Goal: Check status: Check status

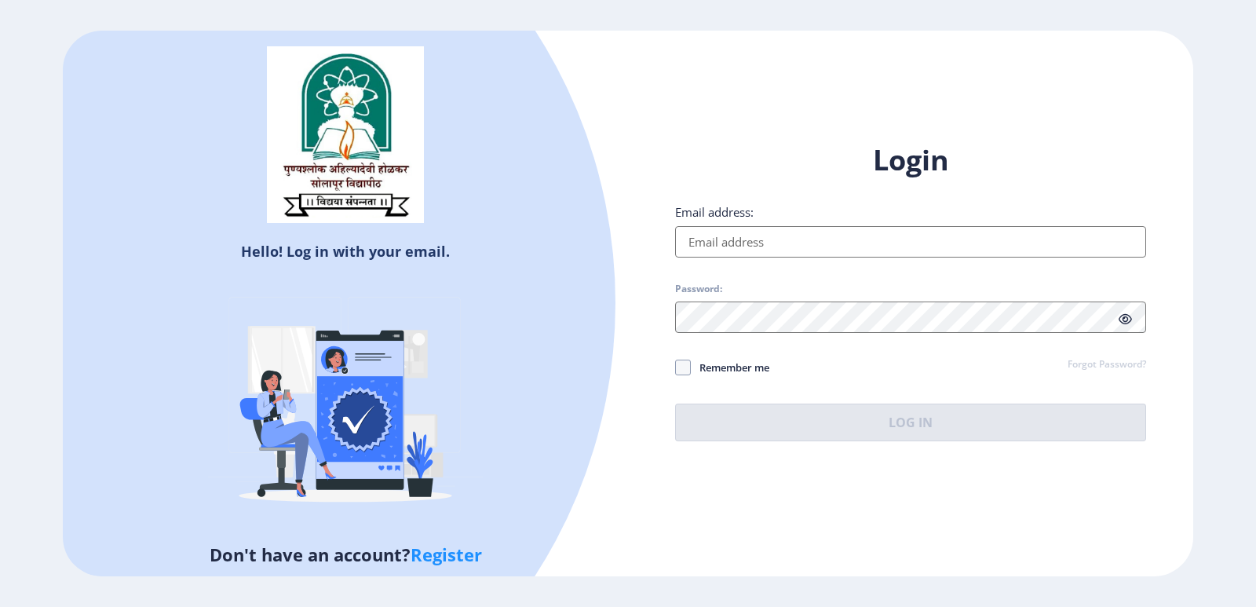
click at [982, 236] on input "Email address:" at bounding box center [910, 241] width 471 height 31
click at [958, 279] on div "Login Email address: Password: Remember me Forgot Password? Log In" at bounding box center [910, 291] width 471 height 300
click at [886, 247] on input "Email address:" at bounding box center [910, 241] width 471 height 31
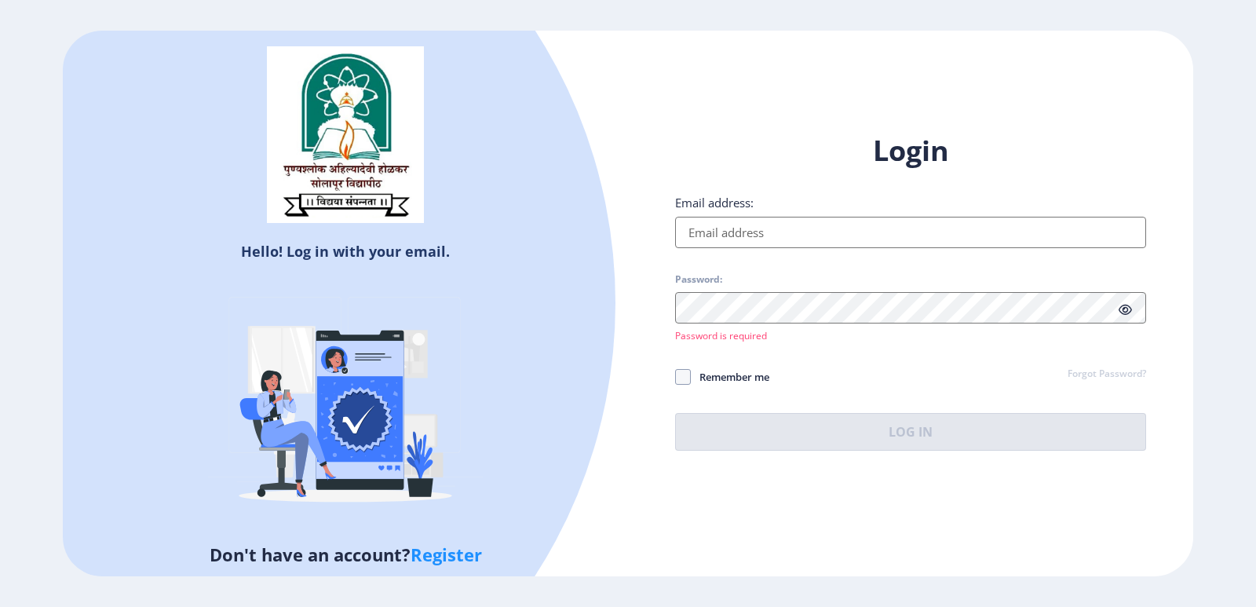
type input "[EMAIL_ADDRESS][DOMAIN_NAME]"
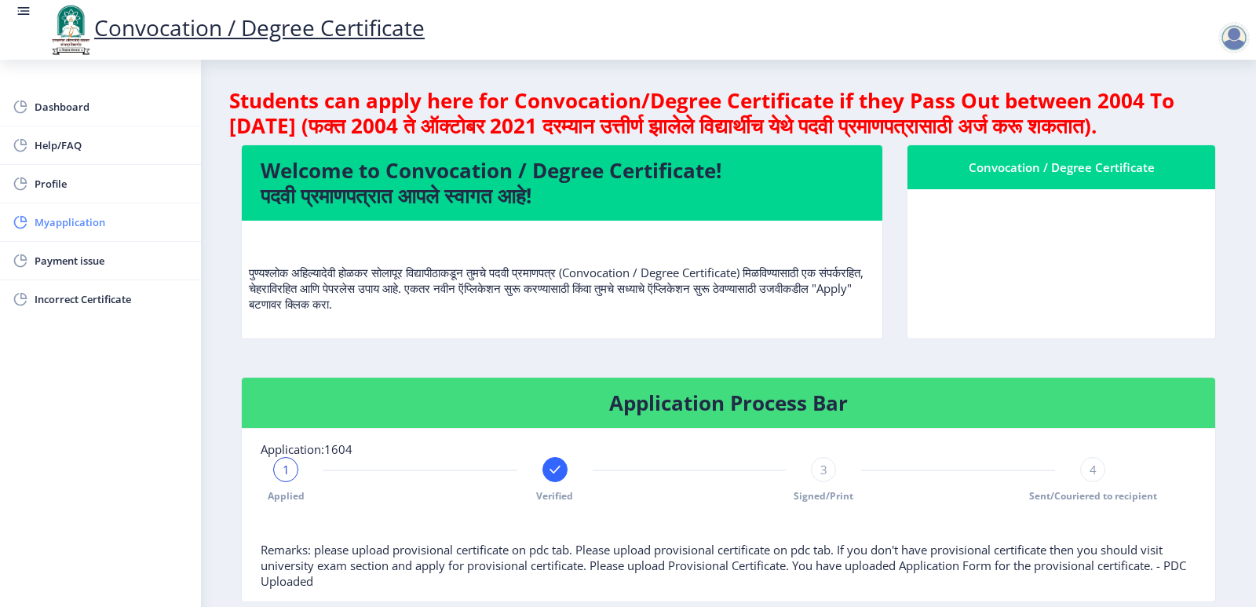
click at [24, 221] on icon at bounding box center [23, 219] width 6 height 6
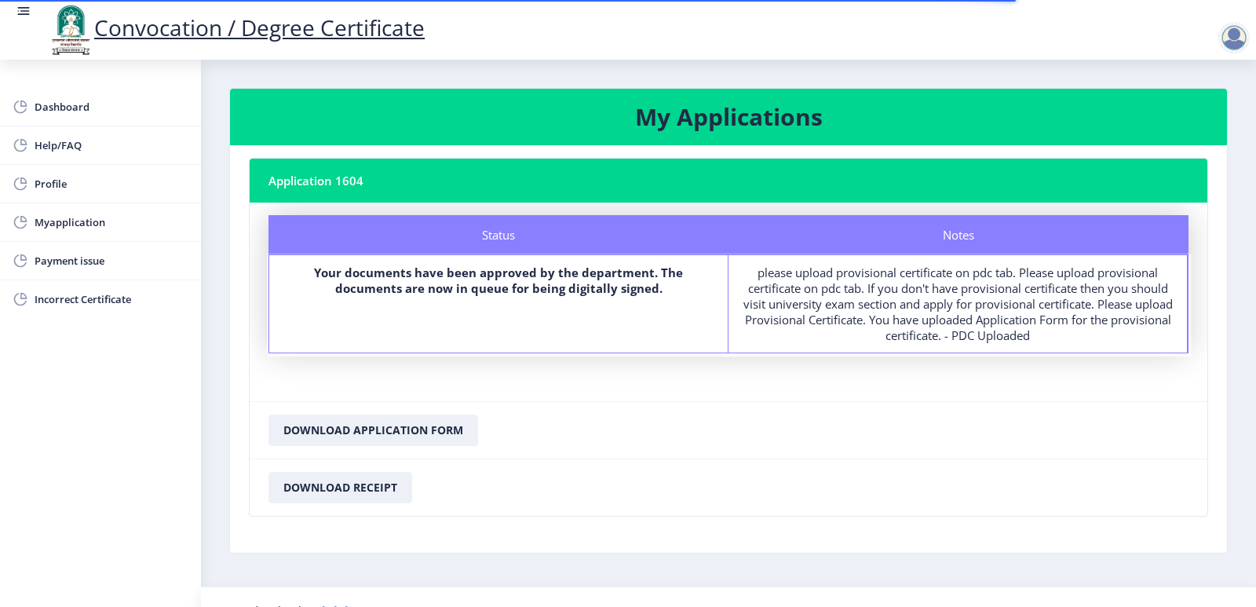
click at [322, 187] on nb-card-header "Application 1604" at bounding box center [729, 181] width 958 height 44
click at [399, 229] on div "Status" at bounding box center [499, 234] width 460 height 39
click at [491, 247] on div "Status" at bounding box center [499, 234] width 460 height 39
click at [491, 273] on b "Your documents have been approved by the department. The documents are now in q…" at bounding box center [498, 280] width 369 height 31
click at [574, 290] on b "Your documents have been approved by the department. The documents are now in q…" at bounding box center [498, 280] width 369 height 31
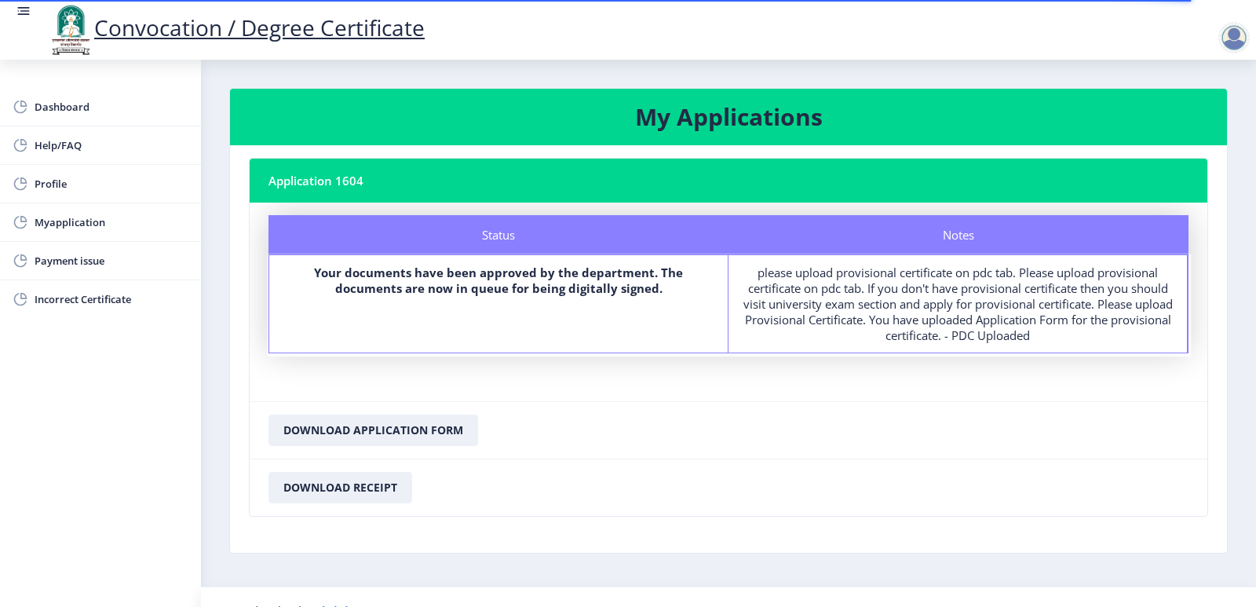
scroll to position [27, 0]
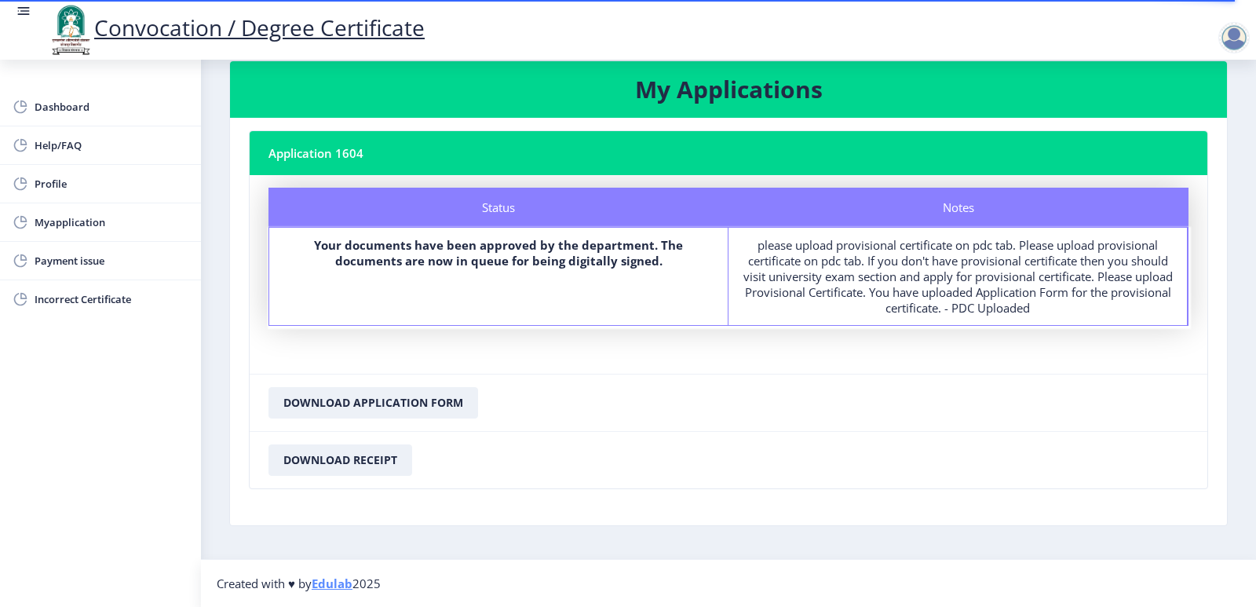
click at [22, 14] on rect at bounding box center [24, 15] width 12 height 2
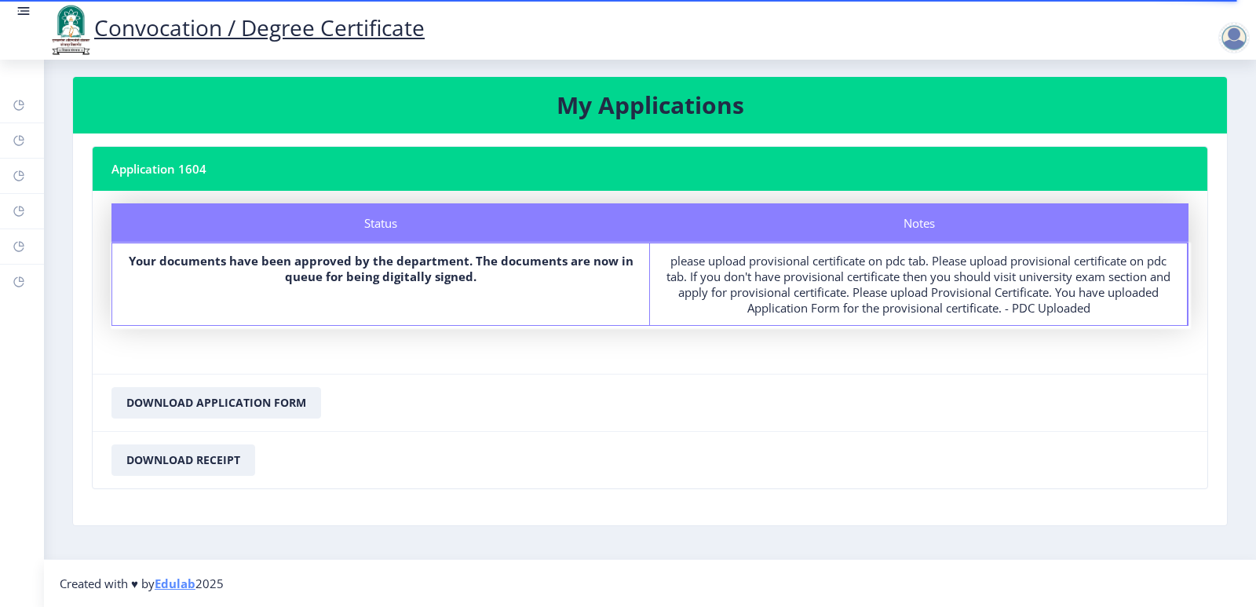
scroll to position [12, 0]
click at [26, 14] on rect at bounding box center [24, 15] width 12 height 2
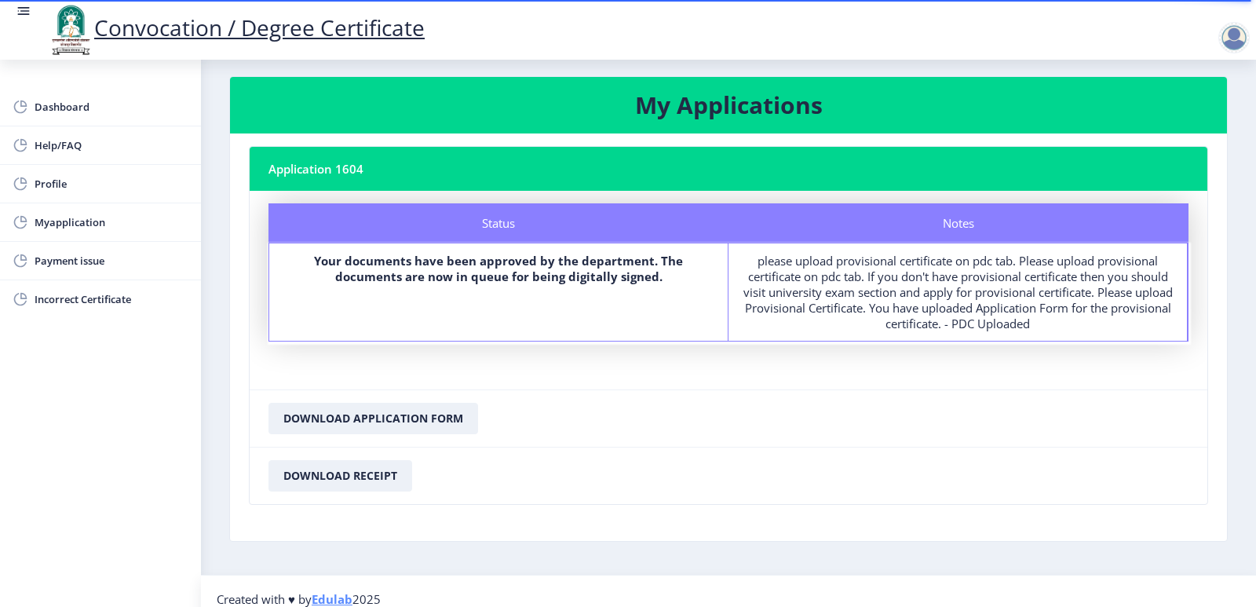
click at [155, 31] on link "Convocation / Degree Certificate" at bounding box center [236, 28] width 378 height 30
click at [68, 222] on span "Myapplication" at bounding box center [112, 222] width 154 height 19
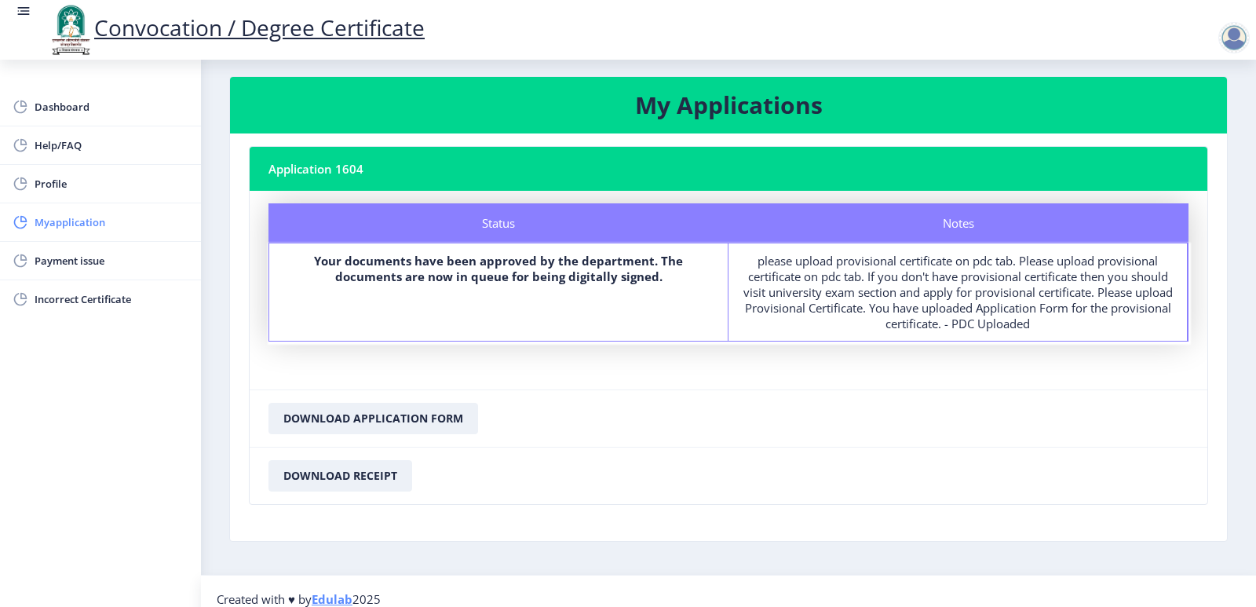
click at [59, 216] on span "Myapplication" at bounding box center [112, 222] width 154 height 19
click at [298, 163] on nb-card-header "Application 1604" at bounding box center [729, 169] width 958 height 44
click at [474, 217] on div "Status" at bounding box center [499, 222] width 460 height 39
click at [669, 108] on h3 "My Applications" at bounding box center [728, 105] width 959 height 31
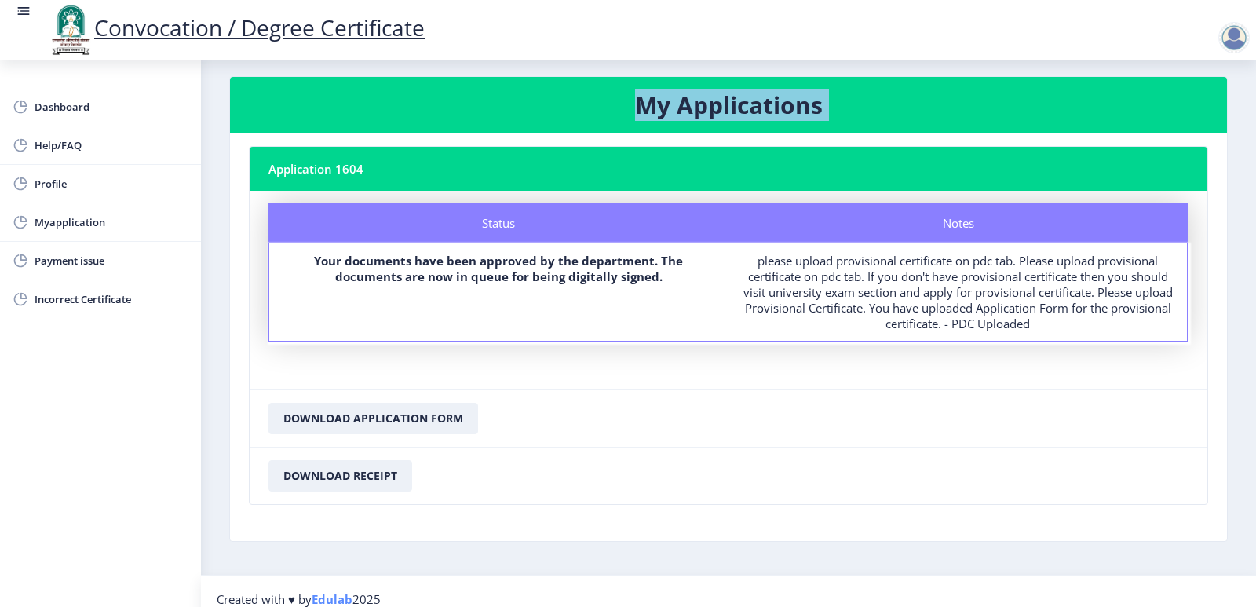
click at [669, 108] on h3 "My Applications" at bounding box center [728, 105] width 959 height 31
click at [58, 103] on span "Dashboard" at bounding box center [112, 106] width 154 height 19
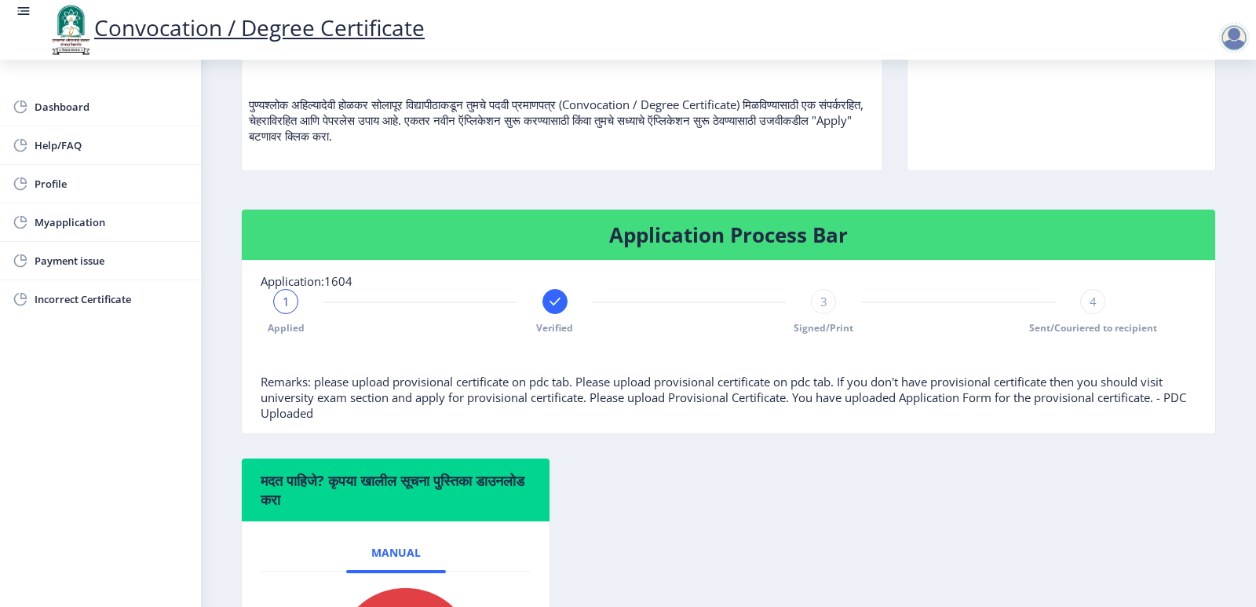
scroll to position [167, 0]
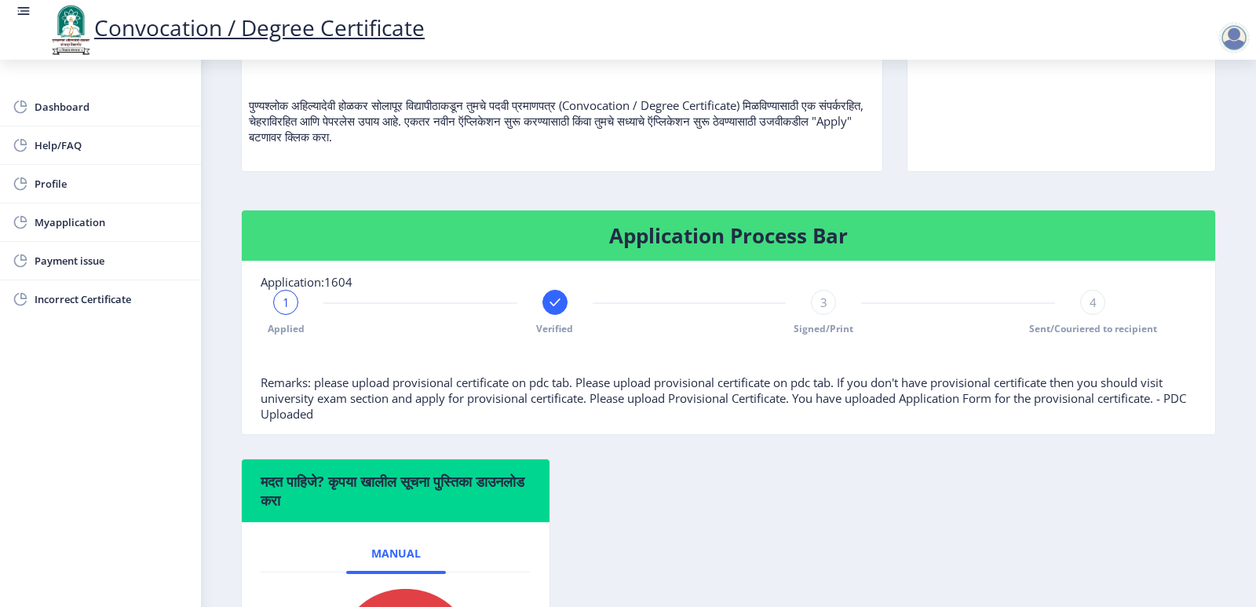
click at [283, 310] on span "1" at bounding box center [286, 302] width 7 height 16
click at [287, 310] on span "1" at bounding box center [286, 302] width 7 height 16
click at [556, 310] on rect at bounding box center [555, 302] width 16 height 16
click at [556, 310] on span "2" at bounding box center [554, 302] width 7 height 16
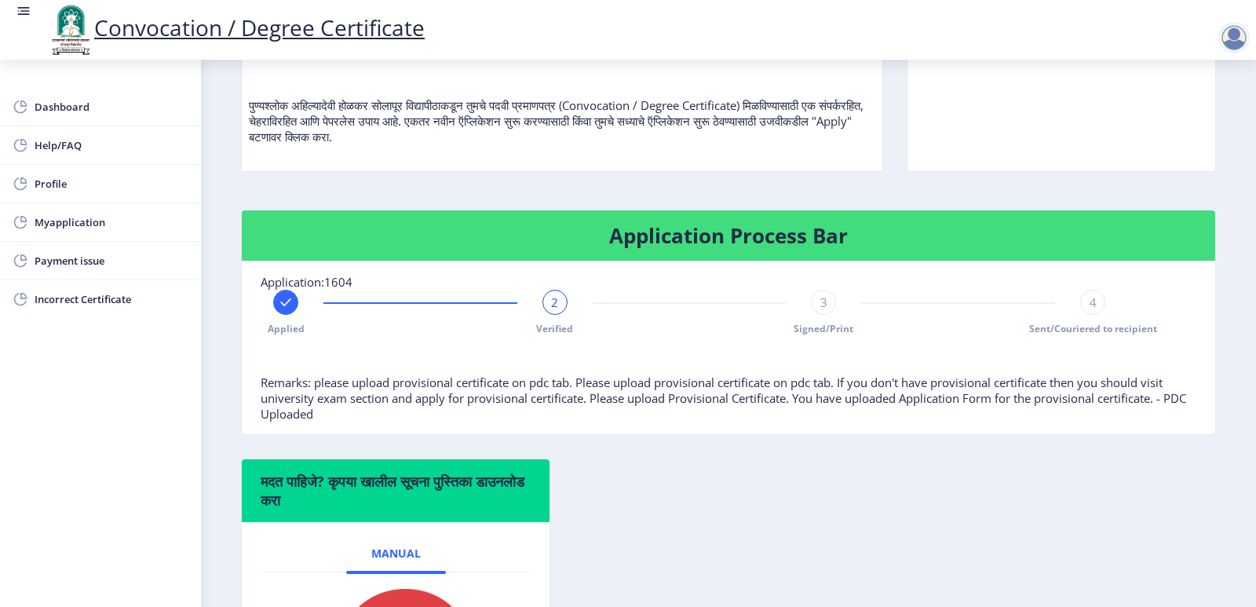
click at [556, 310] on span "2" at bounding box center [554, 302] width 7 height 16
click at [820, 310] on span "3" at bounding box center [823, 302] width 7 height 16
click at [1098, 315] on div "4" at bounding box center [1092, 302] width 25 height 25
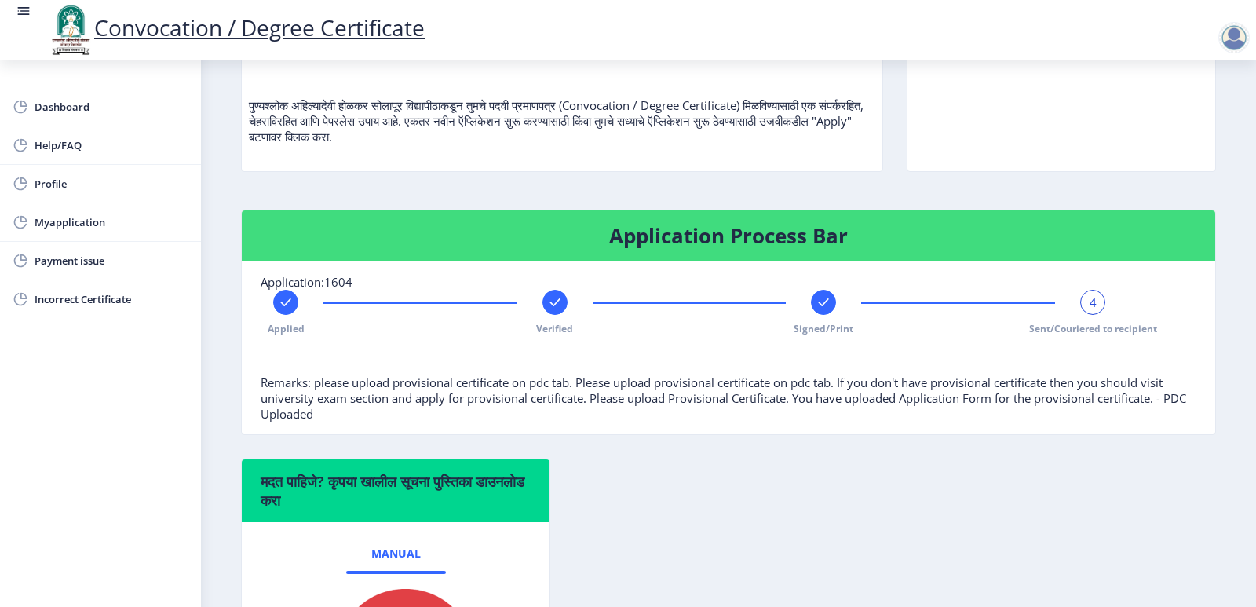
click at [1102, 322] on div "Applied Verified Signed/Print 4 Sent/Couriered to recipient" at bounding box center [689, 313] width 857 height 46
click at [1094, 315] on div "4" at bounding box center [1092, 302] width 25 height 25
click at [1093, 315] on div "4" at bounding box center [1092, 302] width 25 height 25
click at [301, 335] on div "Applied Verified Signed/Print 4 Sent/Couriered to recipient" at bounding box center [689, 313] width 857 height 46
click at [284, 310] on rect at bounding box center [286, 302] width 16 height 16
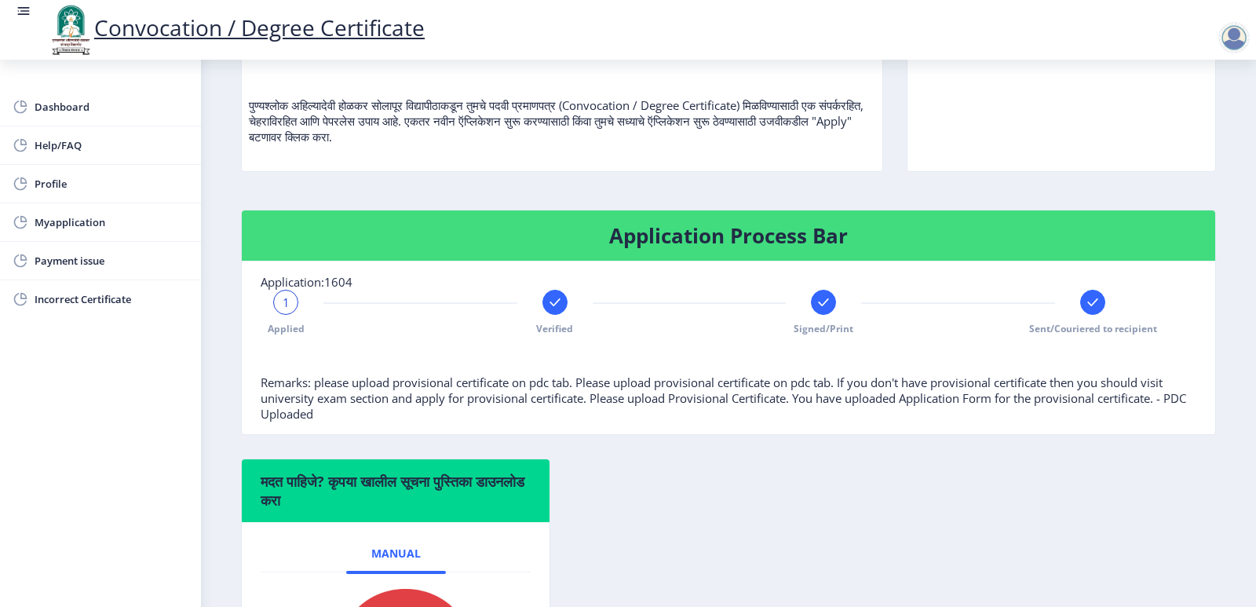
click at [284, 310] on span "1" at bounding box center [286, 302] width 7 height 16
drag, startPoint x: 546, startPoint y: 325, endPoint x: 607, endPoint y: 329, distance: 60.6
click at [547, 315] on div at bounding box center [555, 302] width 25 height 25
click at [832, 315] on div at bounding box center [823, 302] width 25 height 25
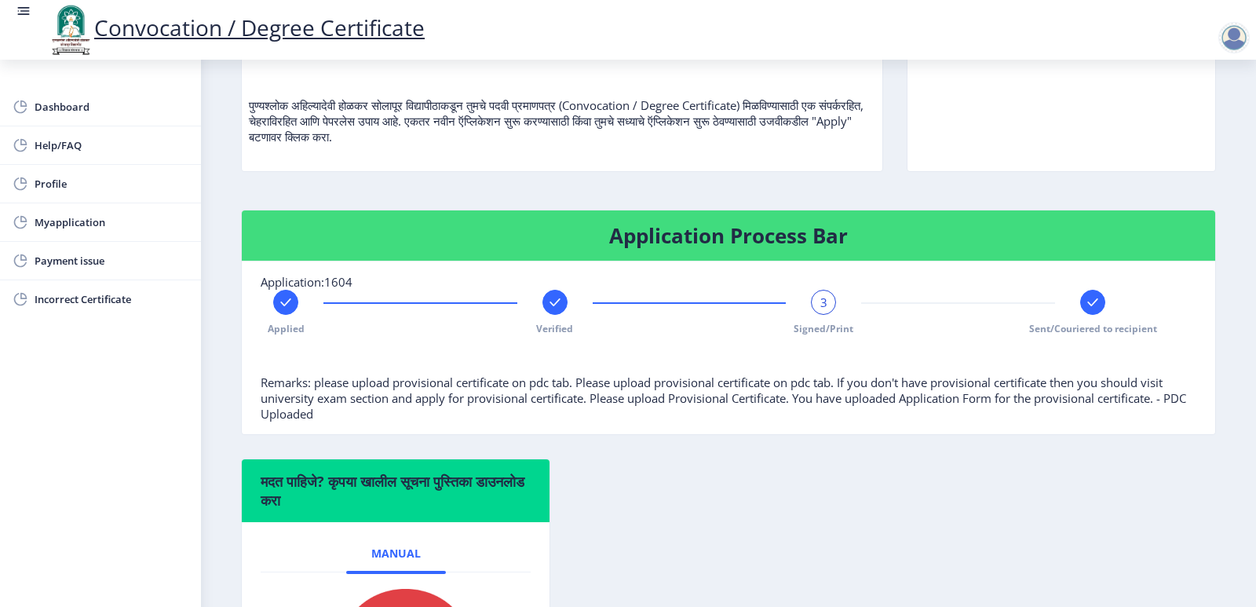
click at [1103, 320] on div "Applied Verified 3 Signed/Print Sent/Couriered to recipient" at bounding box center [689, 313] width 857 height 46
click at [1088, 310] on rect at bounding box center [1093, 302] width 16 height 16
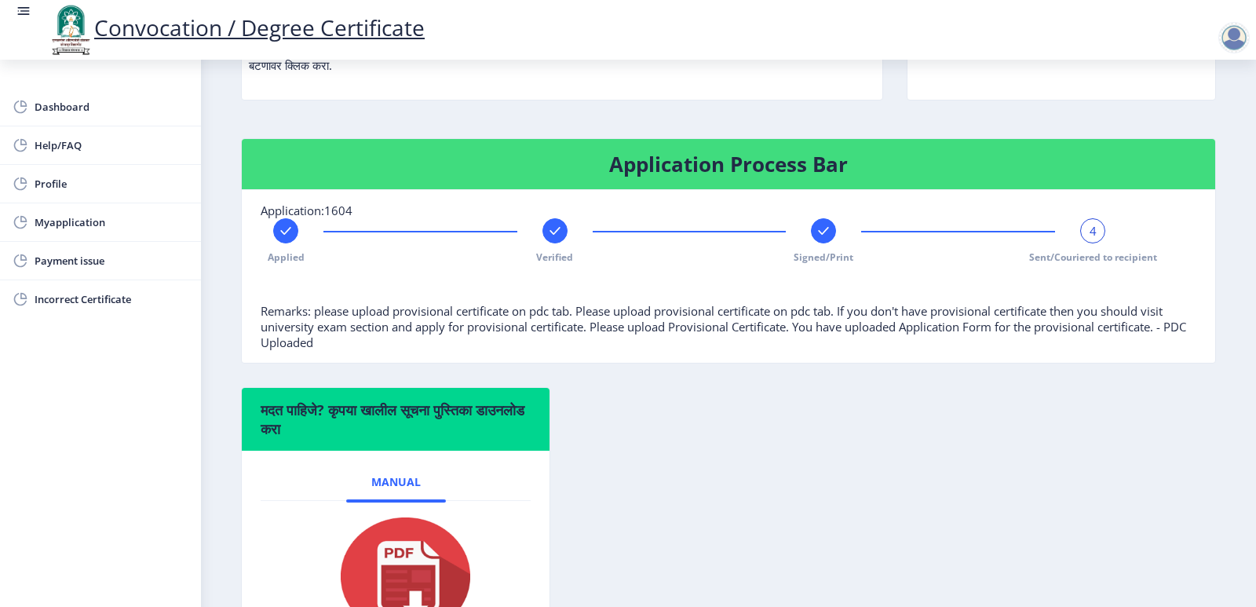
scroll to position [324, 0]
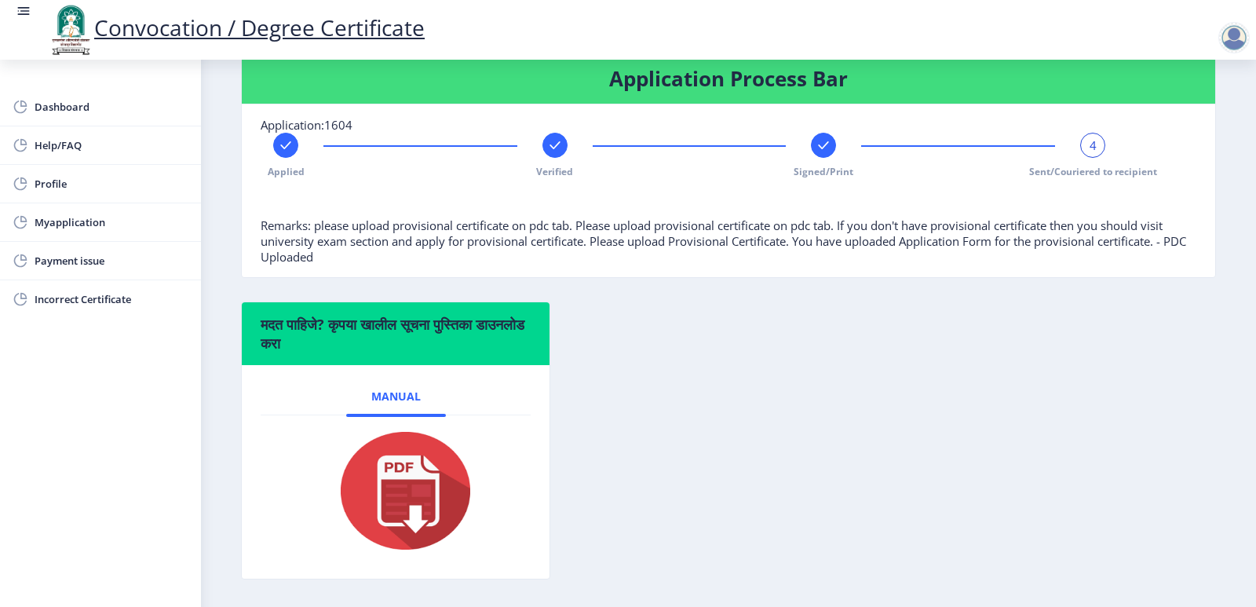
click at [291, 153] on rect at bounding box center [286, 145] width 16 height 16
click at [291, 158] on div "1" at bounding box center [285, 145] width 25 height 25
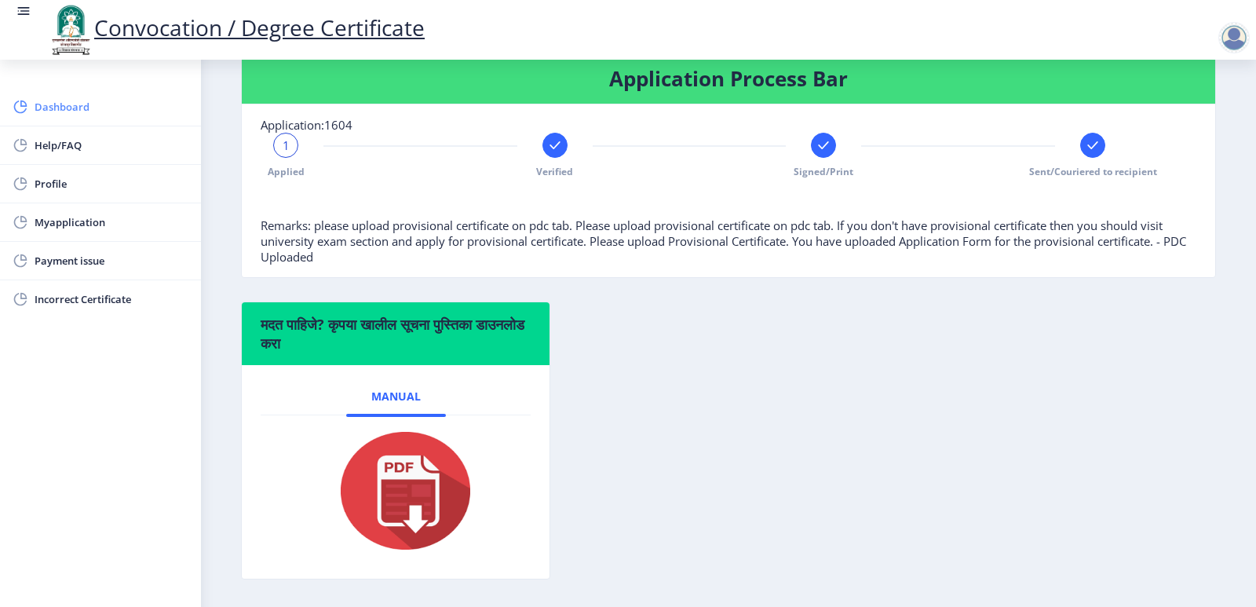
click at [108, 112] on span "Dashboard" at bounding box center [112, 106] width 154 height 19
click at [64, 108] on span "Dashboard" at bounding box center [112, 106] width 154 height 19
click at [46, 106] on span "Dashboard" at bounding box center [112, 106] width 154 height 19
click at [64, 222] on span "Myapplication" at bounding box center [112, 222] width 154 height 19
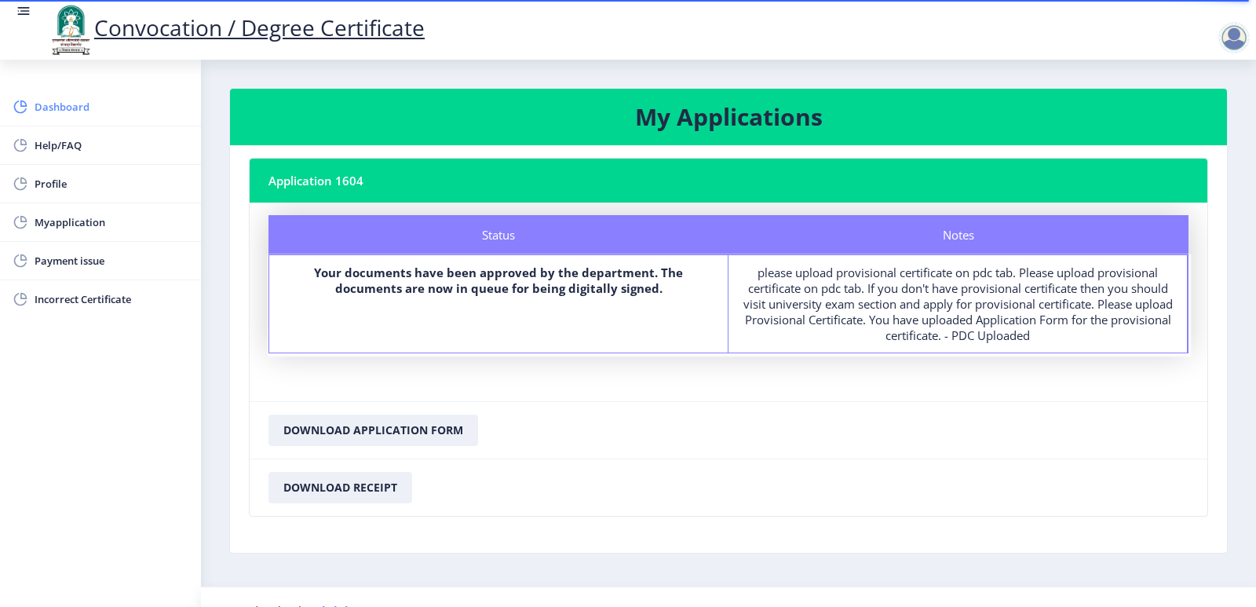
click at [75, 105] on span "Dashboard" at bounding box center [112, 106] width 154 height 19
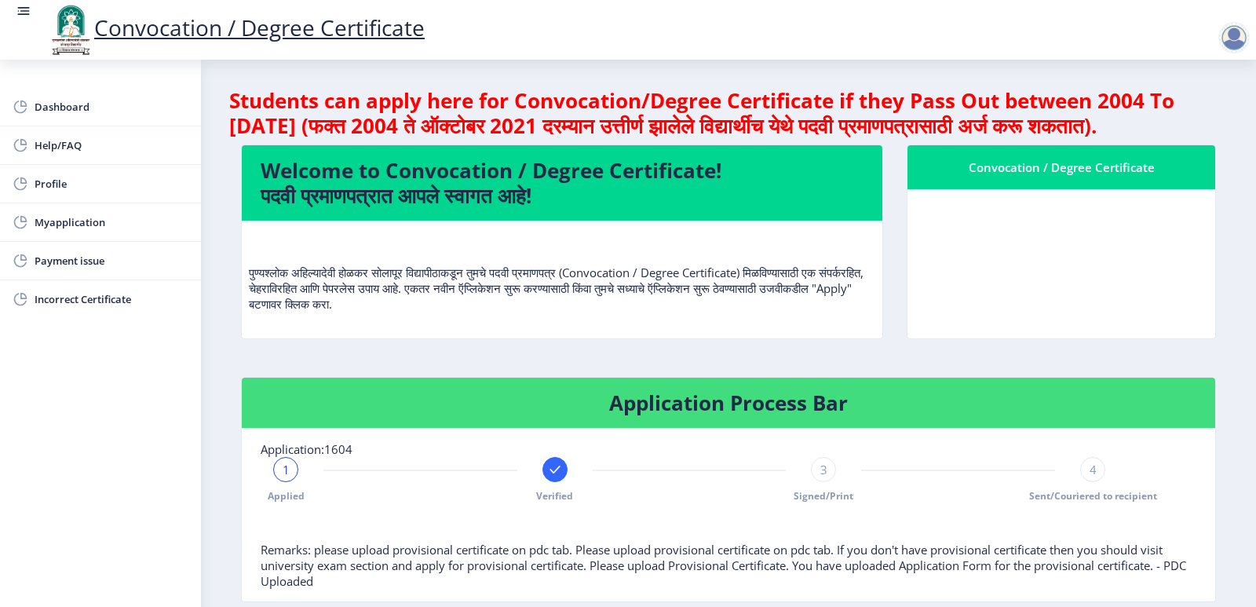
click at [1232, 37] on div at bounding box center [1233, 37] width 31 height 31
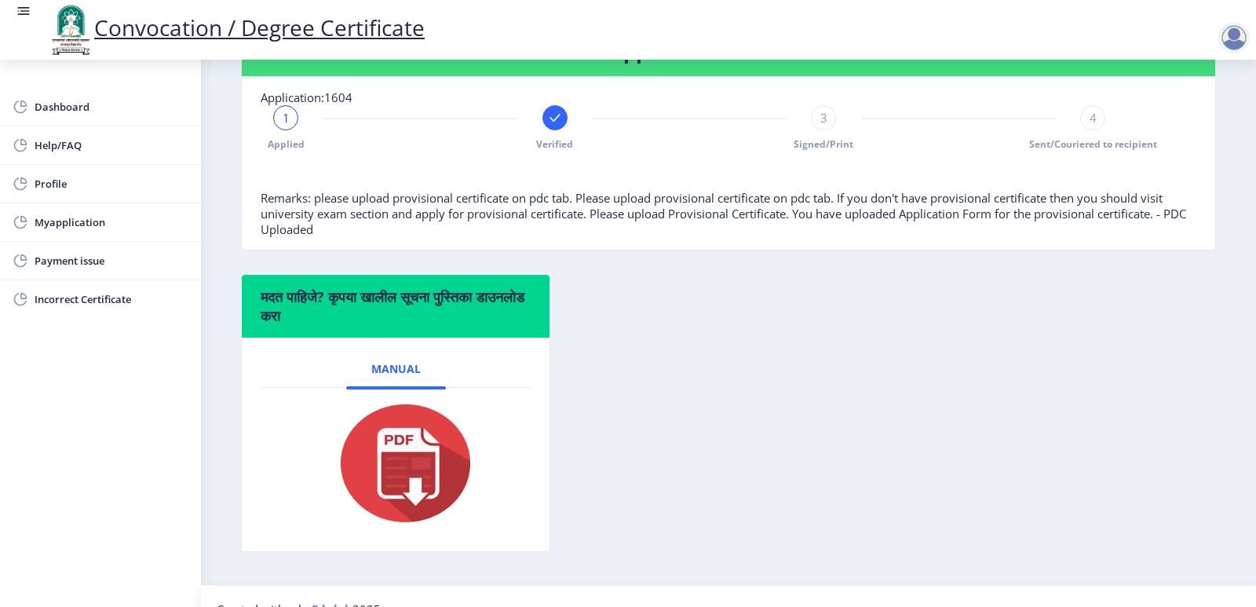
scroll to position [403, 0]
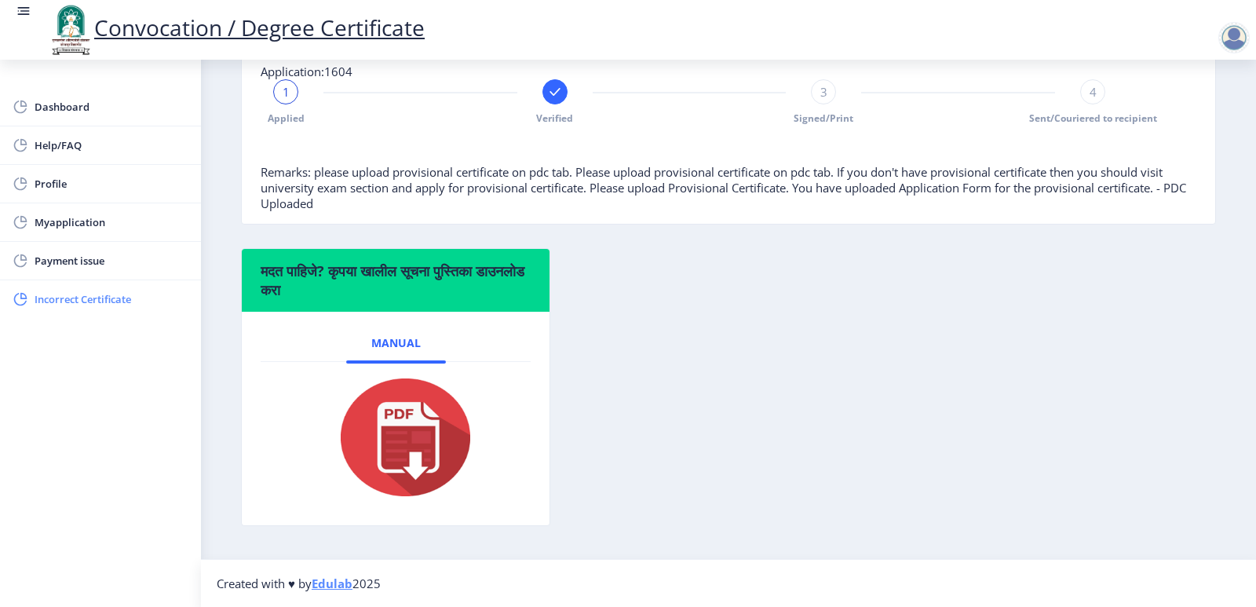
click at [86, 301] on span "Incorrect Certificate" at bounding box center [112, 299] width 154 height 19
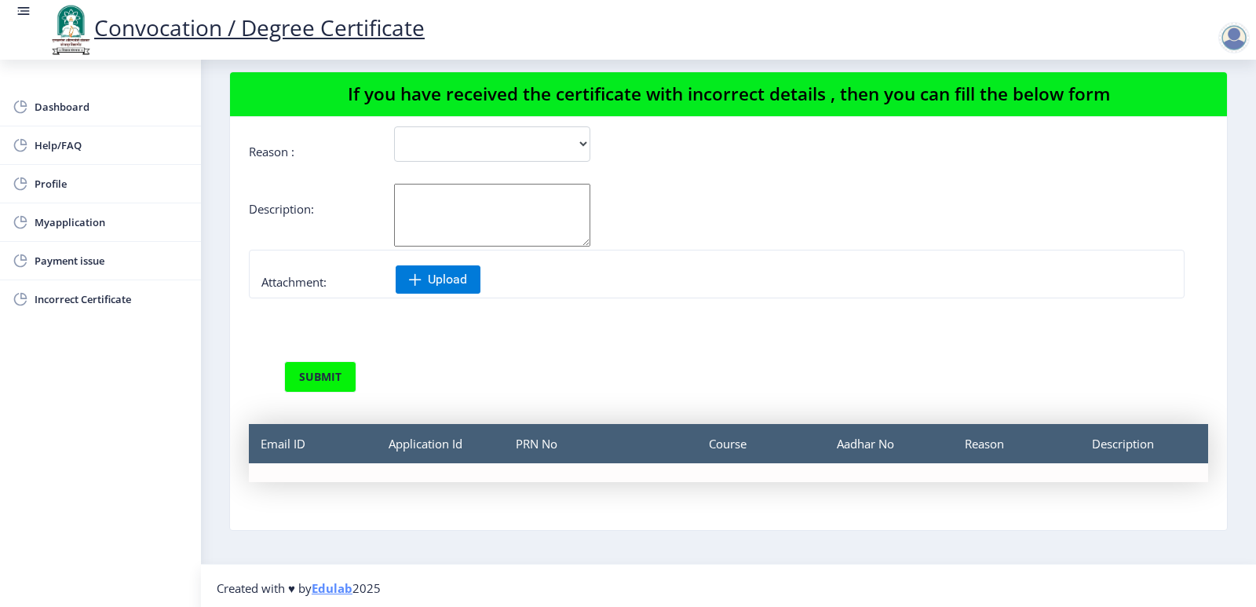
scroll to position [21, 0]
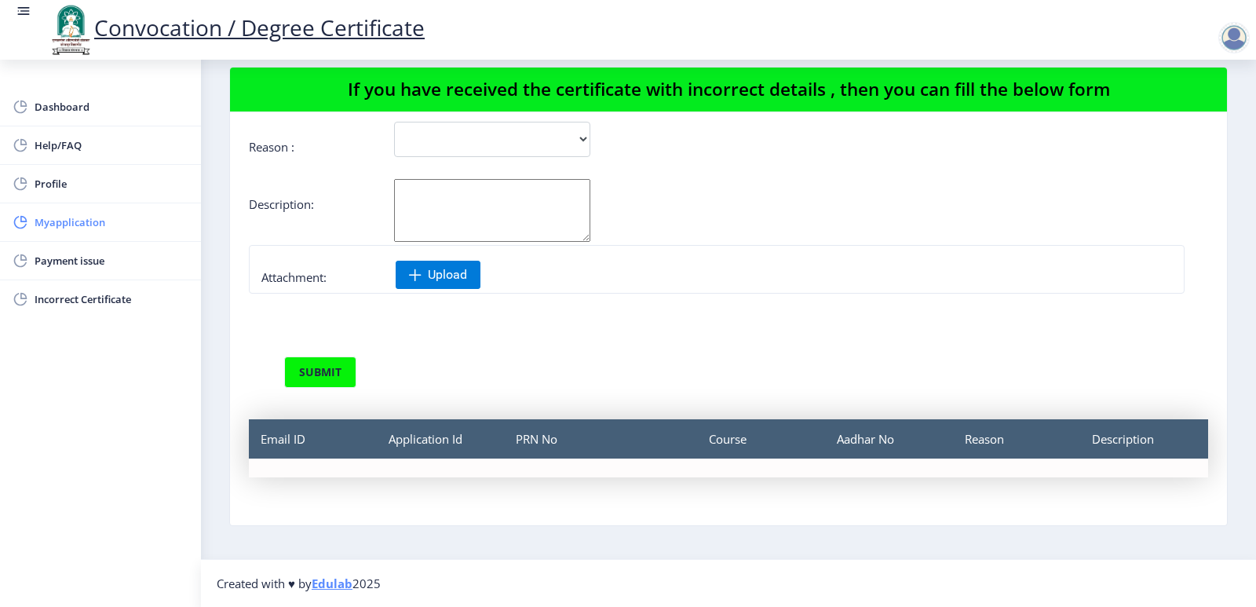
click at [73, 209] on link "Myapplication" at bounding box center [100, 222] width 201 height 38
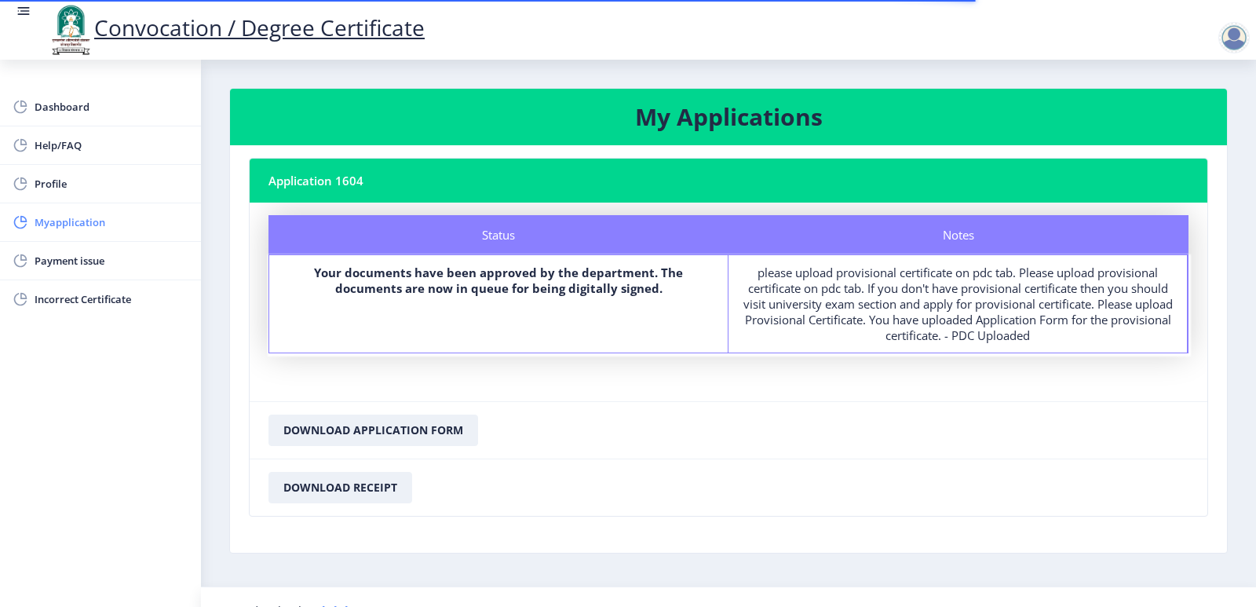
click at [67, 229] on span "Myapplication" at bounding box center [112, 222] width 154 height 19
click at [29, 109] on link "Dashboard" at bounding box center [100, 107] width 201 height 38
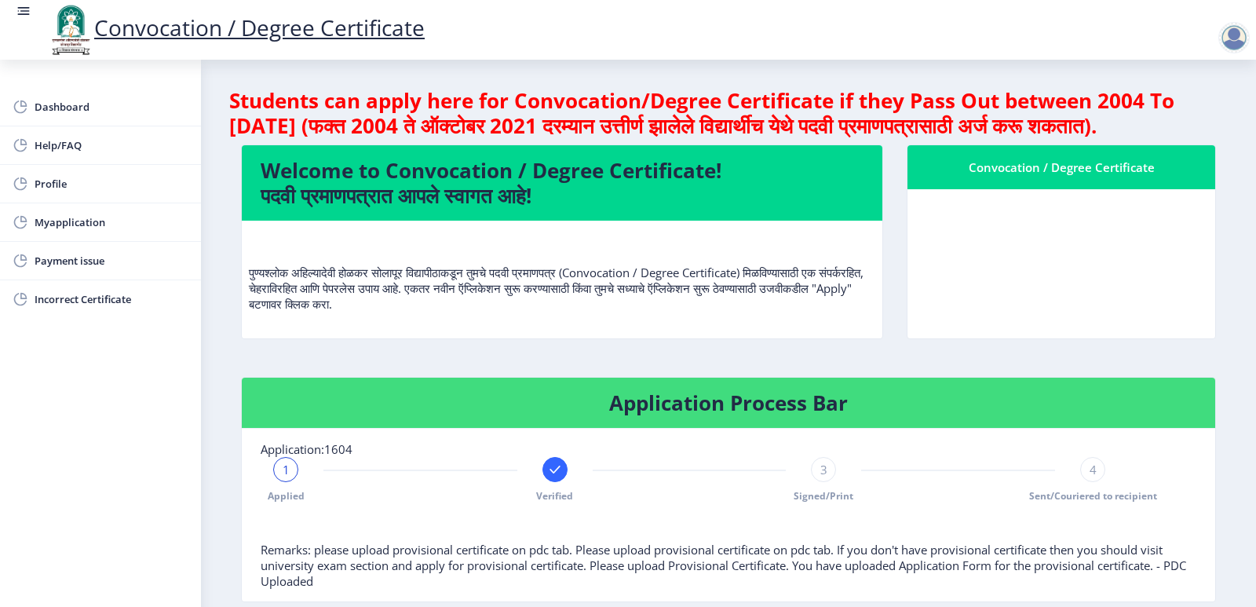
click at [1056, 177] on div "Convocation / Degree Certificate" at bounding box center [1061, 167] width 270 height 19
click at [1054, 118] on h4 "Students can apply here for Convocation/Degree Certificate if they Pass Out bet…" at bounding box center [728, 113] width 999 height 50
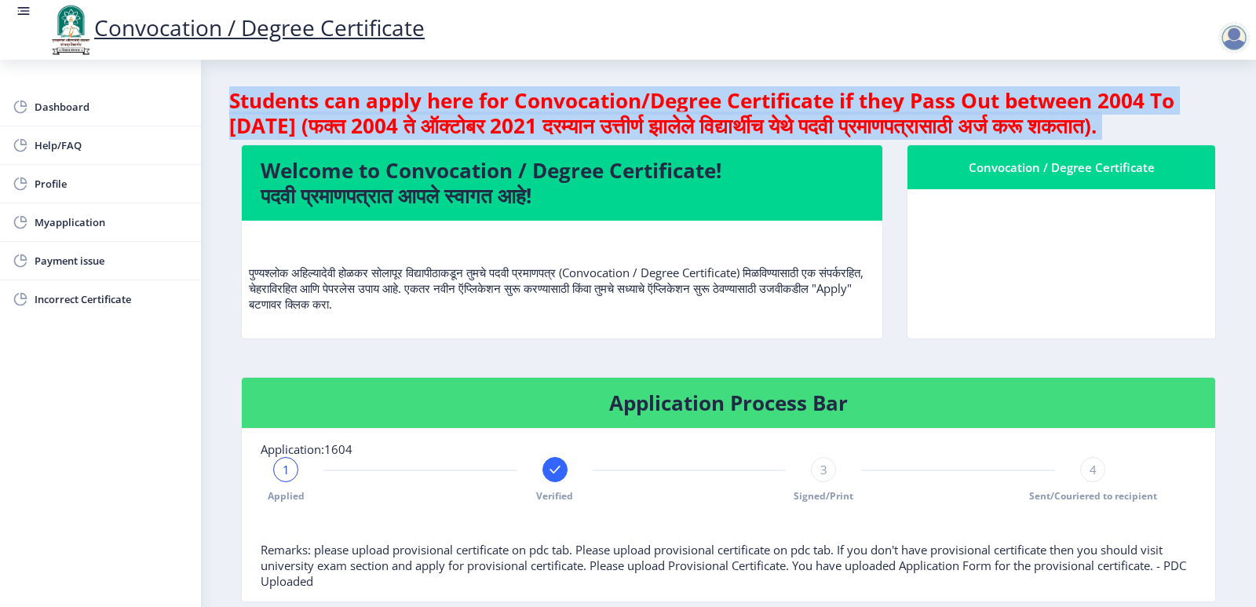
click at [1054, 118] on h4 "Students can apply here for Convocation/Degree Certificate if they Pass Out bet…" at bounding box center [728, 113] width 999 height 50
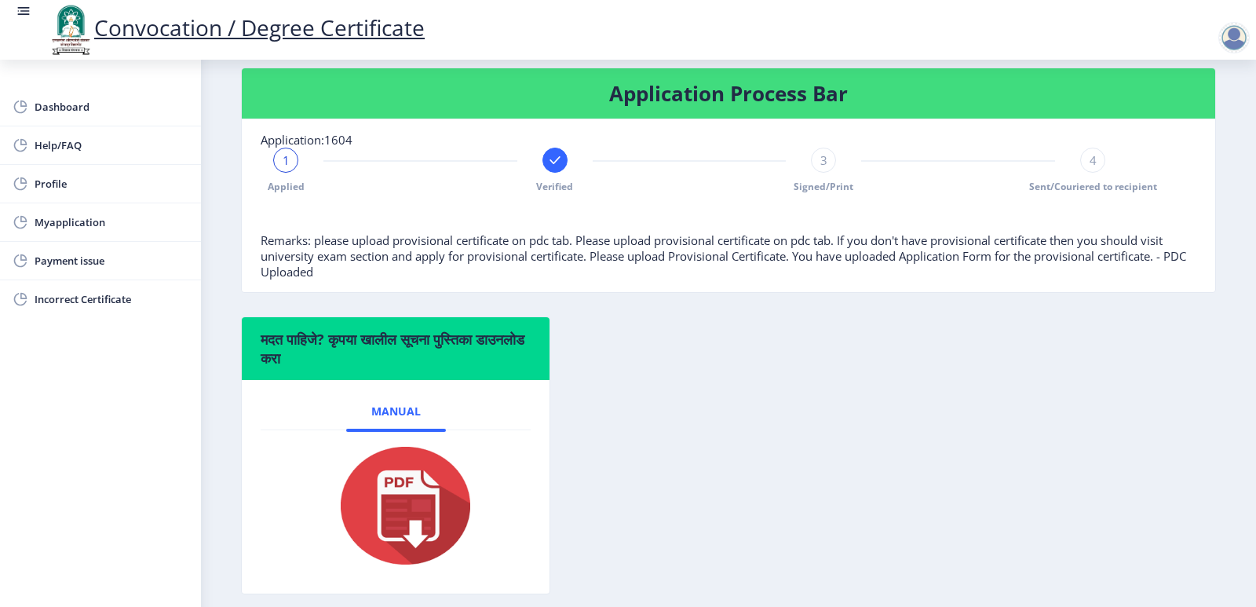
scroll to position [314, 0]
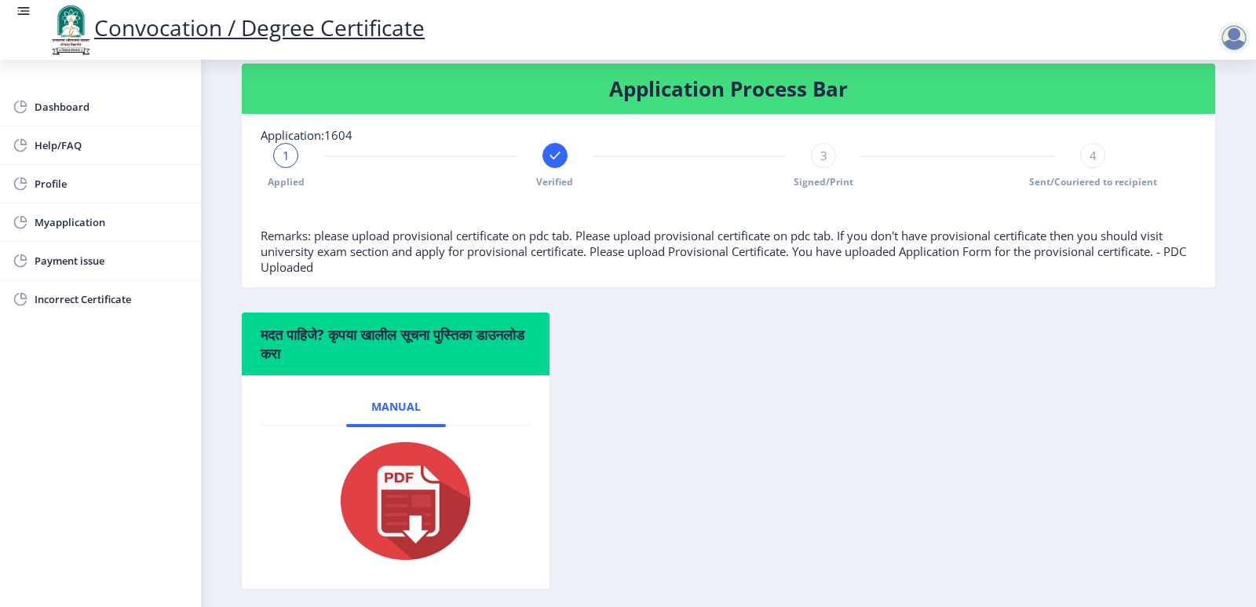
click at [23, 11] on rect at bounding box center [24, 11] width 9 height 2
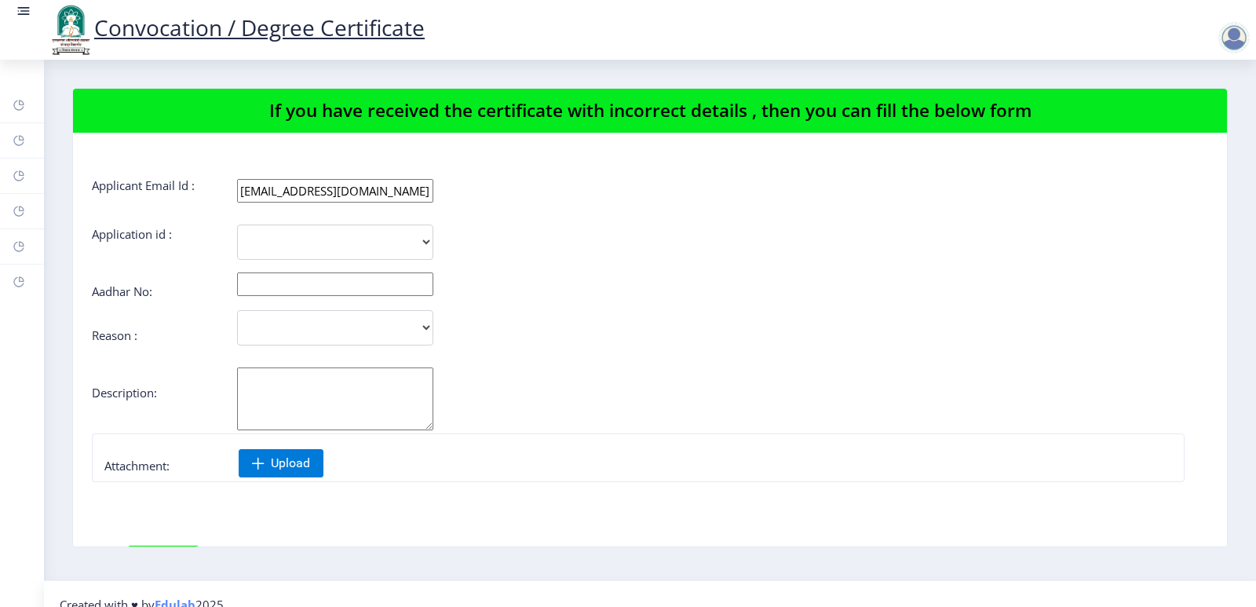
click at [25, 16] on rect at bounding box center [24, 11] width 16 height 16
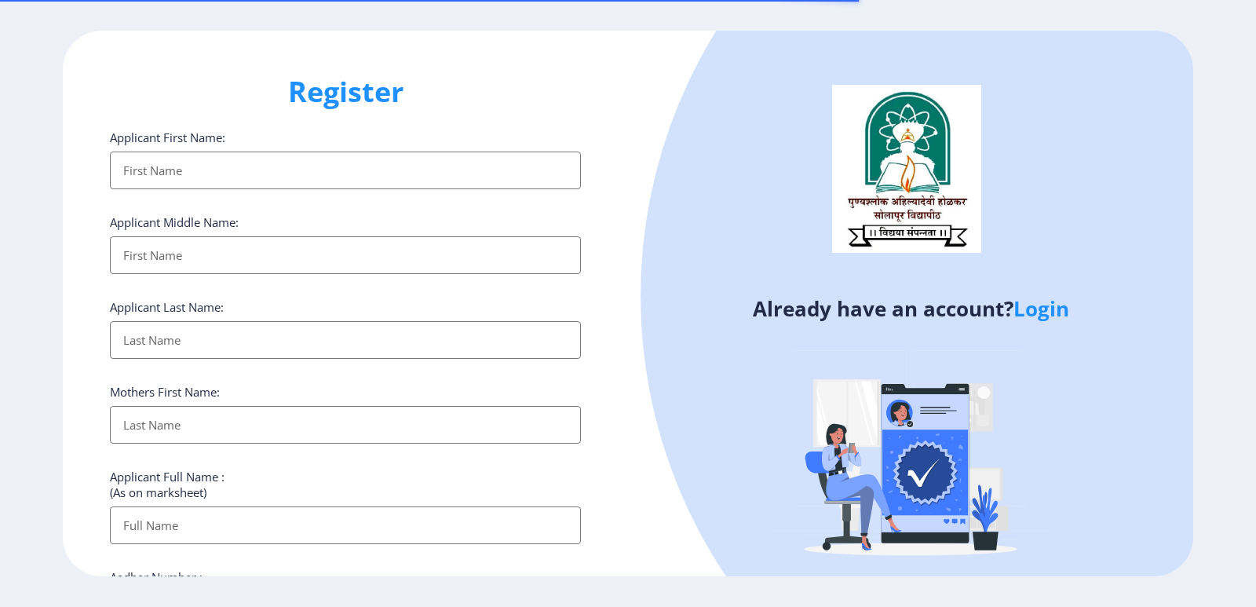
select select
click at [1047, 309] on link "Login" at bounding box center [1042, 308] width 56 height 28
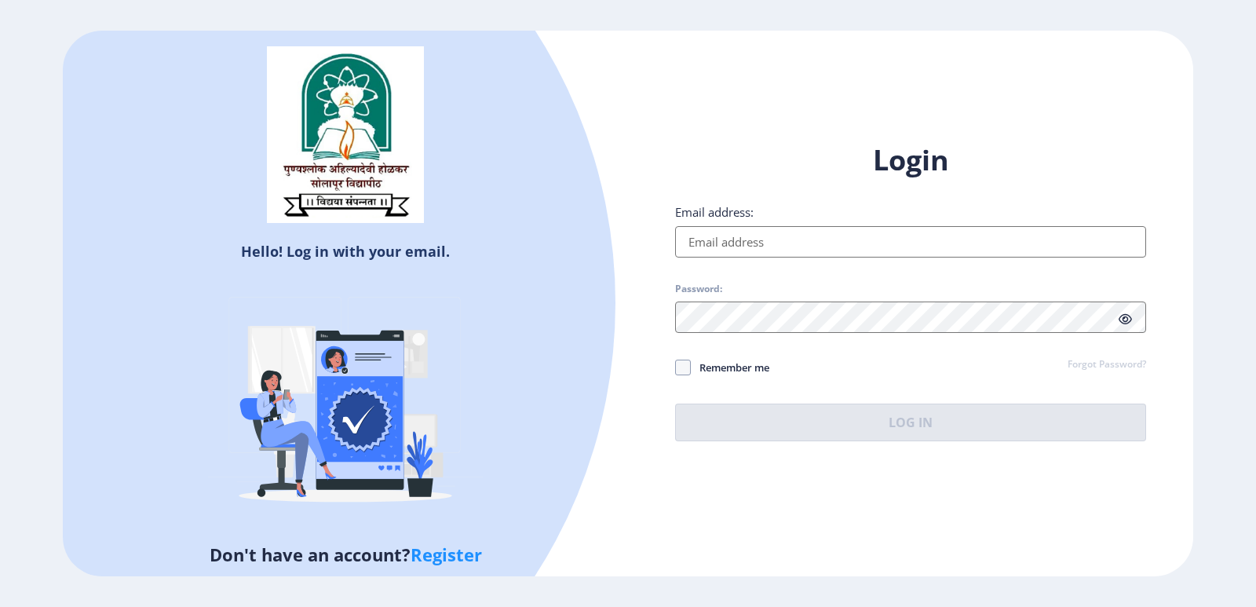
drag, startPoint x: 751, startPoint y: 244, endPoint x: 787, endPoint y: 241, distance: 35.5
click at [751, 243] on input "Email address:" at bounding box center [910, 241] width 471 height 31
type input "[EMAIL_ADDRESS][DOMAIN_NAME]"
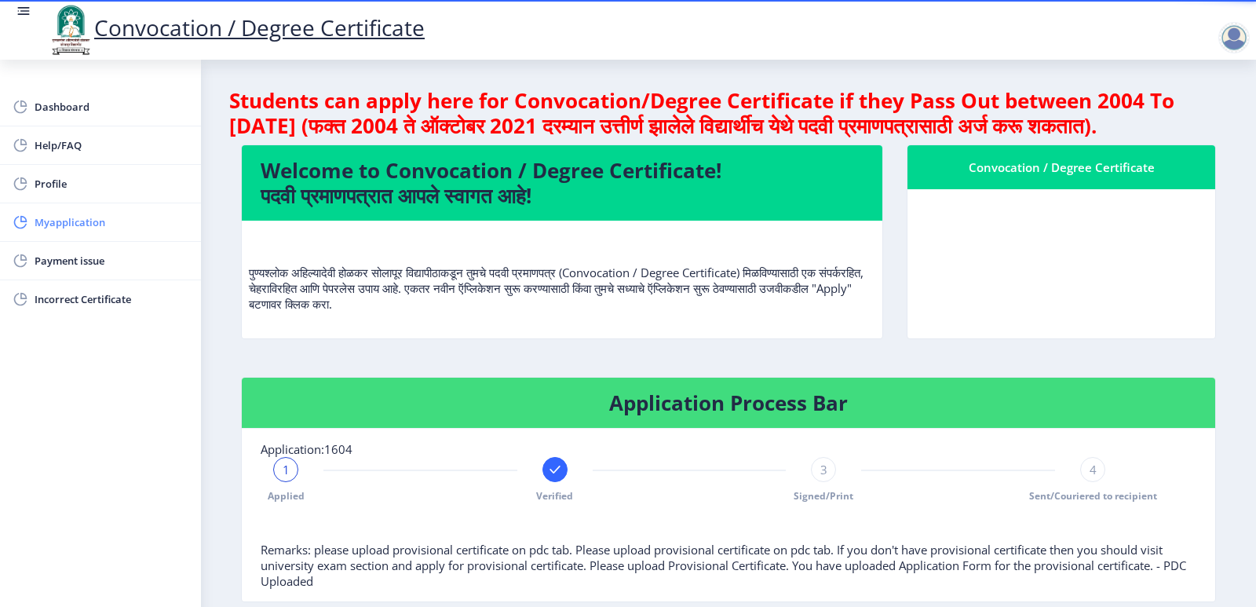
click at [80, 225] on span "Myapplication" at bounding box center [112, 222] width 154 height 19
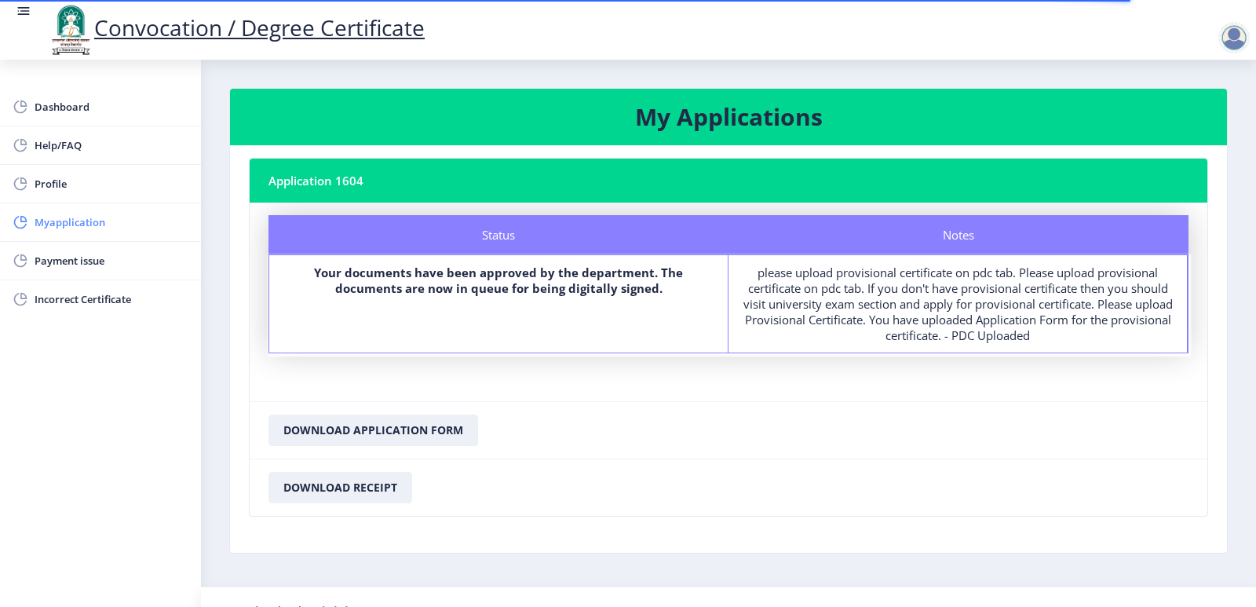
drag, startPoint x: 75, startPoint y: 222, endPoint x: 59, endPoint y: 223, distance: 16.5
click at [58, 226] on span "Myapplication" at bounding box center [112, 222] width 154 height 19
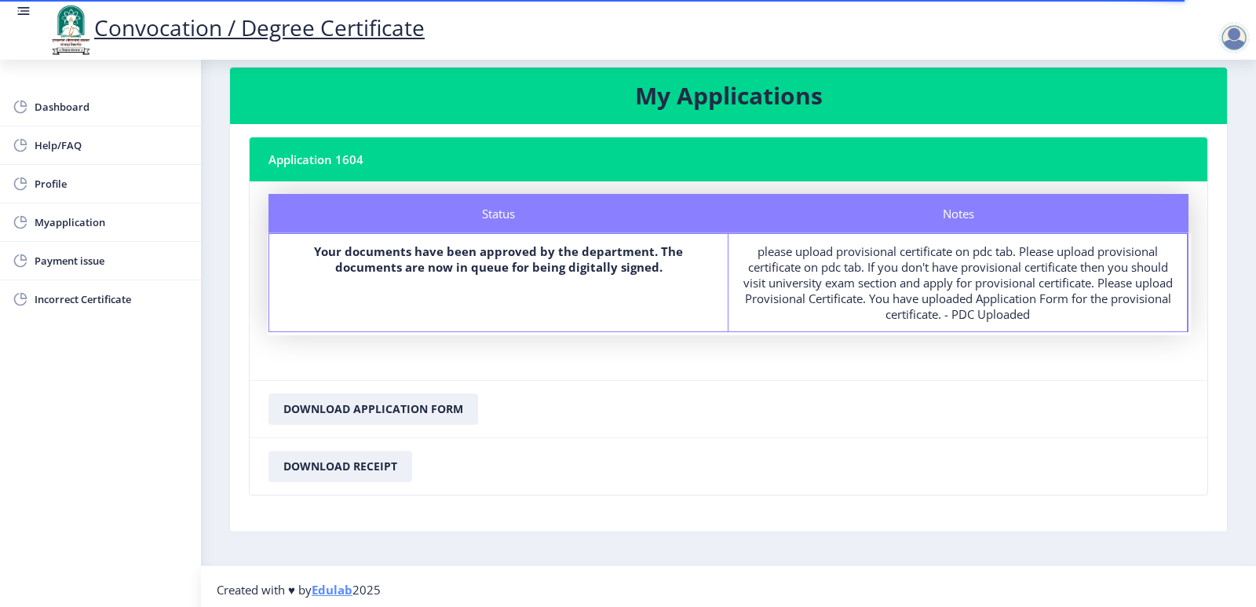
scroll to position [27, 0]
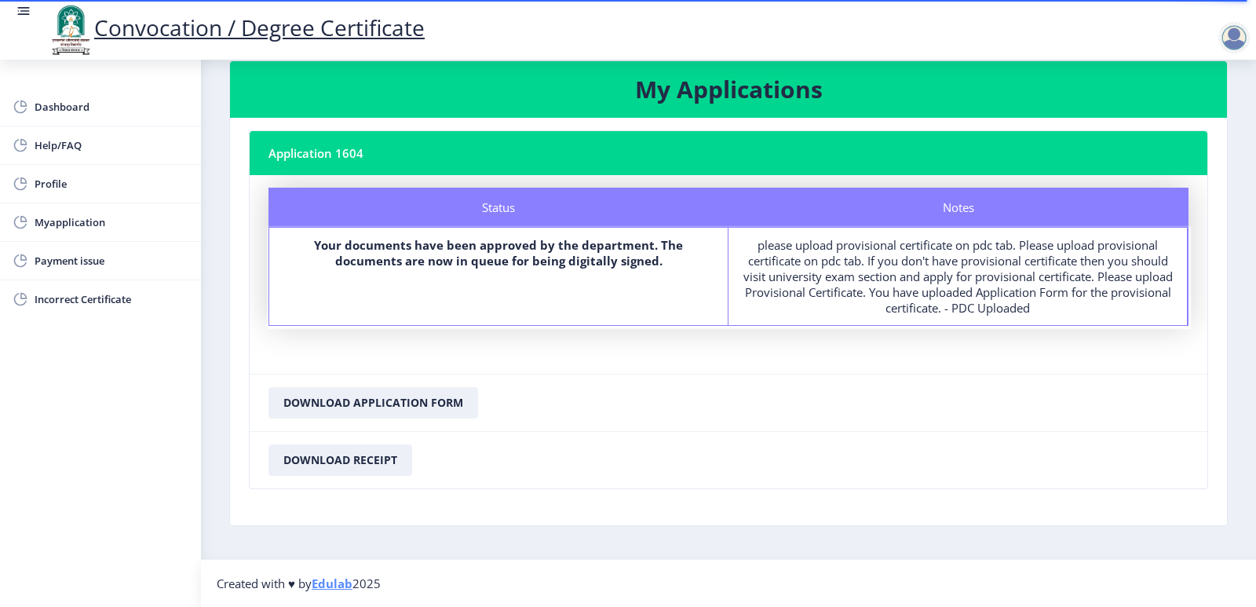
click at [586, 193] on div "Status" at bounding box center [499, 207] width 460 height 39
click at [675, 163] on nb-card-header "Application 1604" at bounding box center [729, 153] width 958 height 44
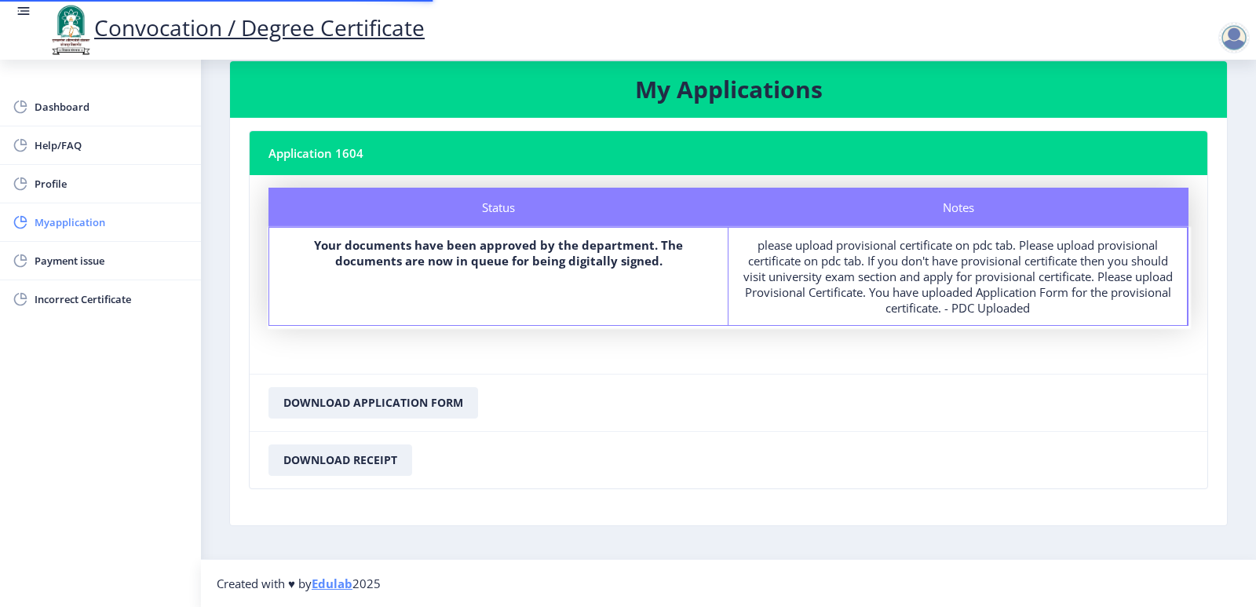
click at [71, 218] on span "Myapplication" at bounding box center [112, 222] width 154 height 19
click at [72, 217] on span "Myapplication" at bounding box center [112, 222] width 154 height 19
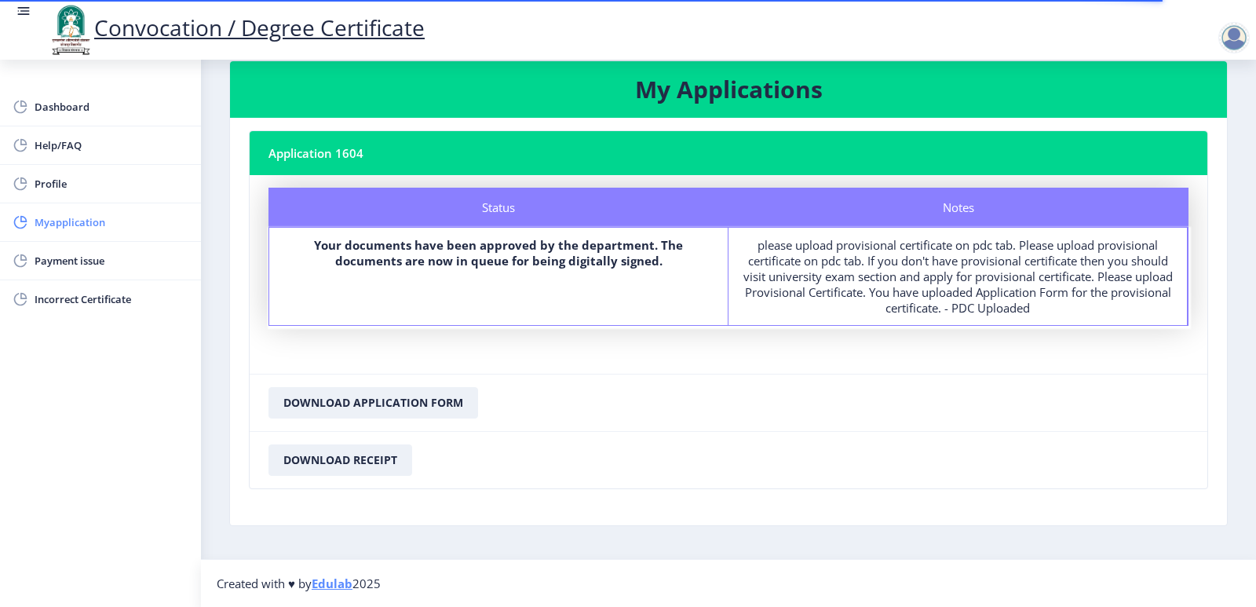
click at [72, 217] on span "Myapplication" at bounding box center [112, 222] width 154 height 19
click at [537, 97] on h3 "My Applications" at bounding box center [728, 89] width 959 height 31
click at [537, 96] on h3 "My Applications" at bounding box center [728, 89] width 959 height 31
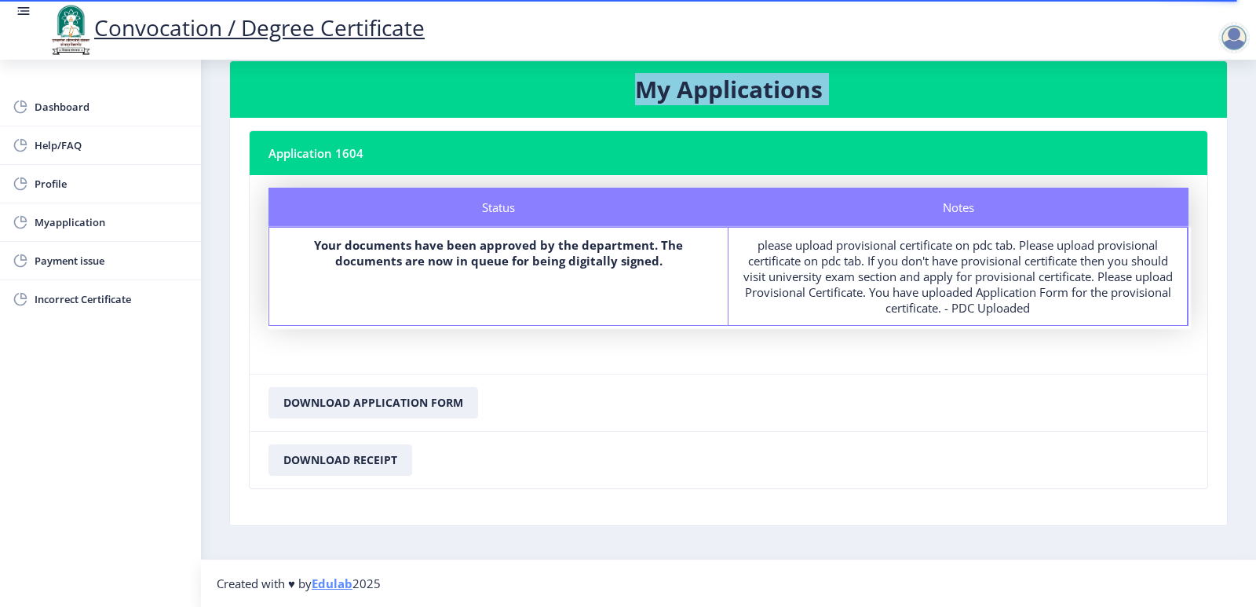
click at [537, 96] on h3 "My Applications" at bounding box center [728, 89] width 959 height 31
click at [537, 95] on h3 "My Applications" at bounding box center [728, 89] width 959 height 31
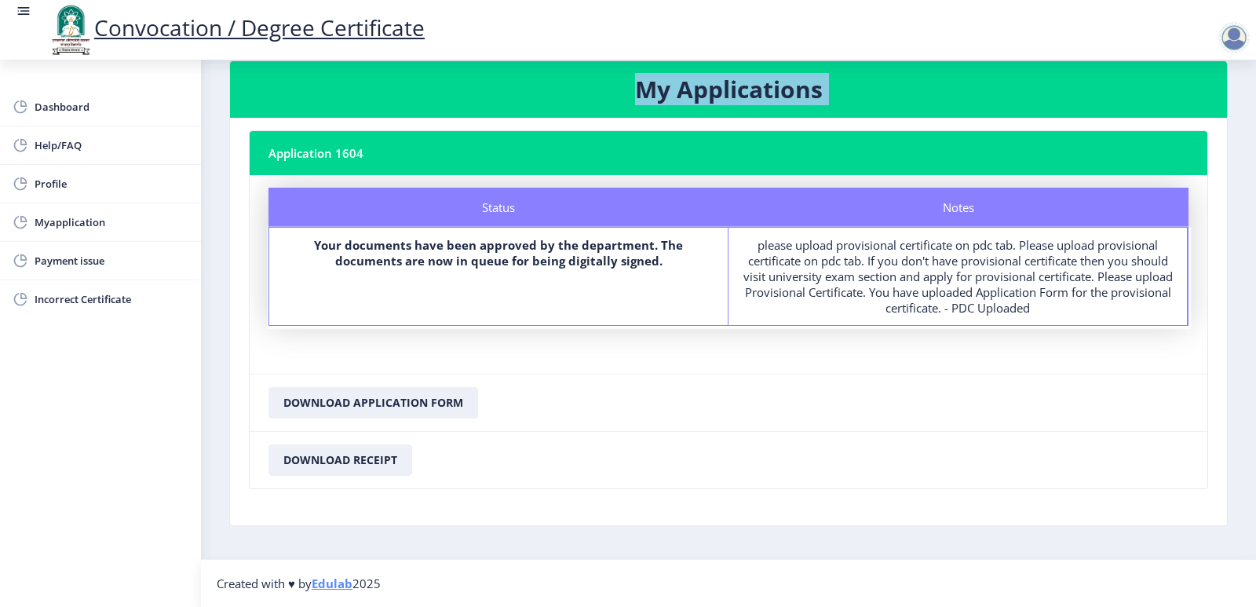
click at [537, 95] on h3 "My Applications" at bounding box center [728, 89] width 959 height 31
click at [538, 95] on h3 "My Applications" at bounding box center [728, 89] width 959 height 31
click at [933, 298] on div "please upload provisional certificate on pdc tab. Please upload provisional cer…" at bounding box center [958, 276] width 430 height 79
click at [1010, 195] on div "Notes" at bounding box center [959, 207] width 460 height 39
click at [956, 210] on div "Notes" at bounding box center [959, 207] width 460 height 39
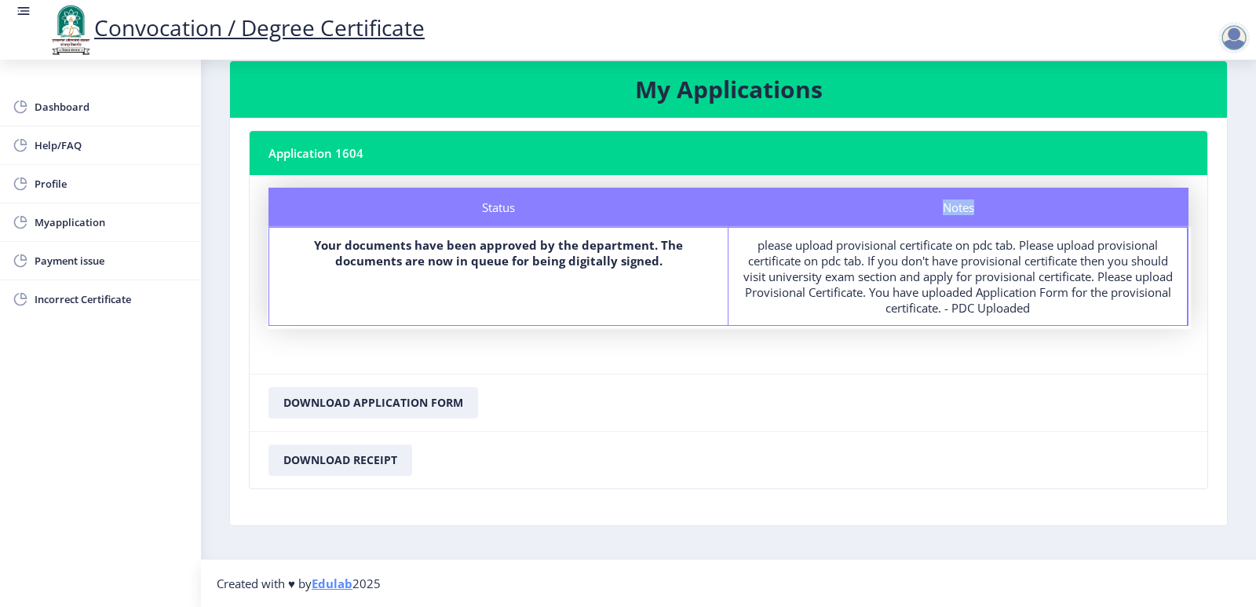
click at [956, 210] on div "Notes" at bounding box center [959, 207] width 460 height 39
click at [509, 198] on div "Status" at bounding box center [499, 207] width 460 height 39
click at [505, 209] on div "Status" at bounding box center [499, 207] width 460 height 39
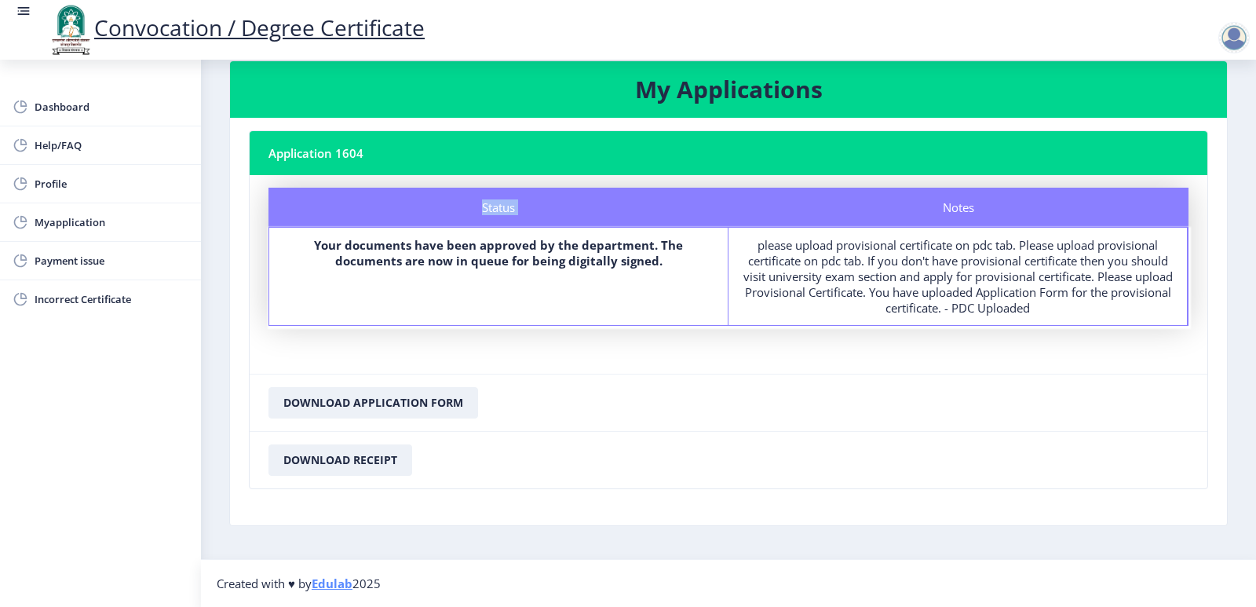
click at [505, 209] on div "Status" at bounding box center [499, 207] width 460 height 39
click at [346, 148] on nb-card-header "Application 1604" at bounding box center [729, 153] width 958 height 44
click at [345, 162] on nb-card-header "Application 1604" at bounding box center [729, 153] width 958 height 44
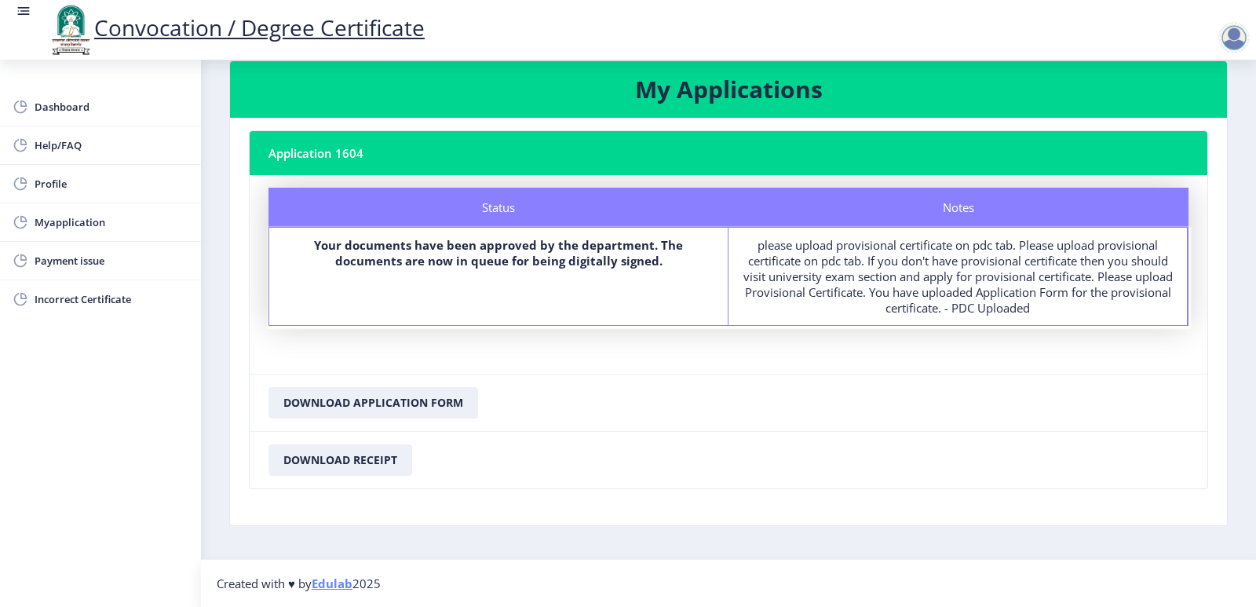
click at [345, 162] on nb-card-header "Application 1604" at bounding box center [729, 153] width 958 height 44
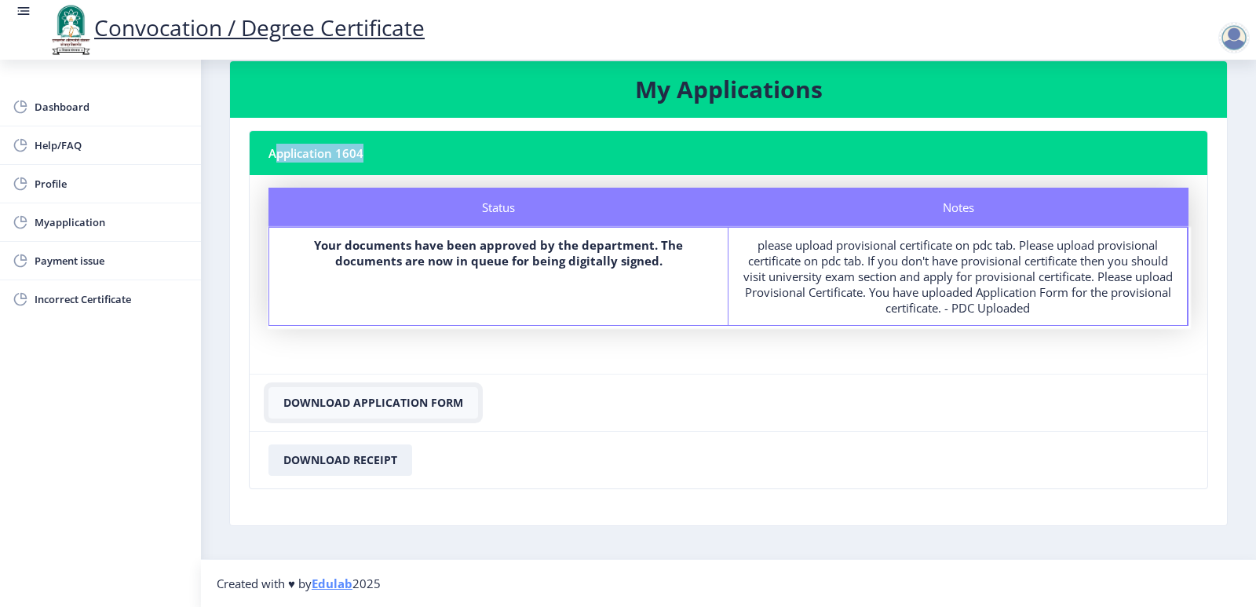
drag, startPoint x: 380, startPoint y: 415, endPoint x: 416, endPoint y: 414, distance: 36.1
click at [380, 414] on button "Download Application Form" at bounding box center [374, 402] width 210 height 31
click at [90, 225] on span "Myapplication" at bounding box center [112, 222] width 154 height 19
click at [174, 35] on link "Convocation / Degree Certificate" at bounding box center [236, 28] width 378 height 30
click at [65, 222] on span "Myapplication" at bounding box center [112, 222] width 154 height 19
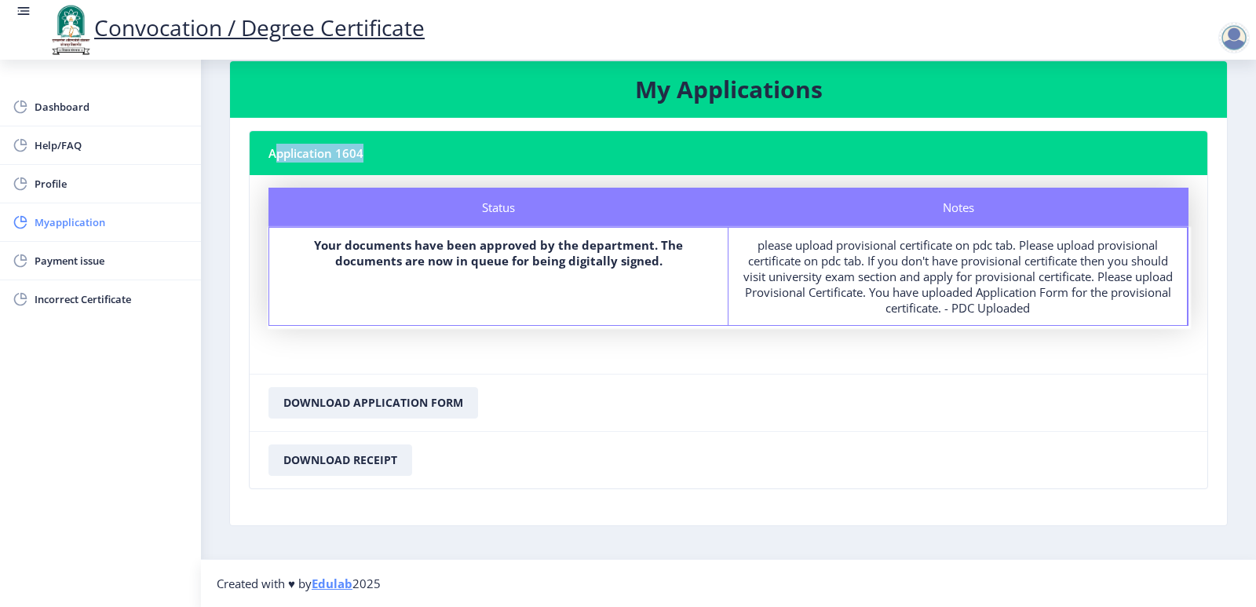
click at [65, 222] on span "Myapplication" at bounding box center [112, 222] width 154 height 19
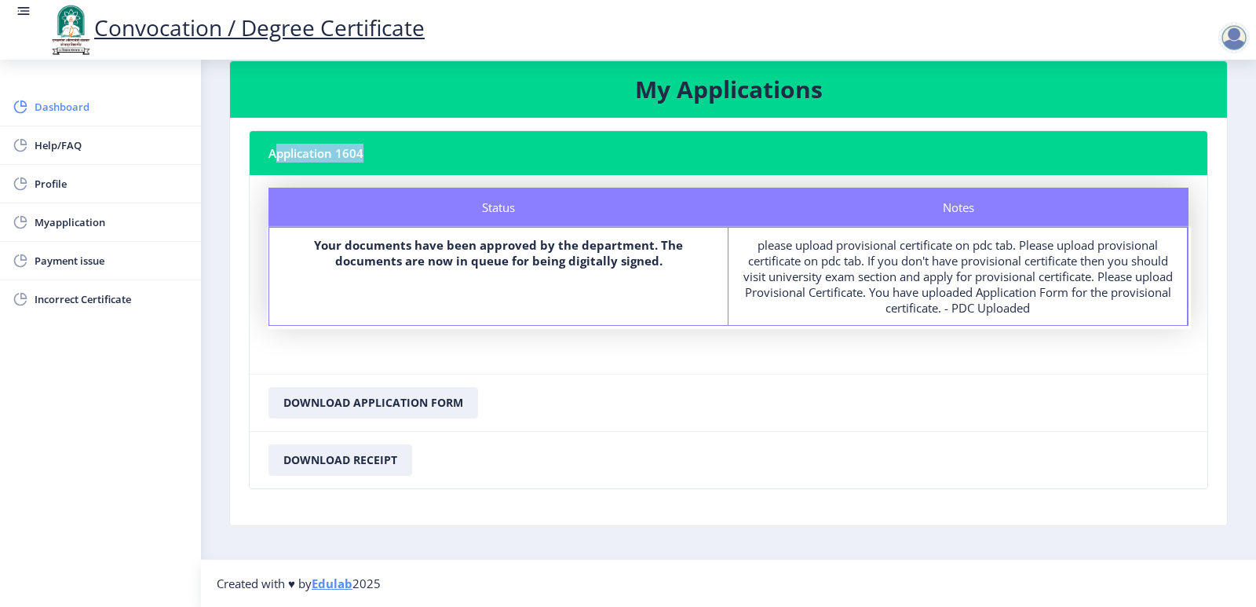
drag, startPoint x: 69, startPoint y: 229, endPoint x: 80, endPoint y: 100, distance: 129.2
click at [80, 100] on span "Dashboard" at bounding box center [112, 106] width 154 height 19
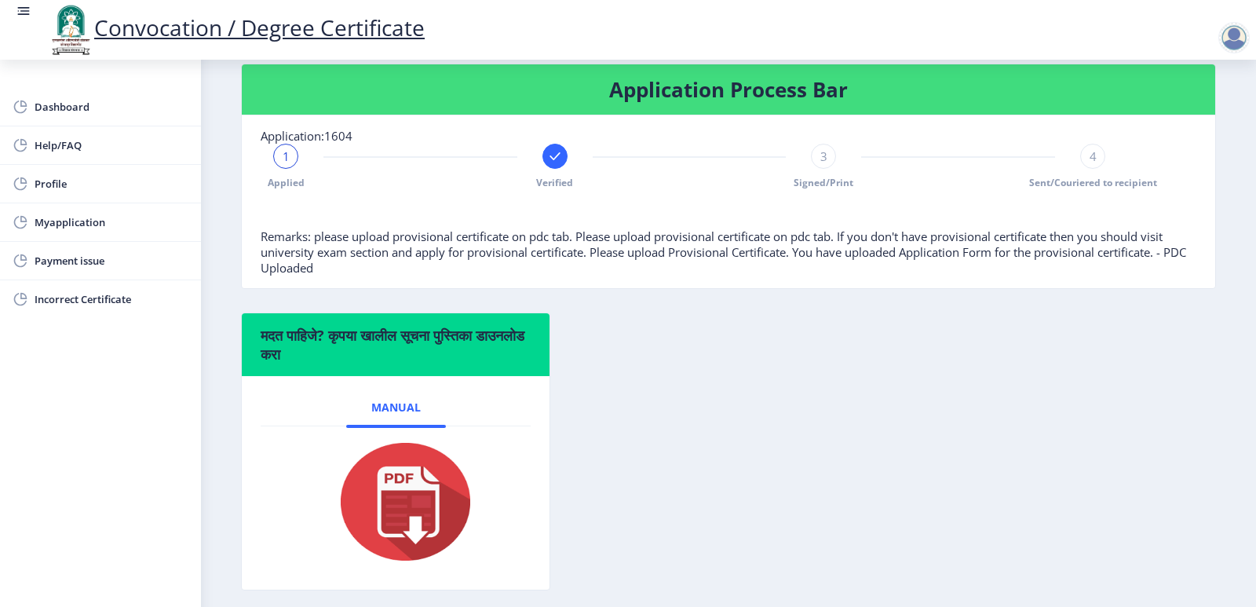
scroll to position [314, 0]
click at [290, 168] on div "1" at bounding box center [285, 155] width 25 height 25
click at [554, 163] on rect at bounding box center [555, 156] width 16 height 16
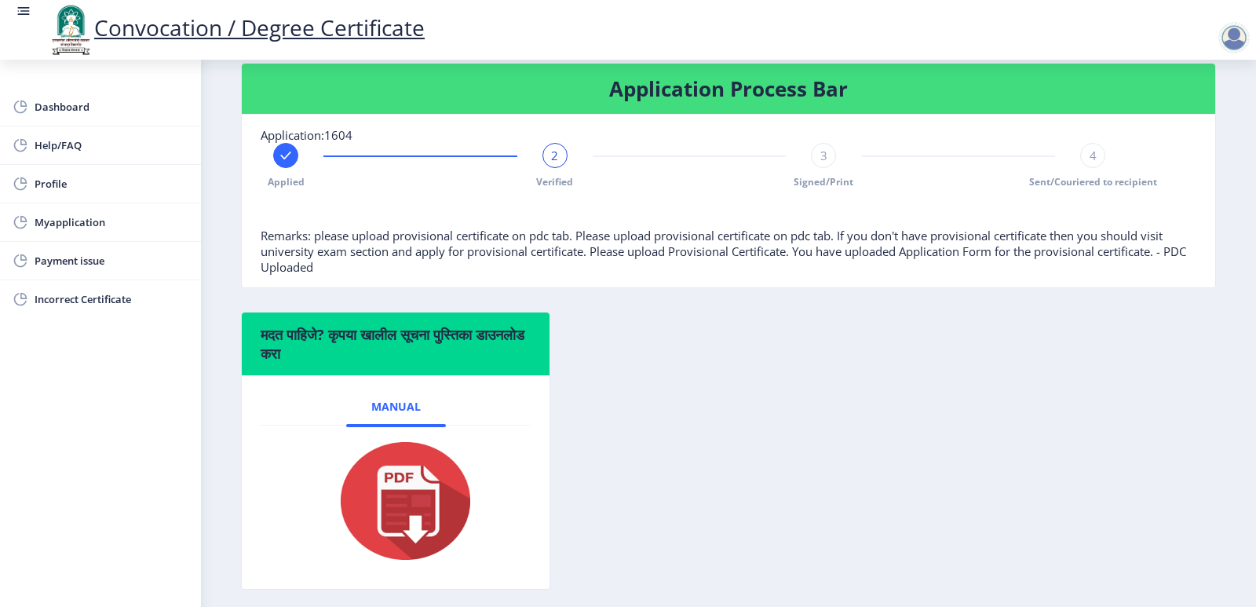
click at [554, 163] on span "2" at bounding box center [554, 156] width 7 height 16
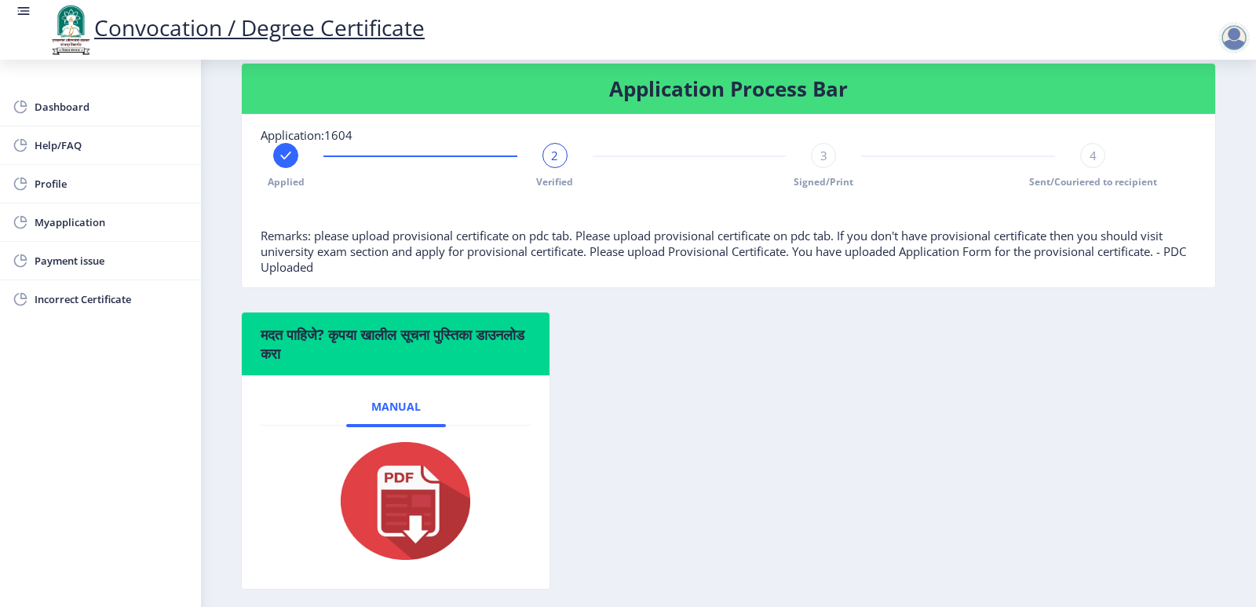
click at [554, 163] on span "2" at bounding box center [554, 156] width 7 height 16
click at [56, 111] on span "Dashboard" at bounding box center [112, 106] width 154 height 19
click at [60, 185] on span "Profile" at bounding box center [112, 183] width 154 height 19
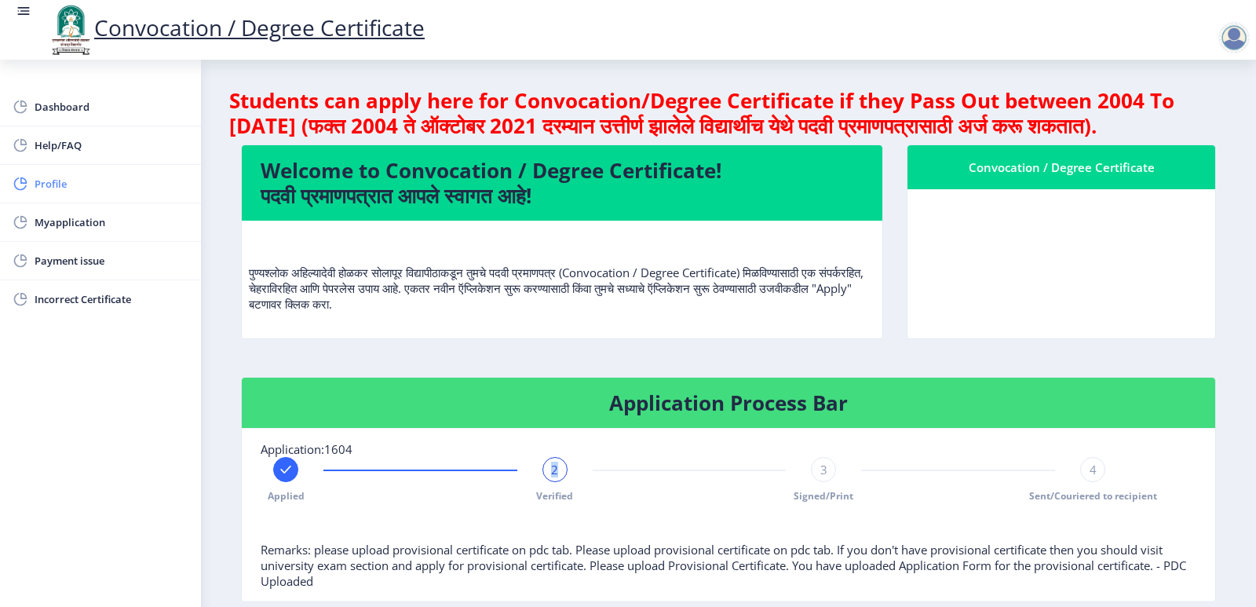
select select
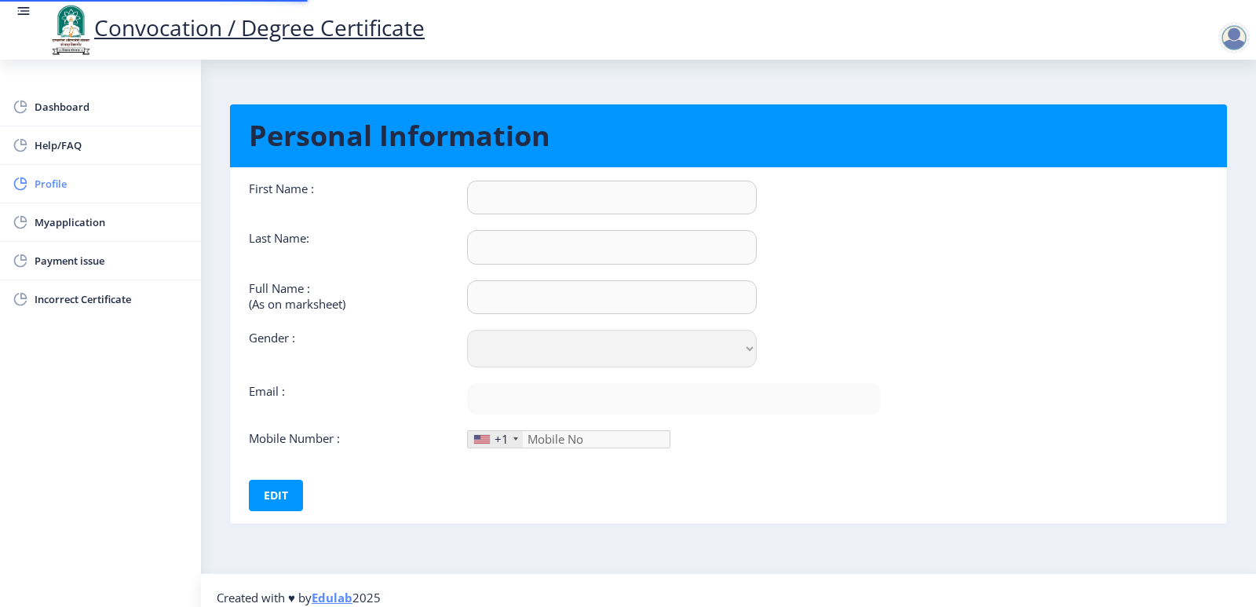
type input "Naziya"
type input "Pathan"
type input "PATHAN NAZIYA M HANIF"
select select "[DEMOGRAPHIC_DATA]"
type input "[EMAIL_ADDRESS][DOMAIN_NAME]"
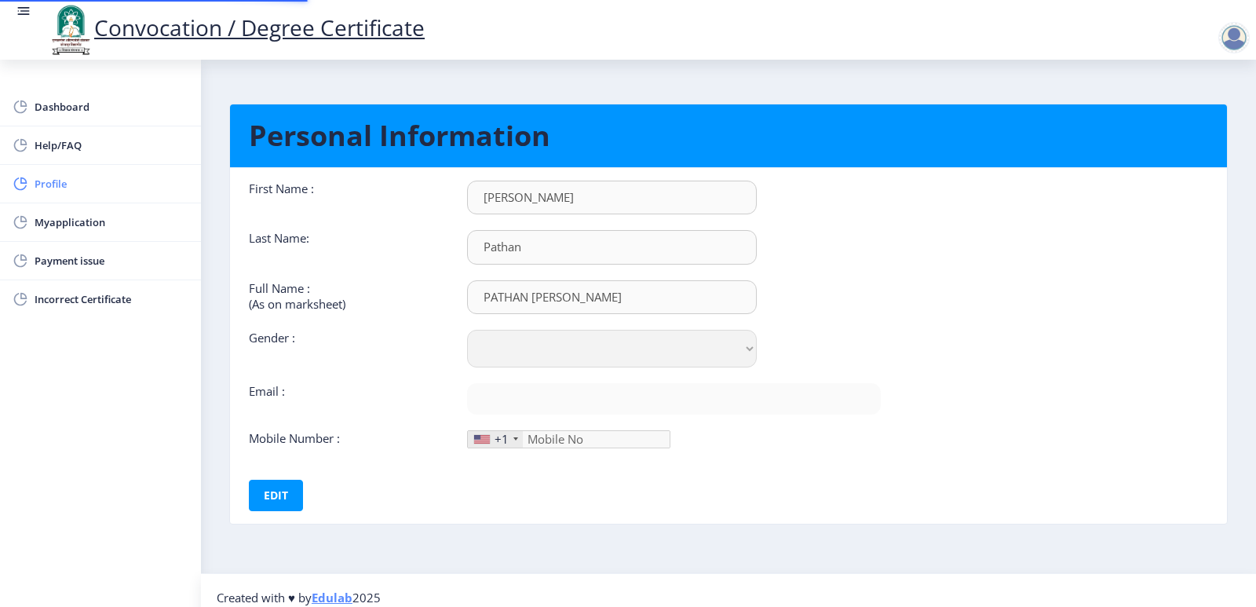
type input "9028424642"
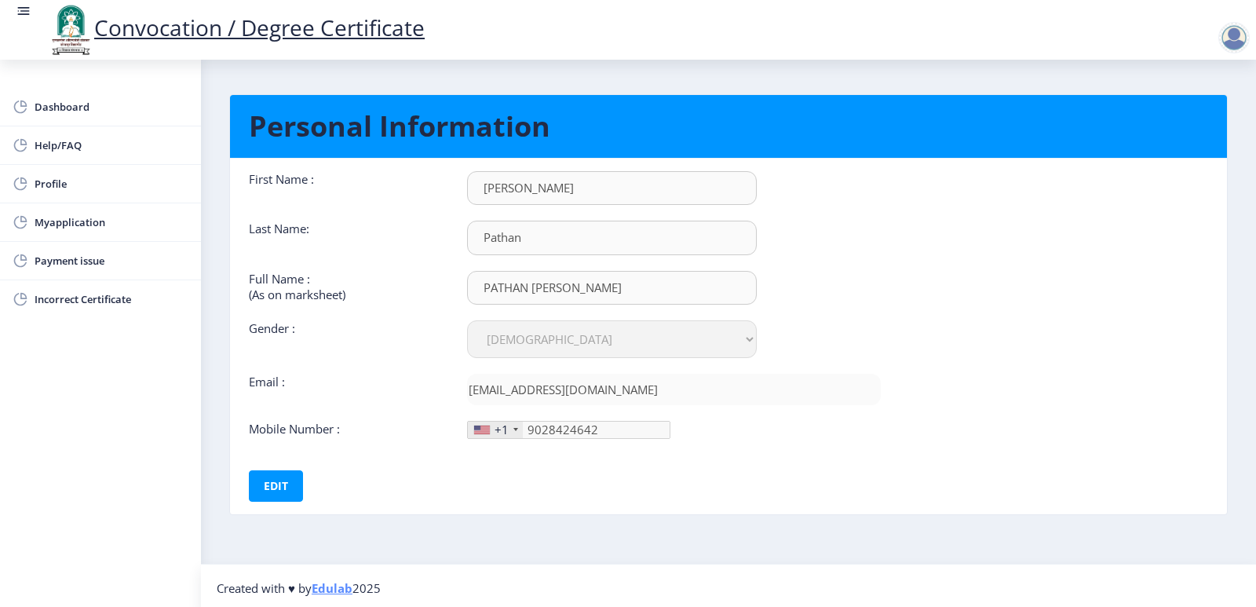
scroll to position [14, 0]
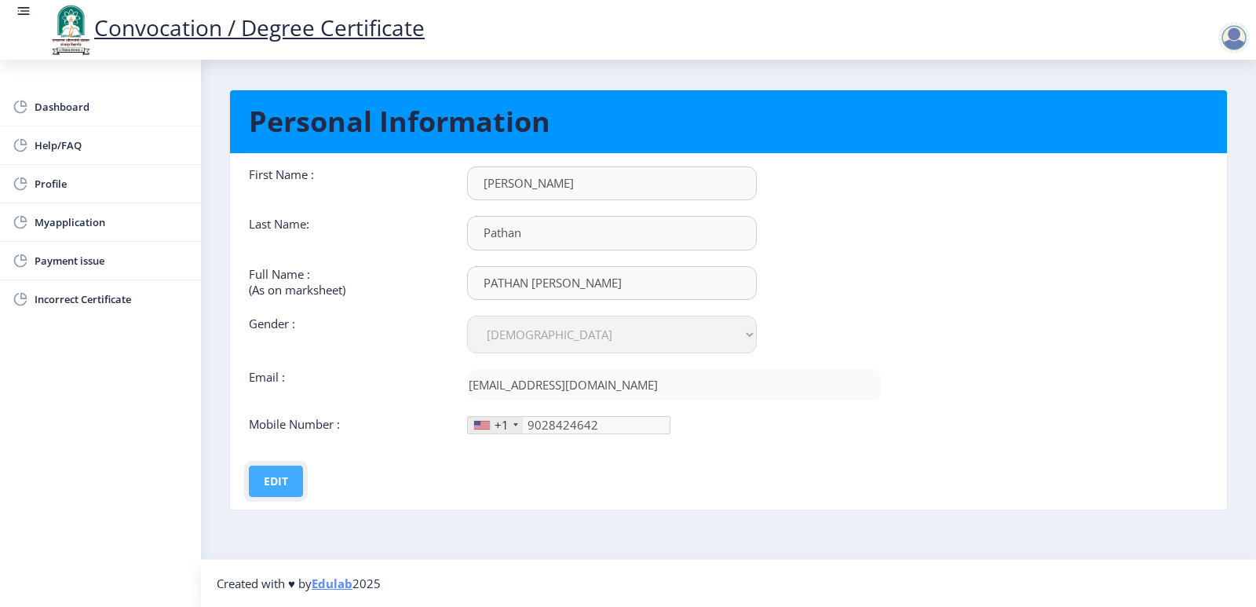
click at [282, 487] on button "Edit" at bounding box center [276, 481] width 54 height 31
click at [288, 483] on button "Save" at bounding box center [286, 481] width 57 height 31
click at [59, 223] on span "Myapplication" at bounding box center [112, 222] width 154 height 19
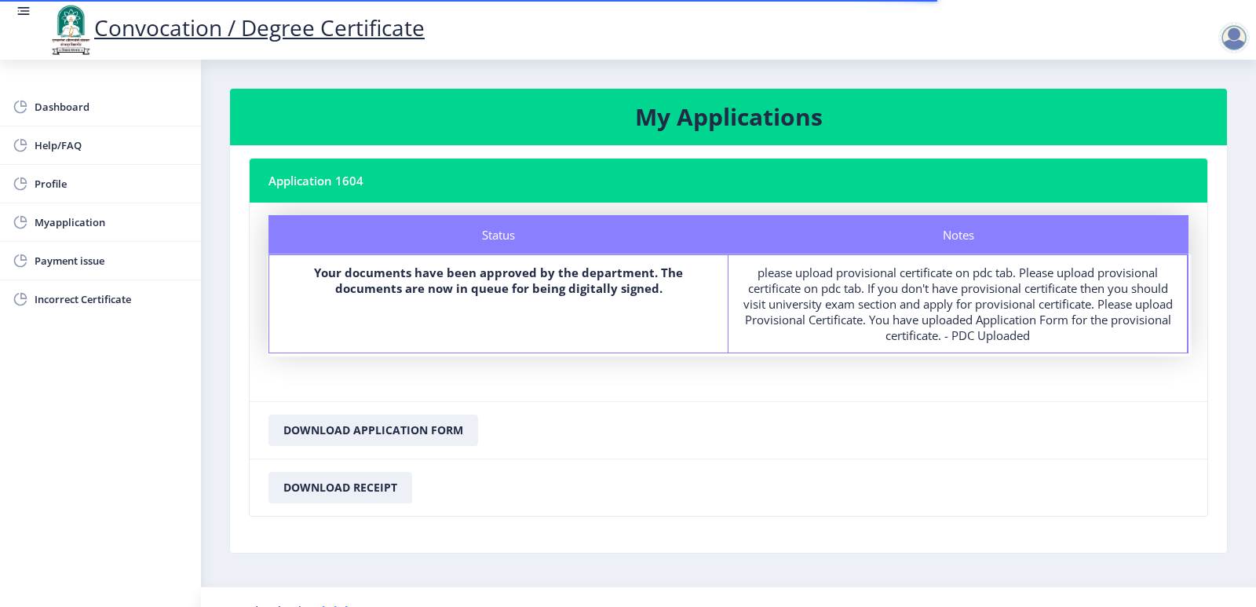
scroll to position [27, 0]
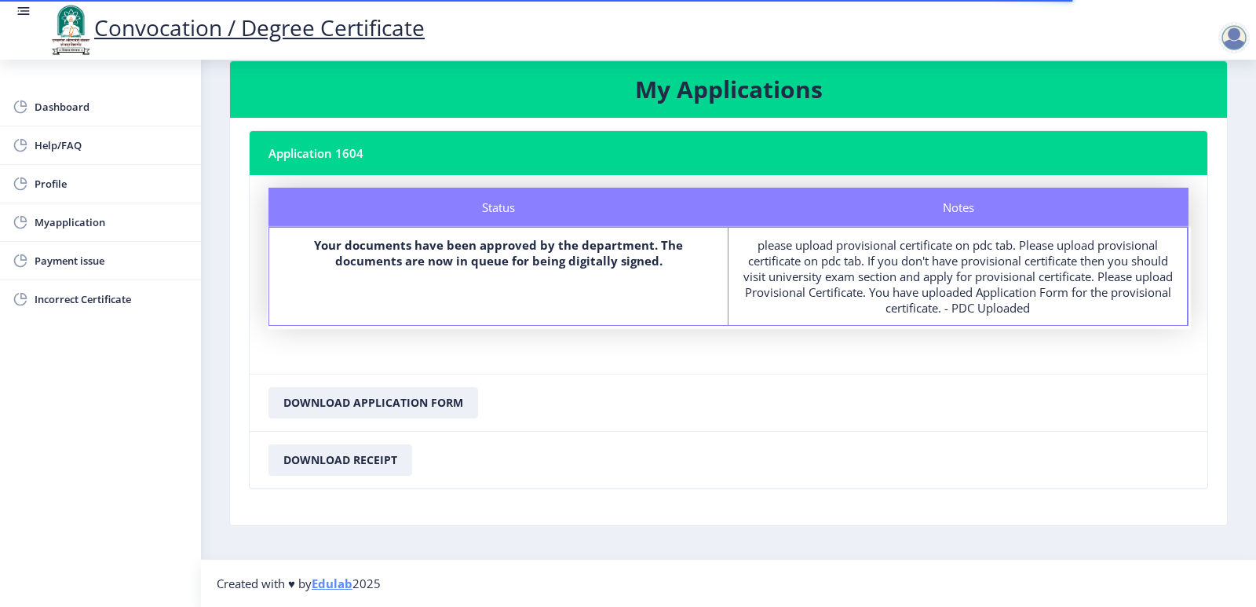
click at [338, 586] on link "Edulab" at bounding box center [332, 583] width 41 height 16
click at [64, 261] on span "Payment issue" at bounding box center [112, 260] width 154 height 19
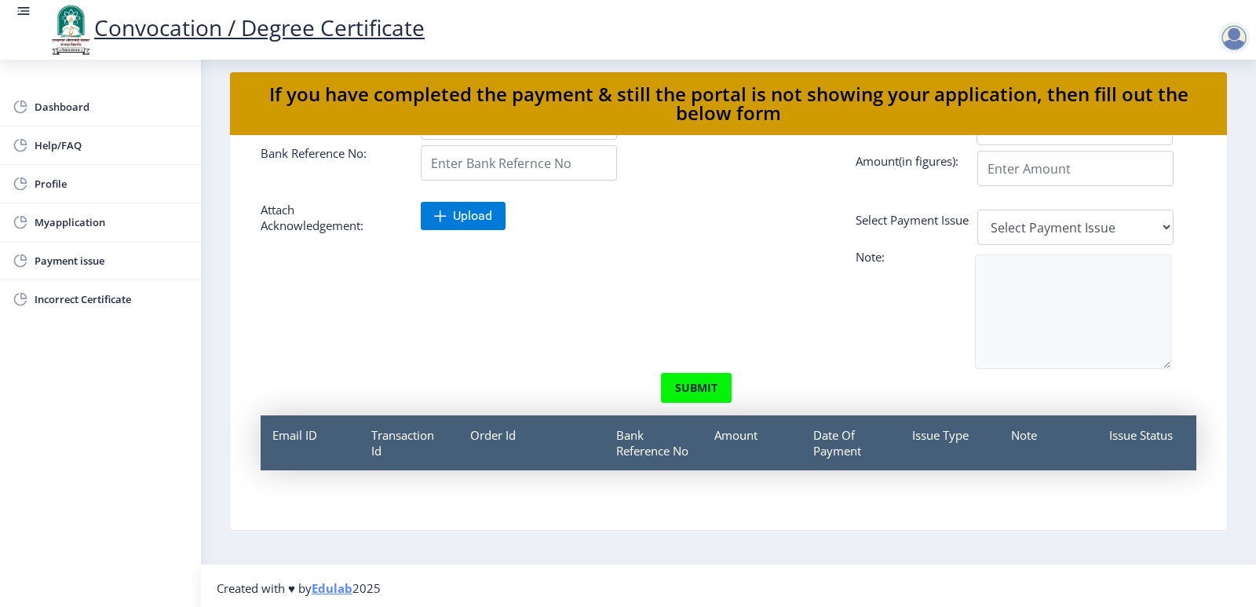
scroll to position [21, 0]
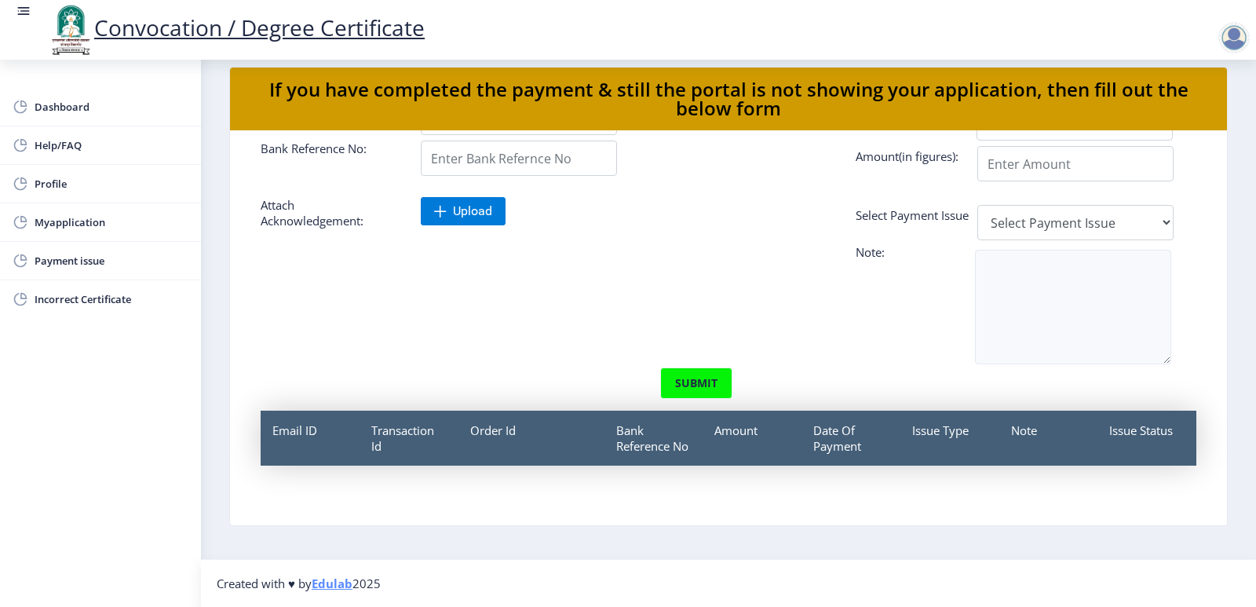
click at [381, 428] on div "Transaction Id" at bounding box center [409, 438] width 99 height 55
click at [58, 222] on span "Myapplication" at bounding box center [112, 222] width 154 height 19
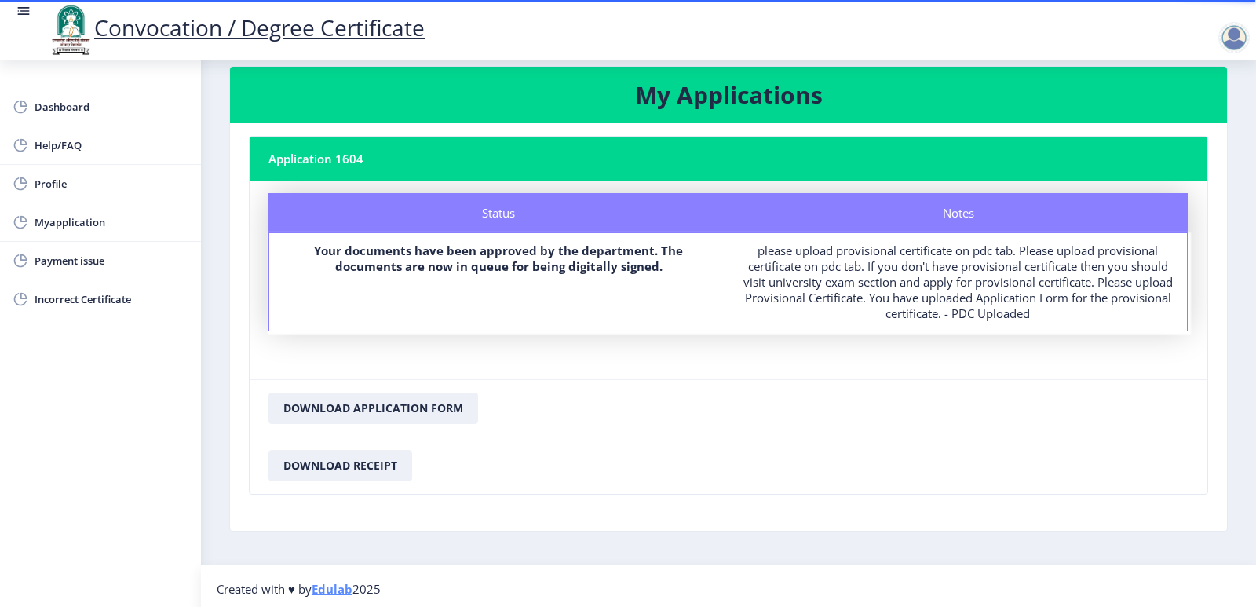
scroll to position [27, 0]
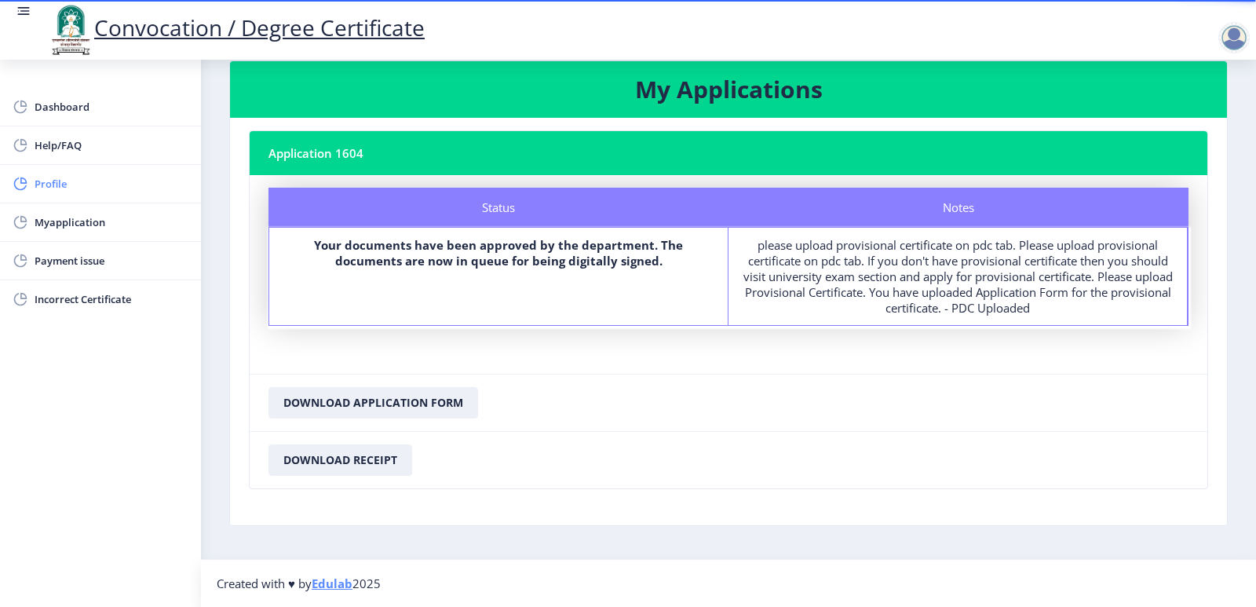
click at [38, 186] on span "Profile" at bounding box center [112, 183] width 154 height 19
select select
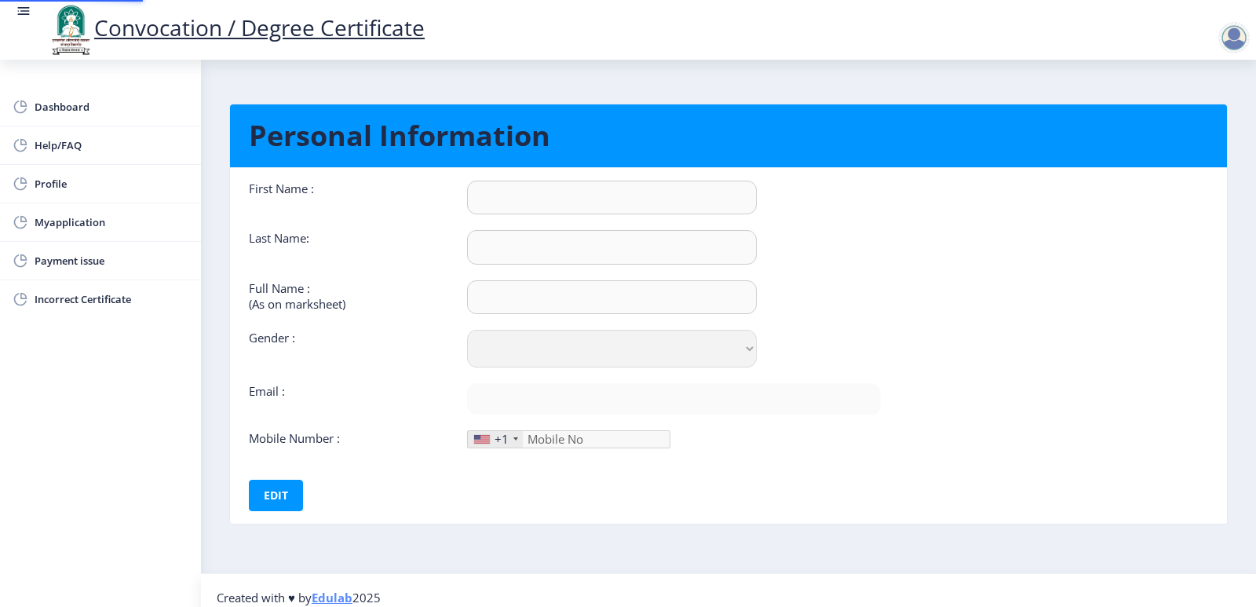
type input "Naziya"
type input "Pathan"
type input "PATHAN NAZIYA M HANIF"
select select "[DEMOGRAPHIC_DATA]"
type input "naziyainamdar07@gmail.com"
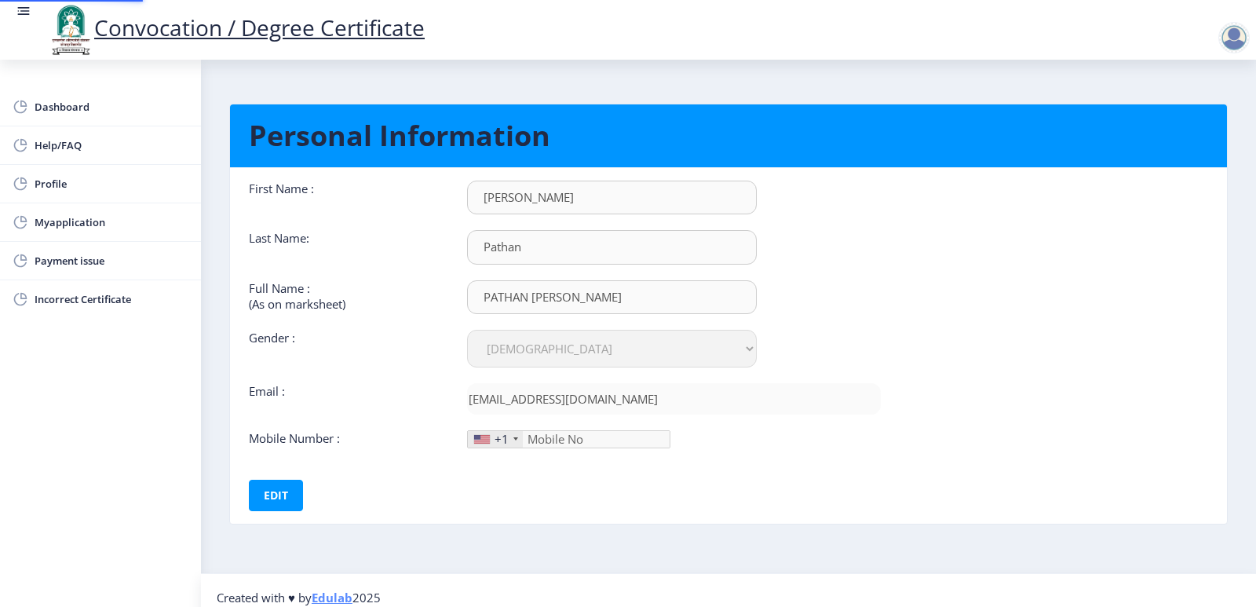
type input "9028424642"
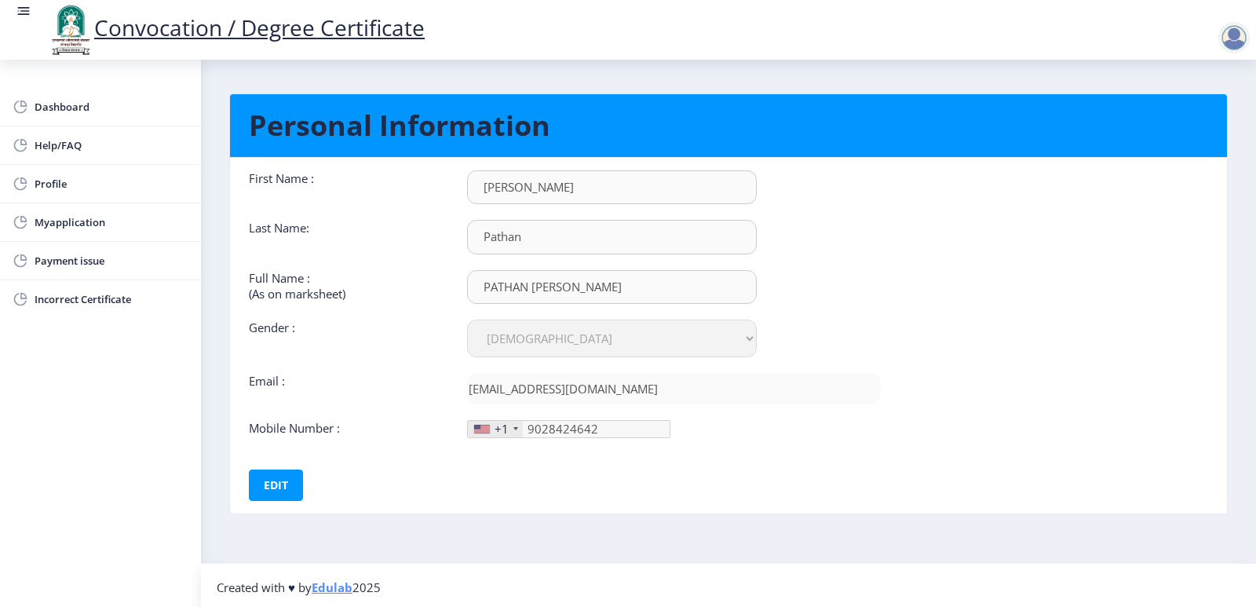
scroll to position [14, 0]
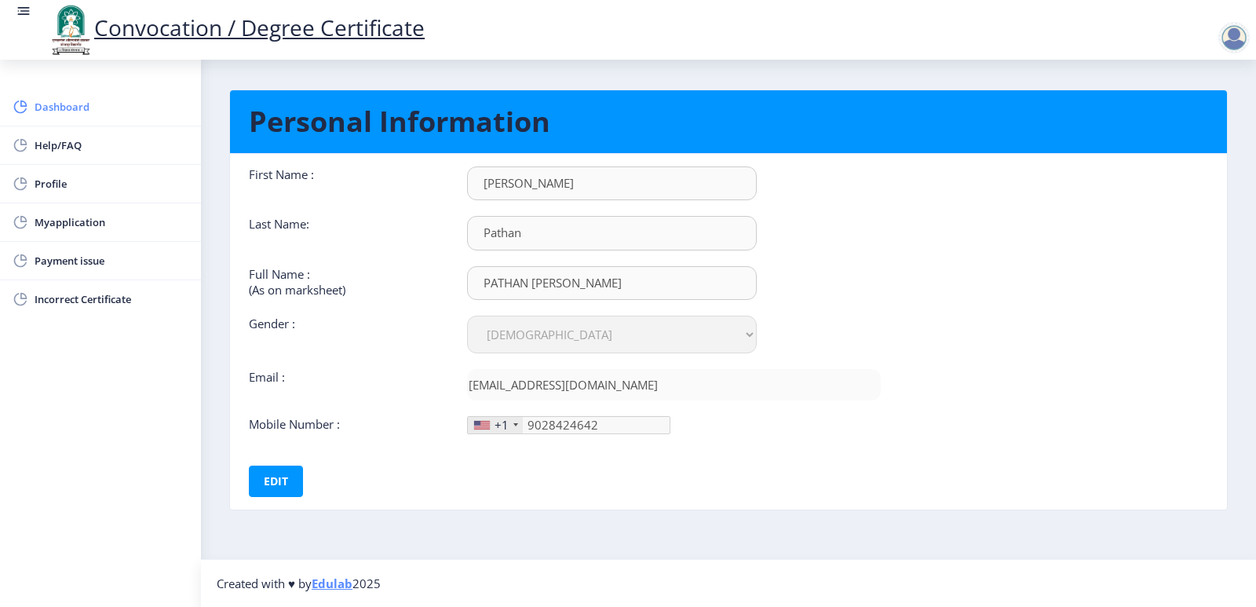
click at [44, 106] on span "Dashboard" at bounding box center [112, 106] width 154 height 19
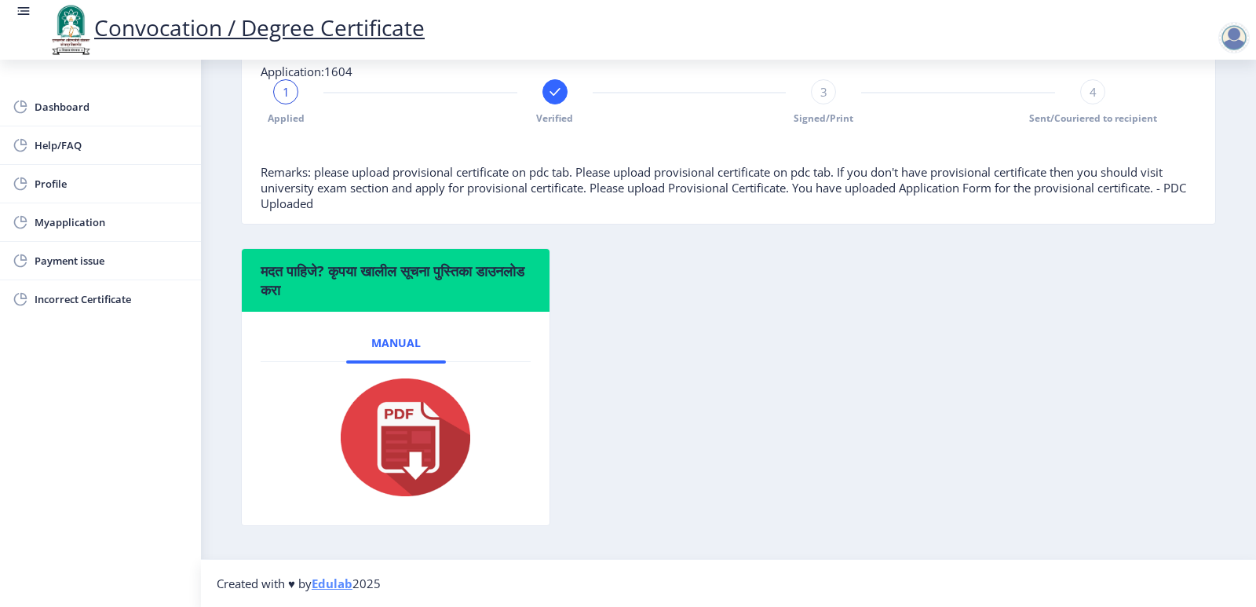
scroll to position [403, 0]
click at [85, 139] on span "Help/FAQ" at bounding box center [112, 145] width 154 height 19
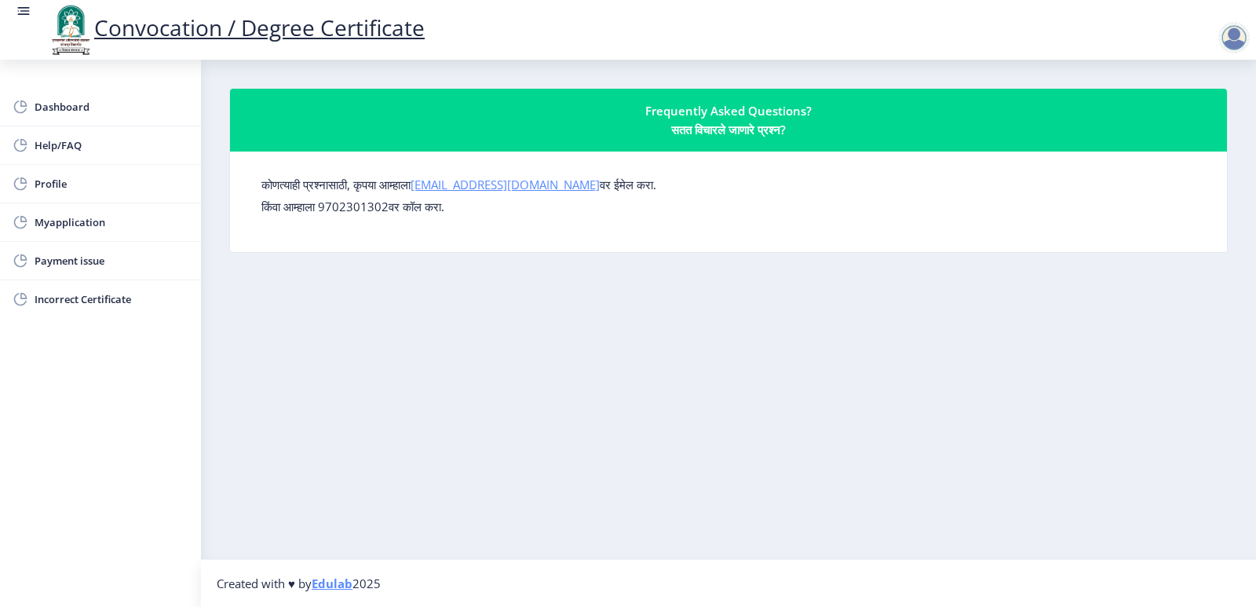
click at [539, 187] on link "su.sfc@studentscenter.in" at bounding box center [505, 185] width 189 height 16
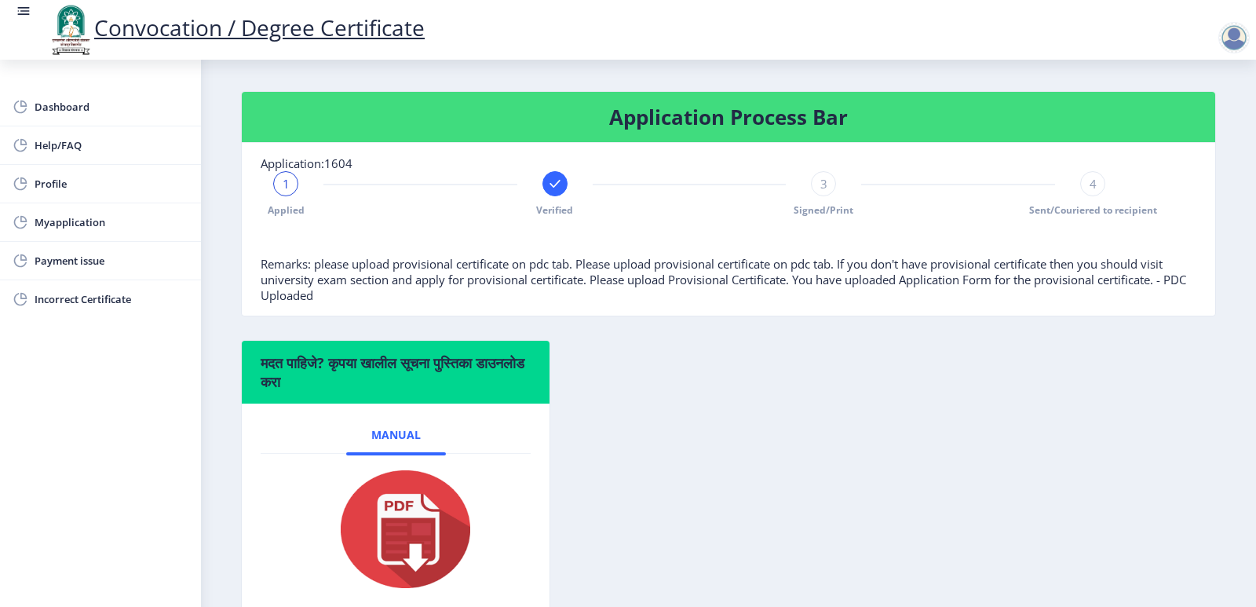
scroll to position [10, 0]
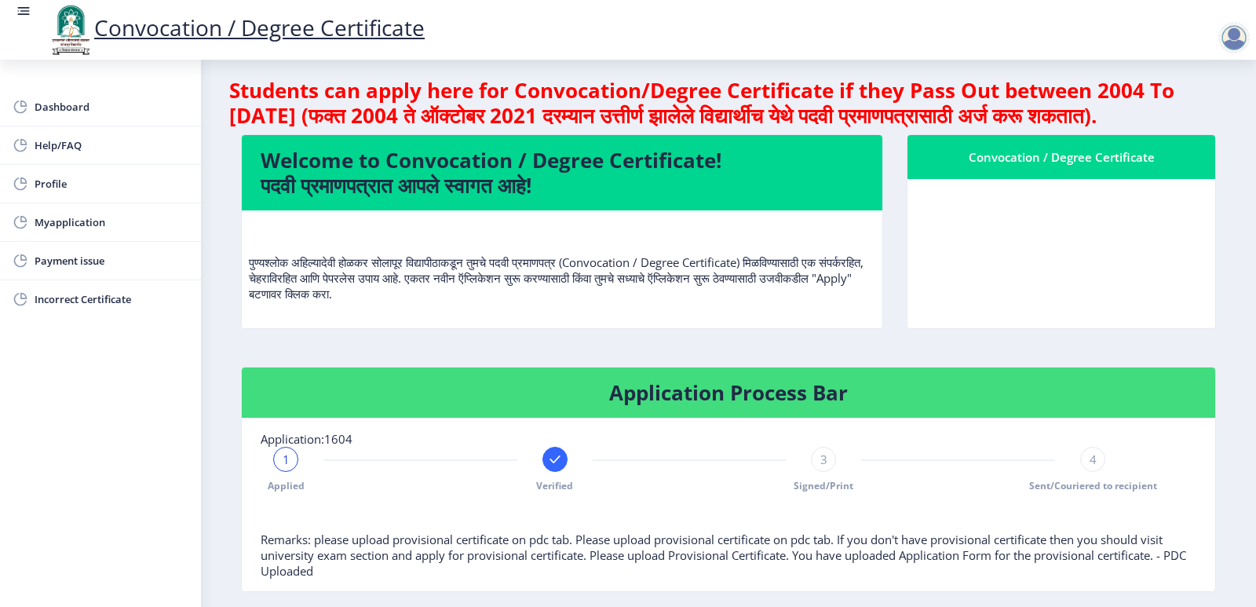
drag, startPoint x: 1058, startPoint y: 184, endPoint x: 986, endPoint y: 285, distance: 123.3
click at [1059, 166] on div "Convocation / Degree Certificate" at bounding box center [1061, 157] width 270 height 19
click at [803, 405] on h4 "Application Process Bar" at bounding box center [729, 392] width 936 height 25
click at [562, 472] on div at bounding box center [555, 459] width 25 height 25
click at [272, 491] on div "Applied 2 Verified 3 Signed/Print 4 Sent/Couriered to recipient" at bounding box center [689, 470] width 857 height 46
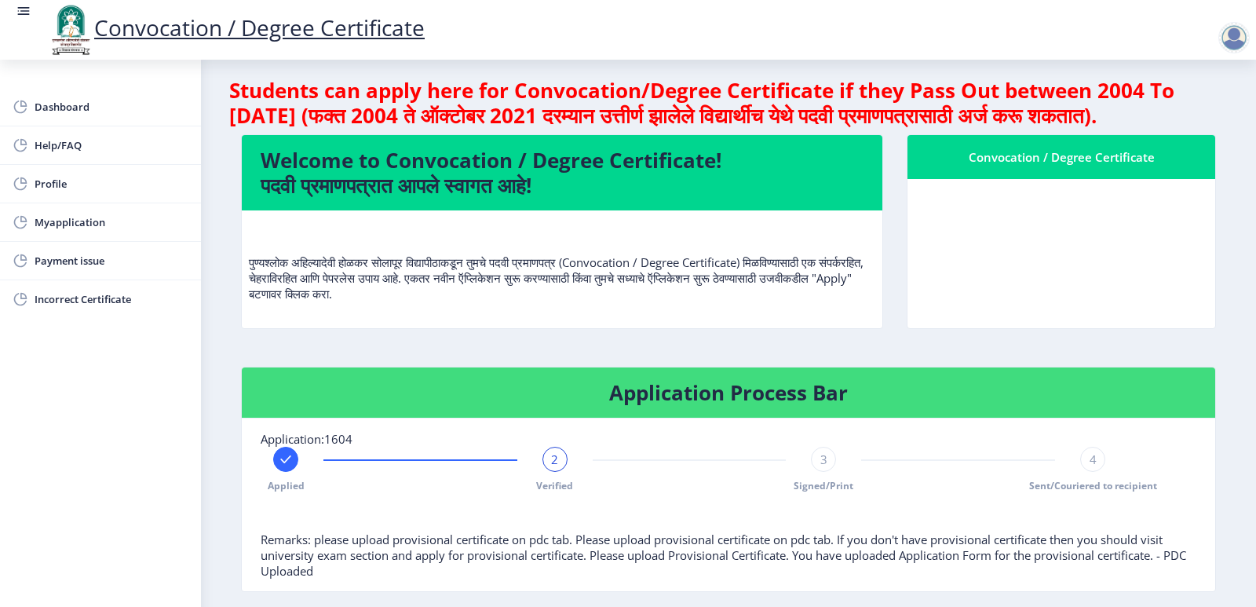
click at [288, 467] on rect at bounding box center [286, 459] width 16 height 16
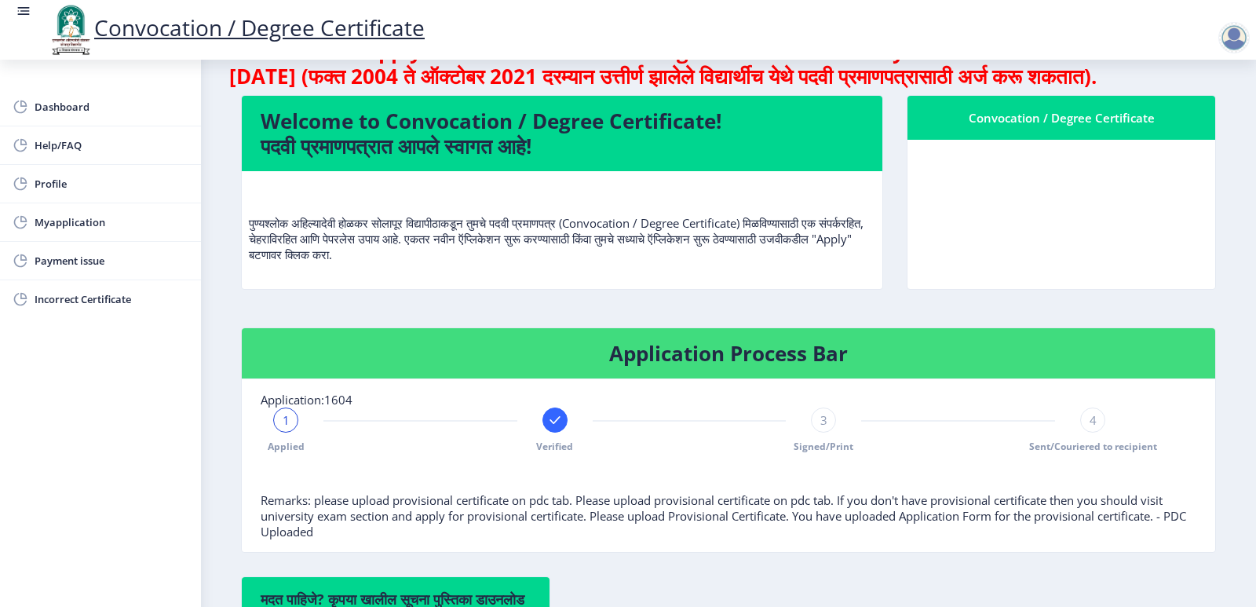
scroll to position [0, 0]
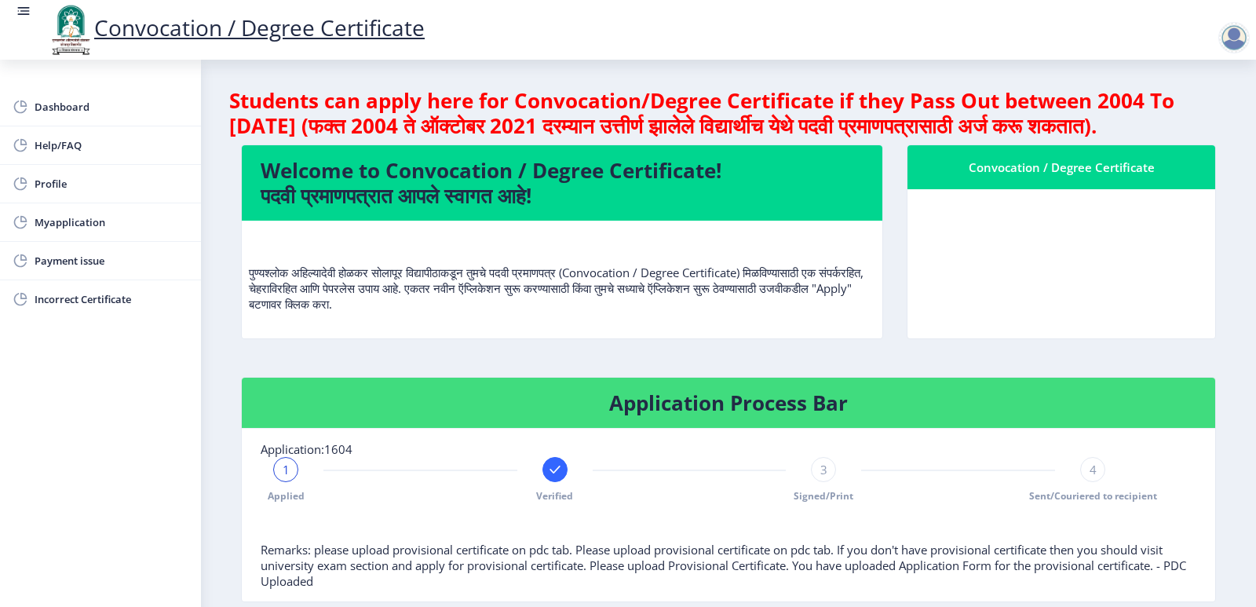
click at [1047, 177] on div "Convocation / Degree Certificate" at bounding box center [1061, 167] width 270 height 19
click at [73, 188] on span "Profile" at bounding box center [112, 183] width 154 height 19
select select "[DEMOGRAPHIC_DATA]"
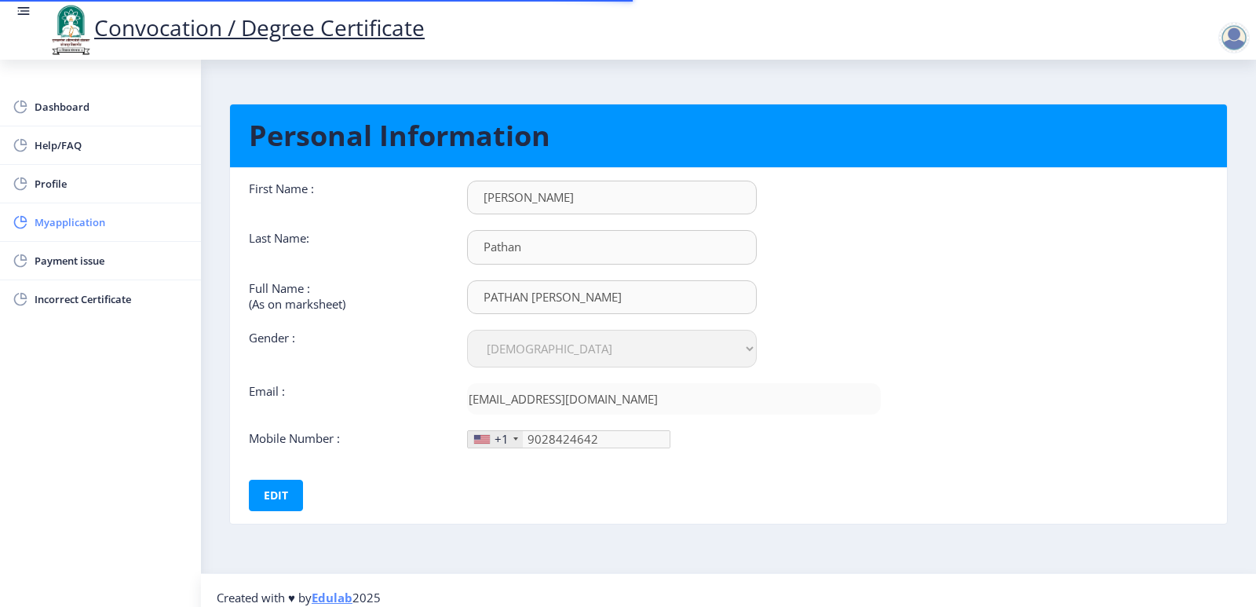
click at [68, 220] on span "Myapplication" at bounding box center [112, 222] width 154 height 19
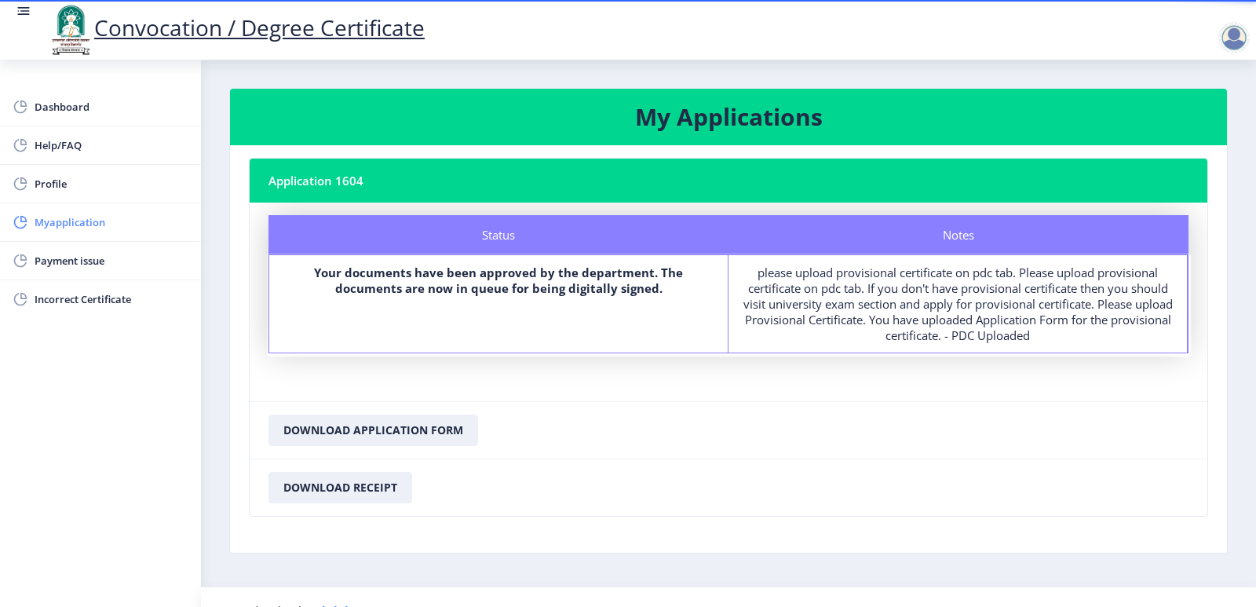
drag, startPoint x: 66, startPoint y: 230, endPoint x: 100, endPoint y: 227, distance: 34.7
click at [68, 230] on span "Myapplication" at bounding box center [112, 222] width 154 height 19
click at [104, 222] on span "Myapplication" at bounding box center [112, 222] width 154 height 19
click at [392, 29] on link "Convocation / Degree Certificate" at bounding box center [236, 28] width 378 height 30
click at [393, 30] on link "Convocation / Degree Certificate" at bounding box center [236, 28] width 378 height 30
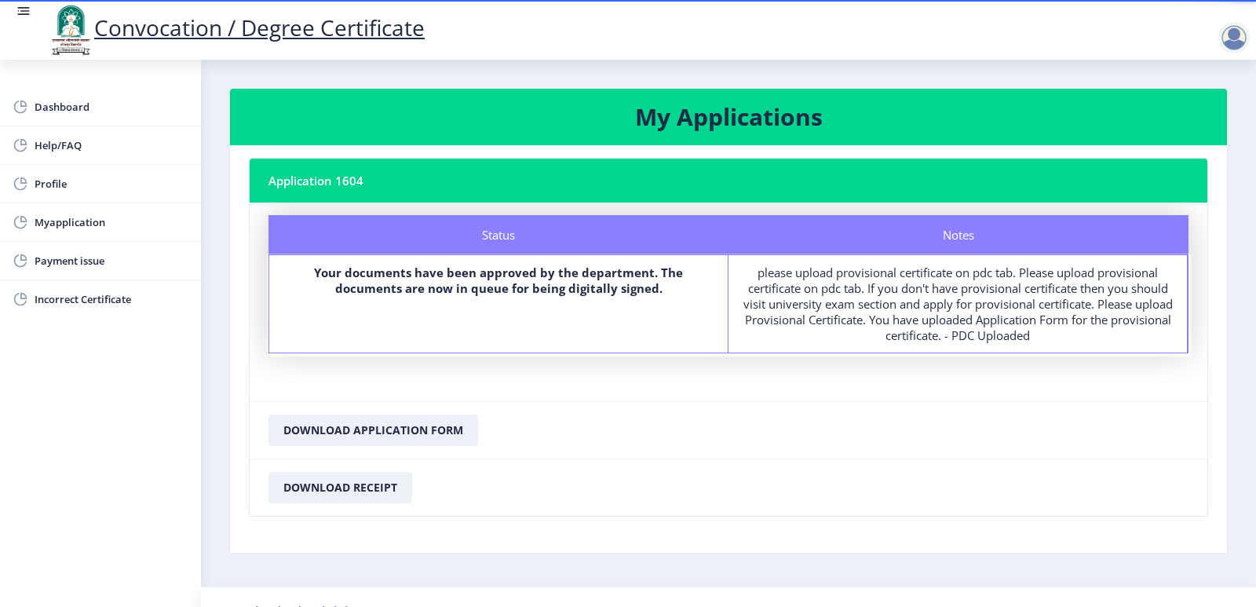
click at [393, 30] on link "Convocation / Degree Certificate" at bounding box center [236, 28] width 378 height 30
drag, startPoint x: 855, startPoint y: 114, endPoint x: 611, endPoint y: 123, distance: 244.3
click at [611, 123] on h3 "My Applications" at bounding box center [728, 116] width 959 height 31
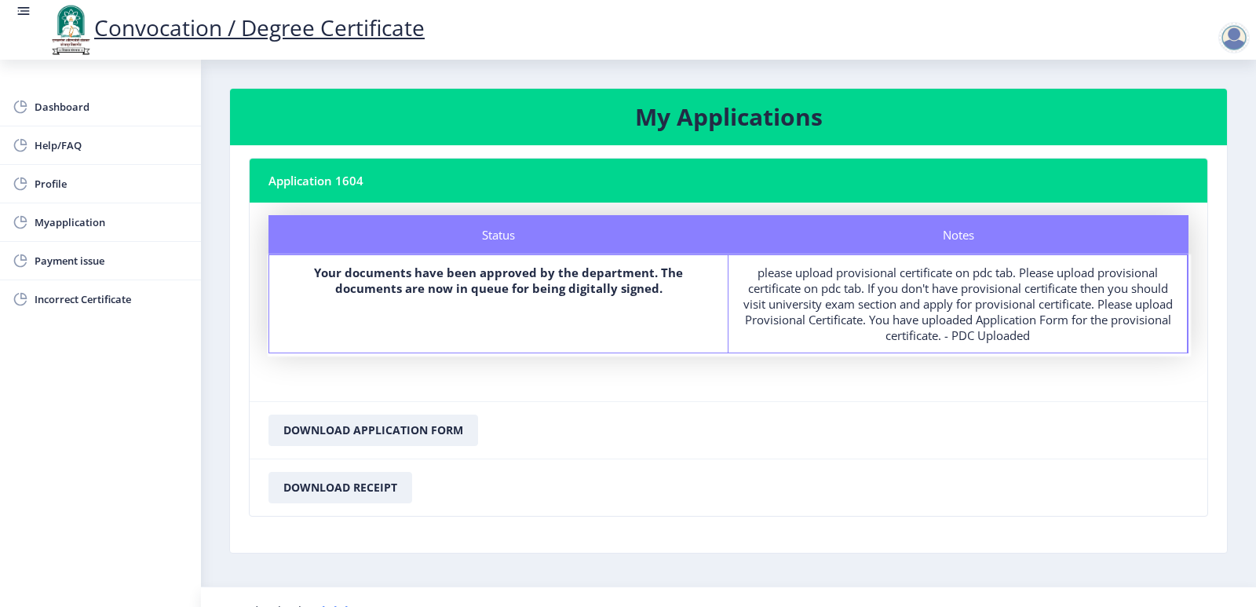
click at [1242, 38] on div at bounding box center [1233, 37] width 31 height 31
click at [65, 104] on span "Dashboard" at bounding box center [112, 106] width 154 height 19
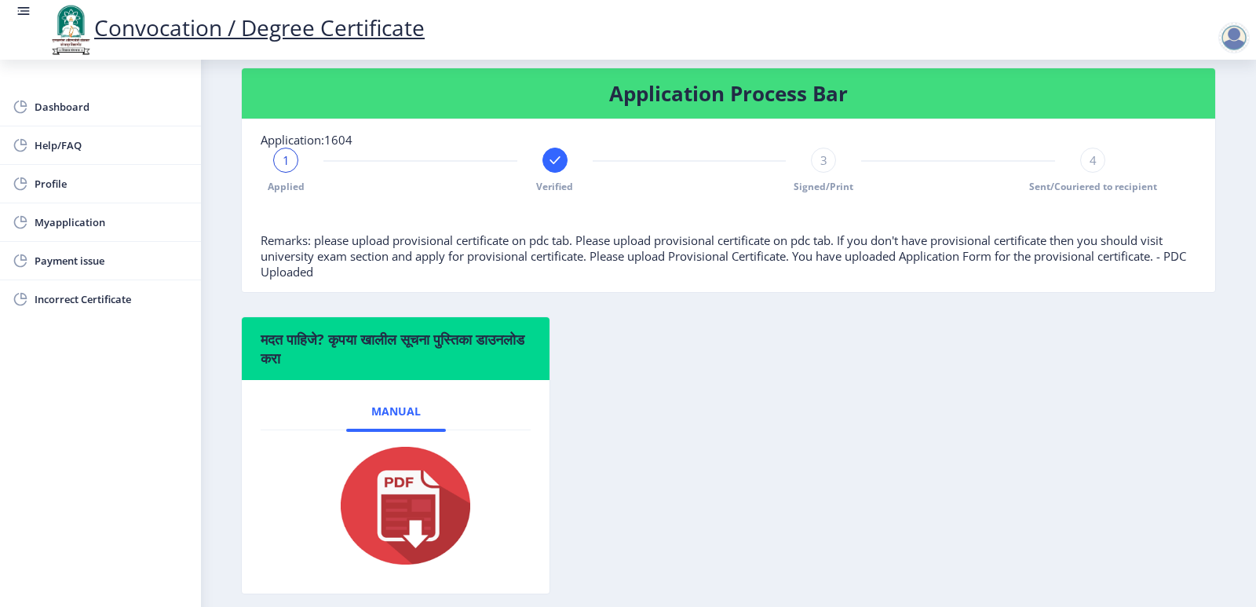
scroll to position [314, 0]
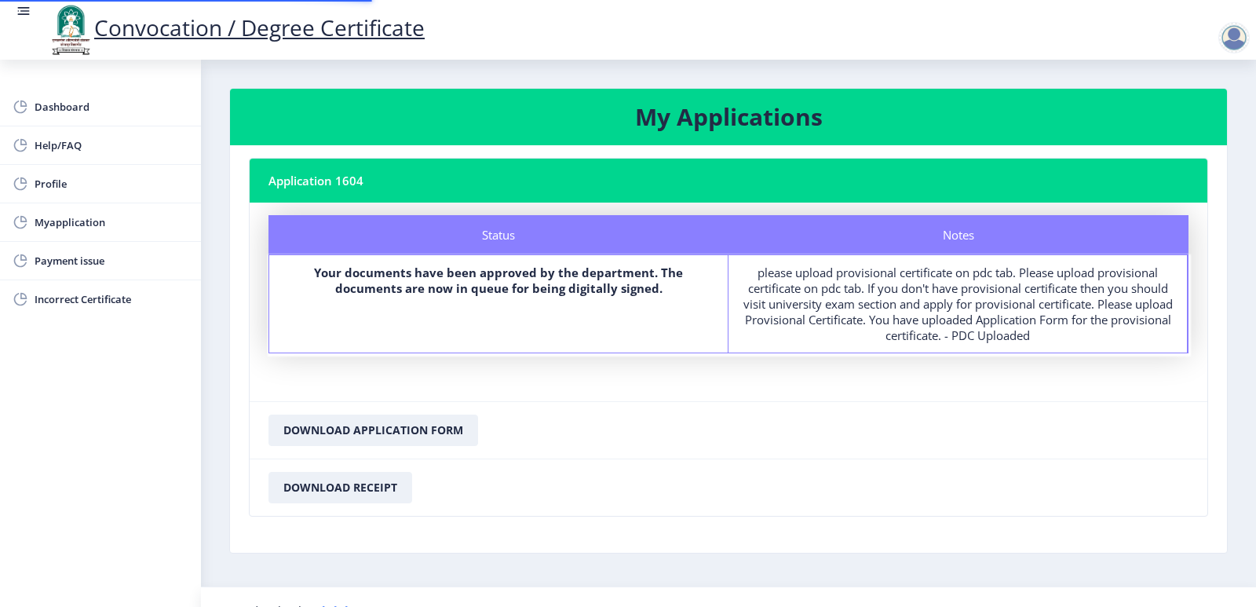
select select "[DEMOGRAPHIC_DATA]"
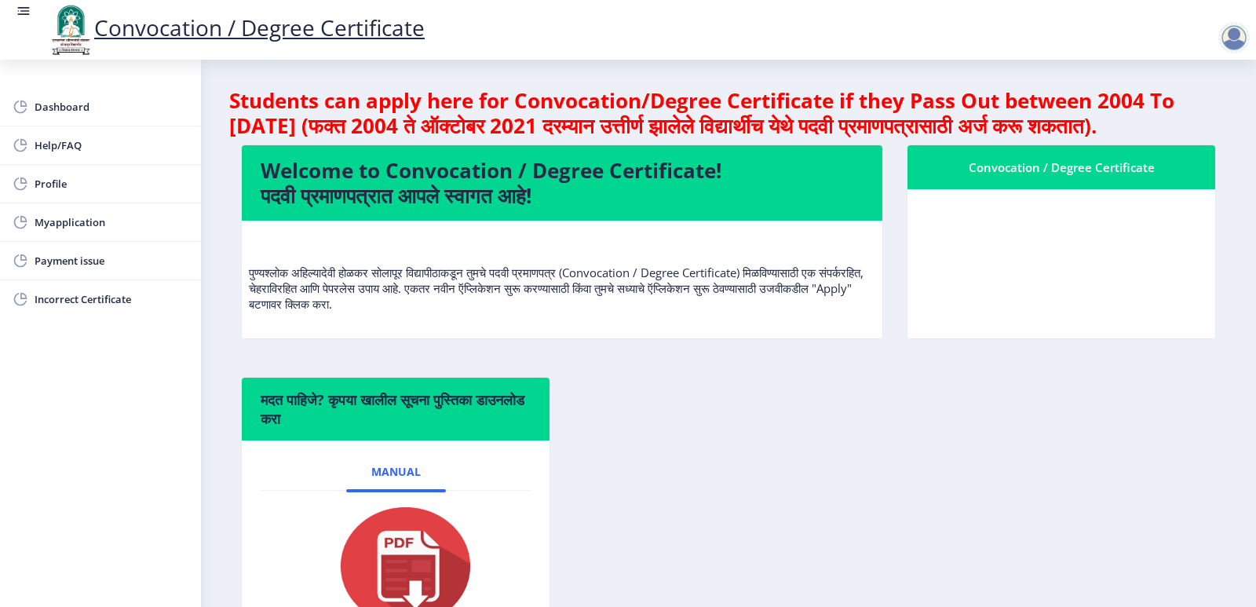
select select
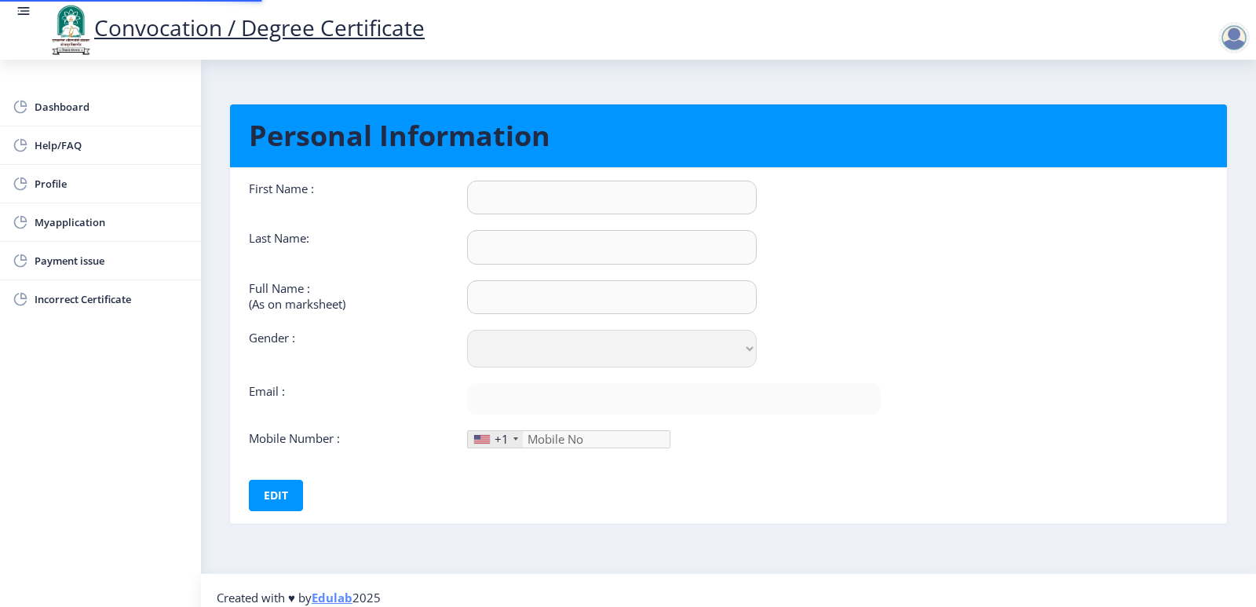
type input "[PERSON_NAME]"
type input "Pathan"
type input "PATHAN [PERSON_NAME]"
select select "[DEMOGRAPHIC_DATA]"
type input "[EMAIL_ADDRESS][DOMAIN_NAME]"
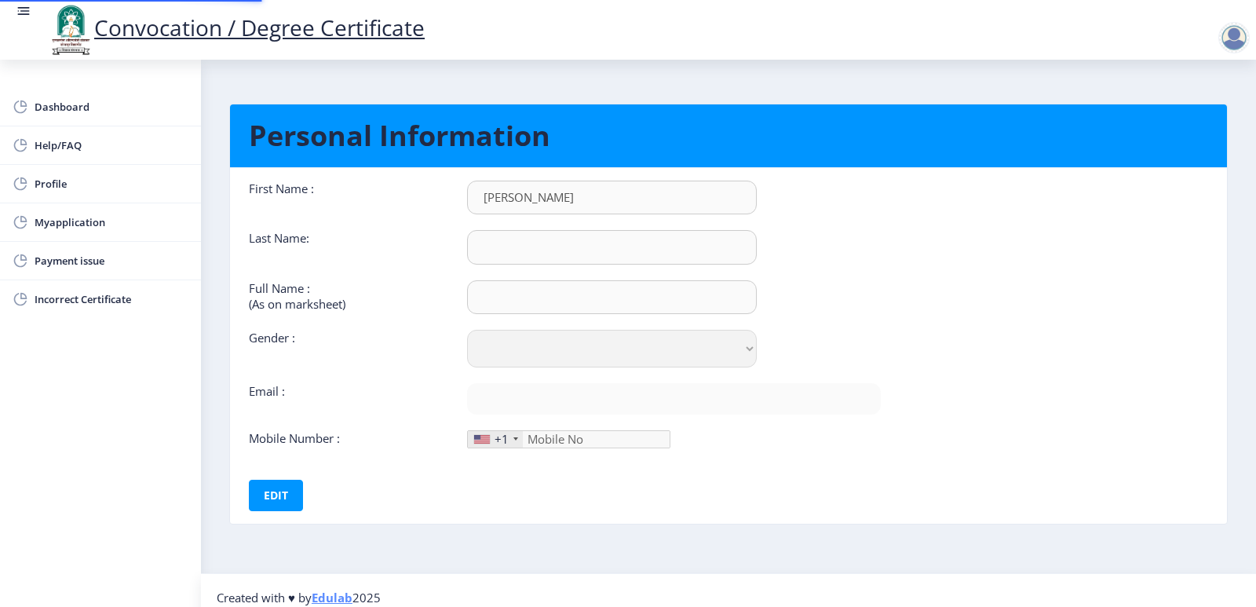
type input "9028424642"
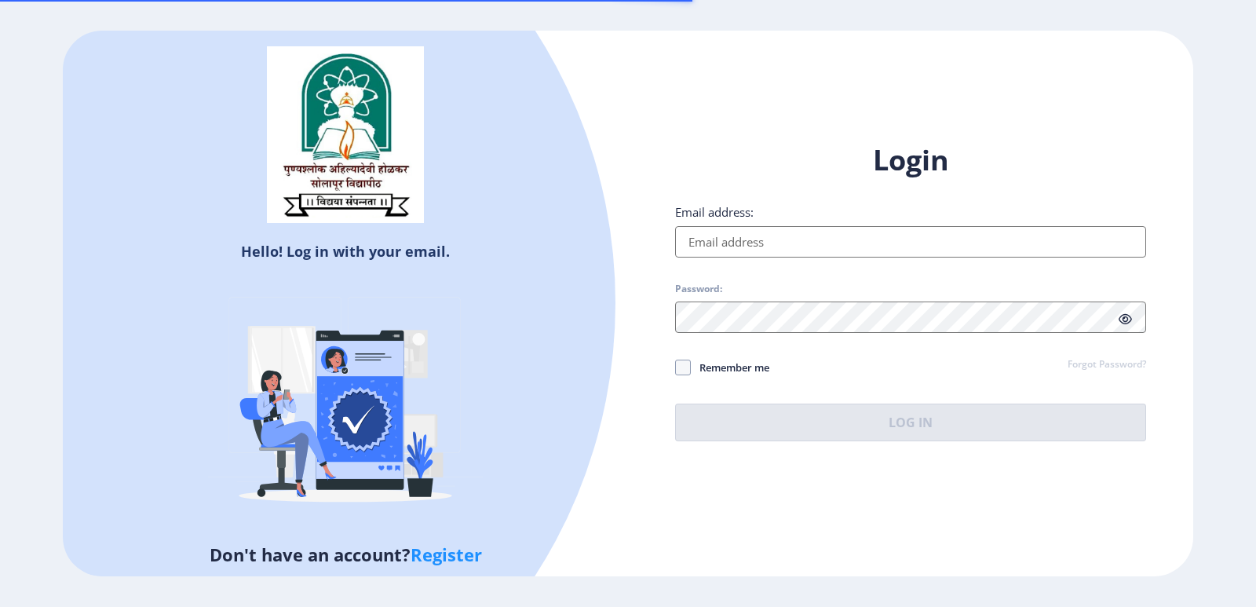
select select
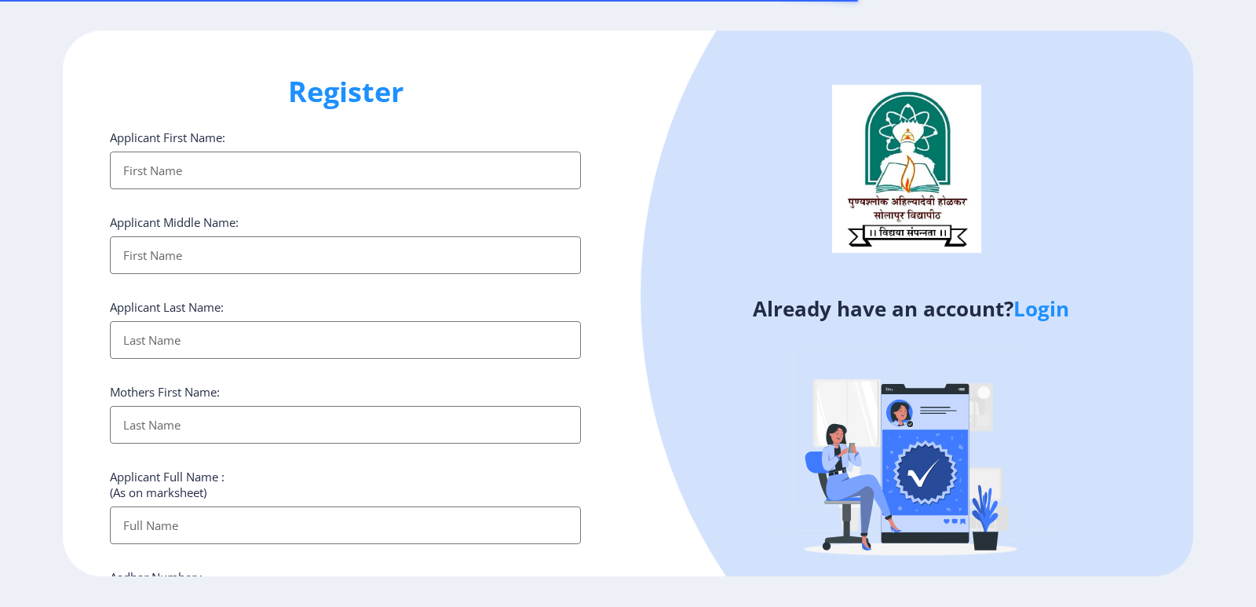
select select
click at [1032, 305] on link "Login" at bounding box center [1042, 308] width 56 height 28
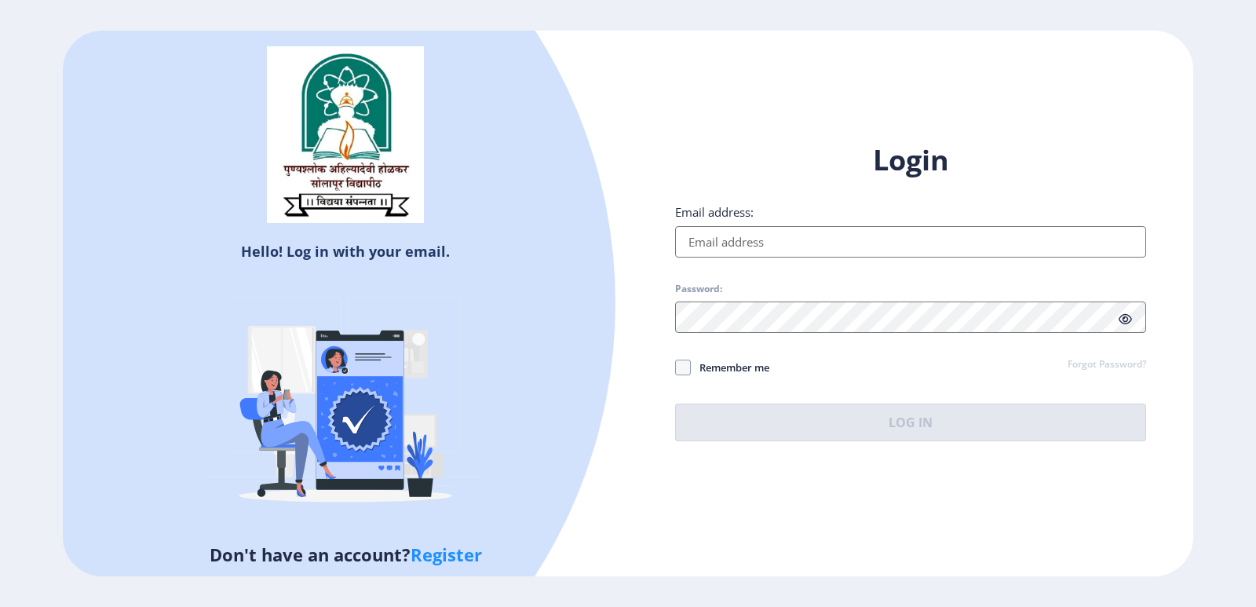
click at [839, 237] on input "Email address:" at bounding box center [910, 241] width 471 height 31
type input "[EMAIL_ADDRESS][DOMAIN_NAME]"
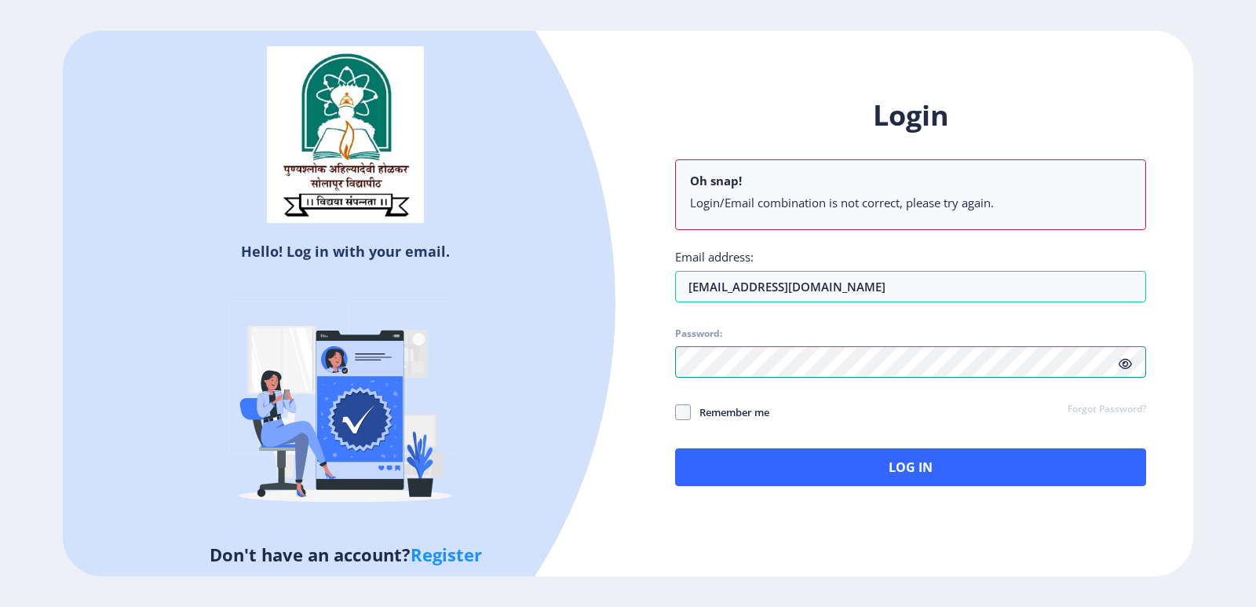
click at [621, 358] on div "Hello! Log in with your email. Don't have an account? Register Login Oh snap! L…" at bounding box center [628, 304] width 1131 height 546
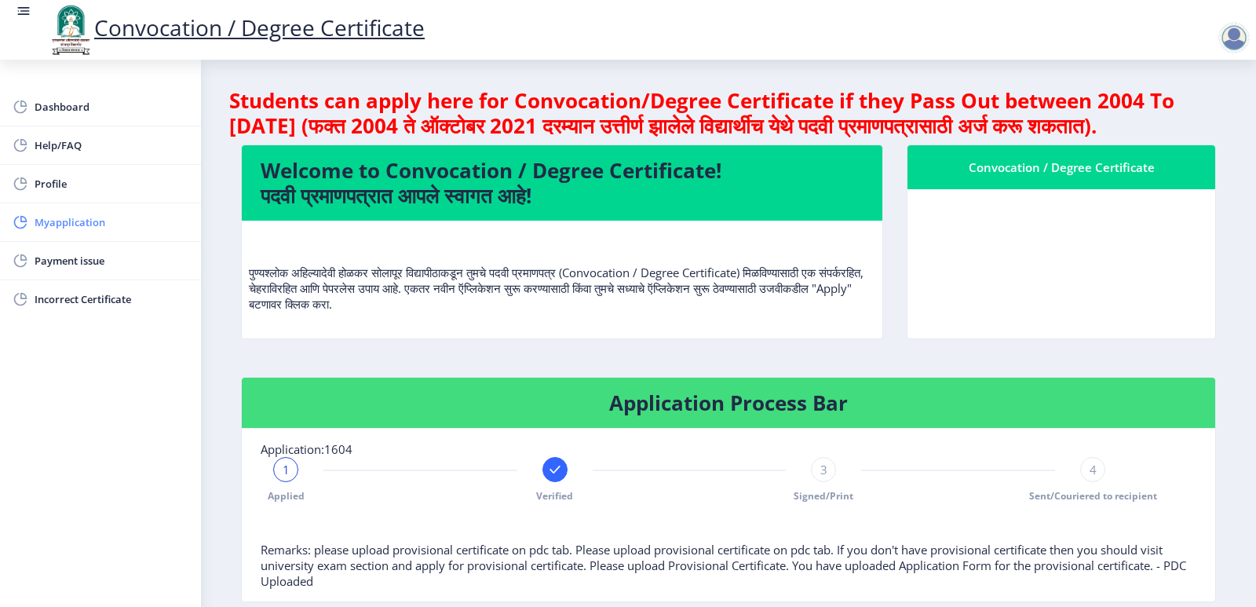
click at [81, 225] on span "Myapplication" at bounding box center [112, 222] width 154 height 19
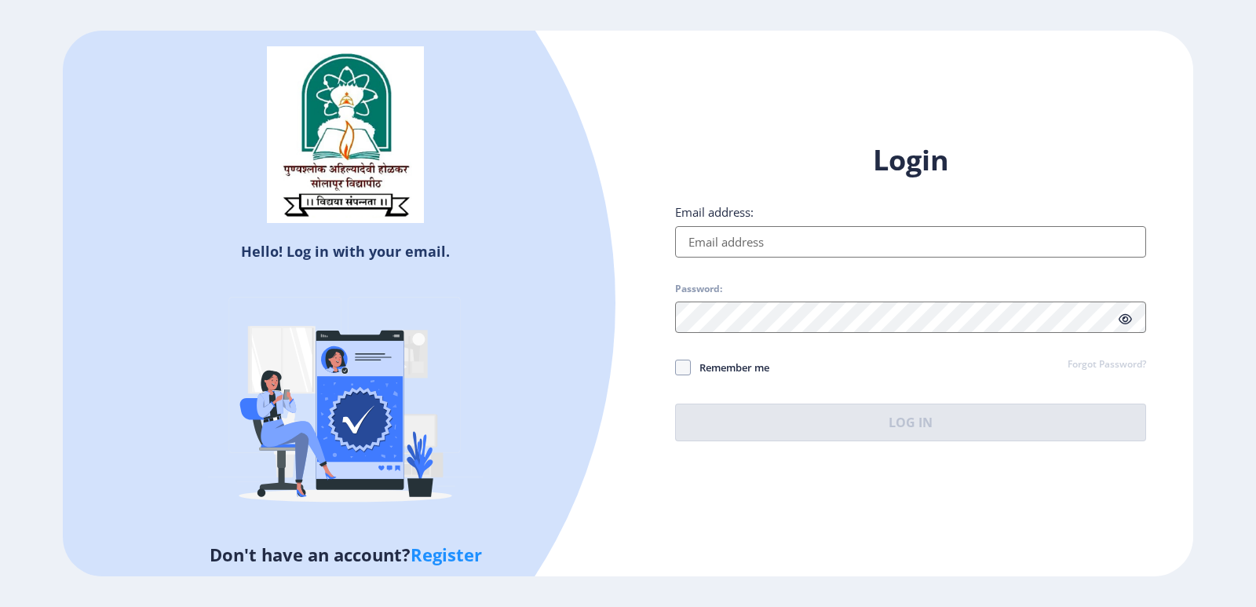
select select
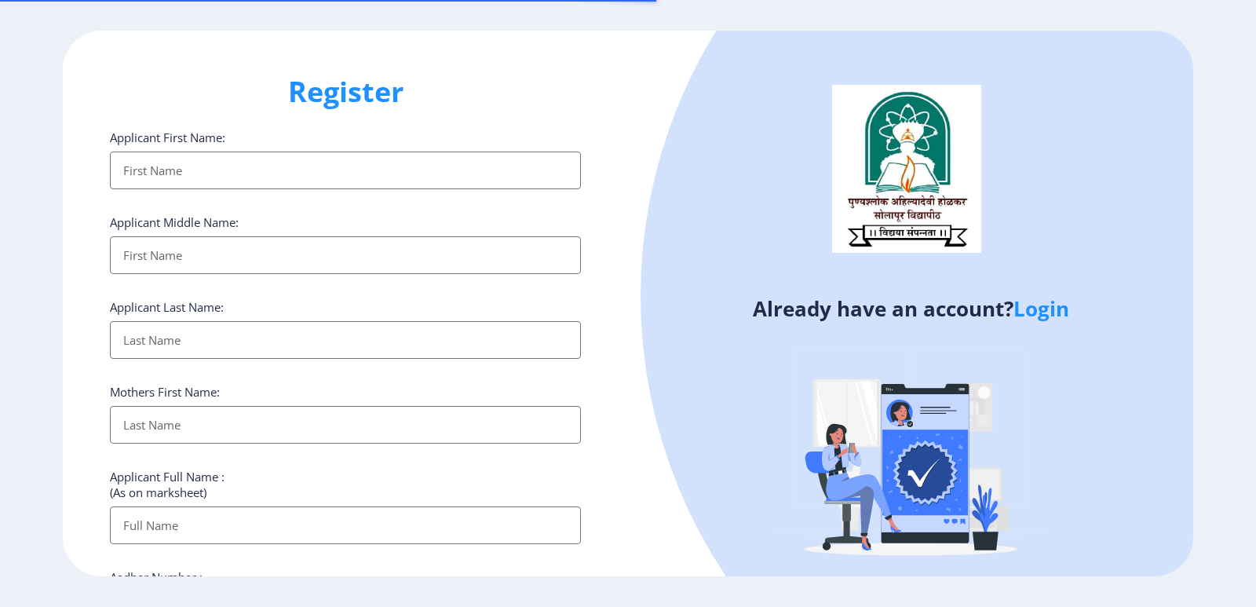
select select
